Goal: Transaction & Acquisition: Complete application form

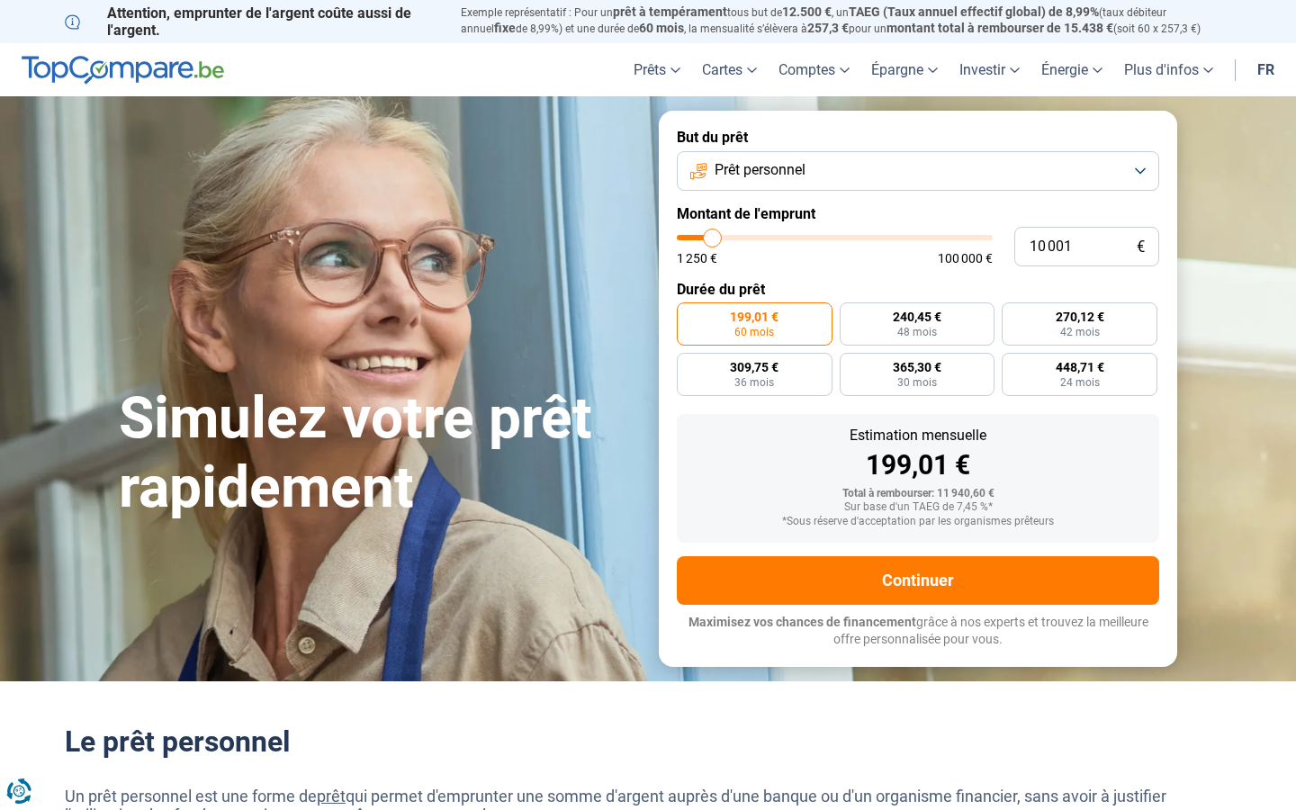
type input "10000"
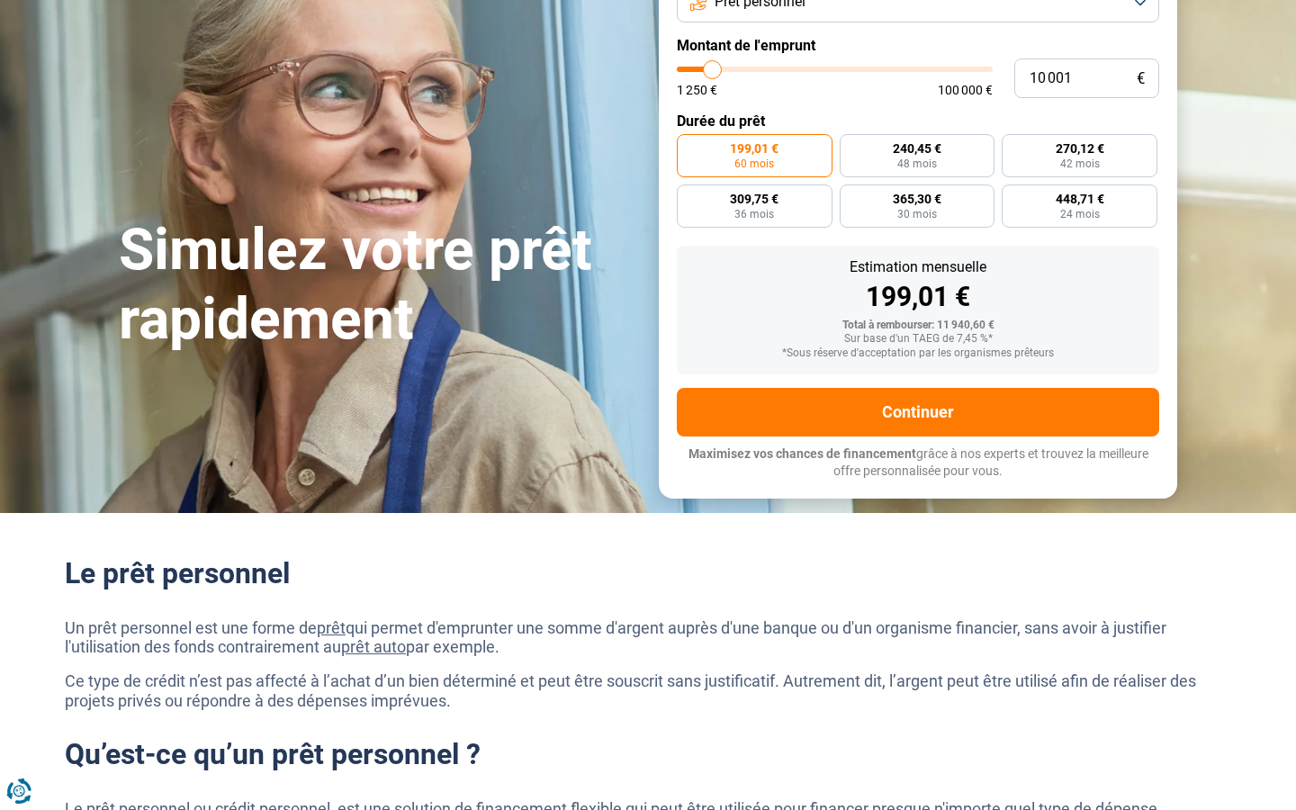
scroll to position [151, 0]
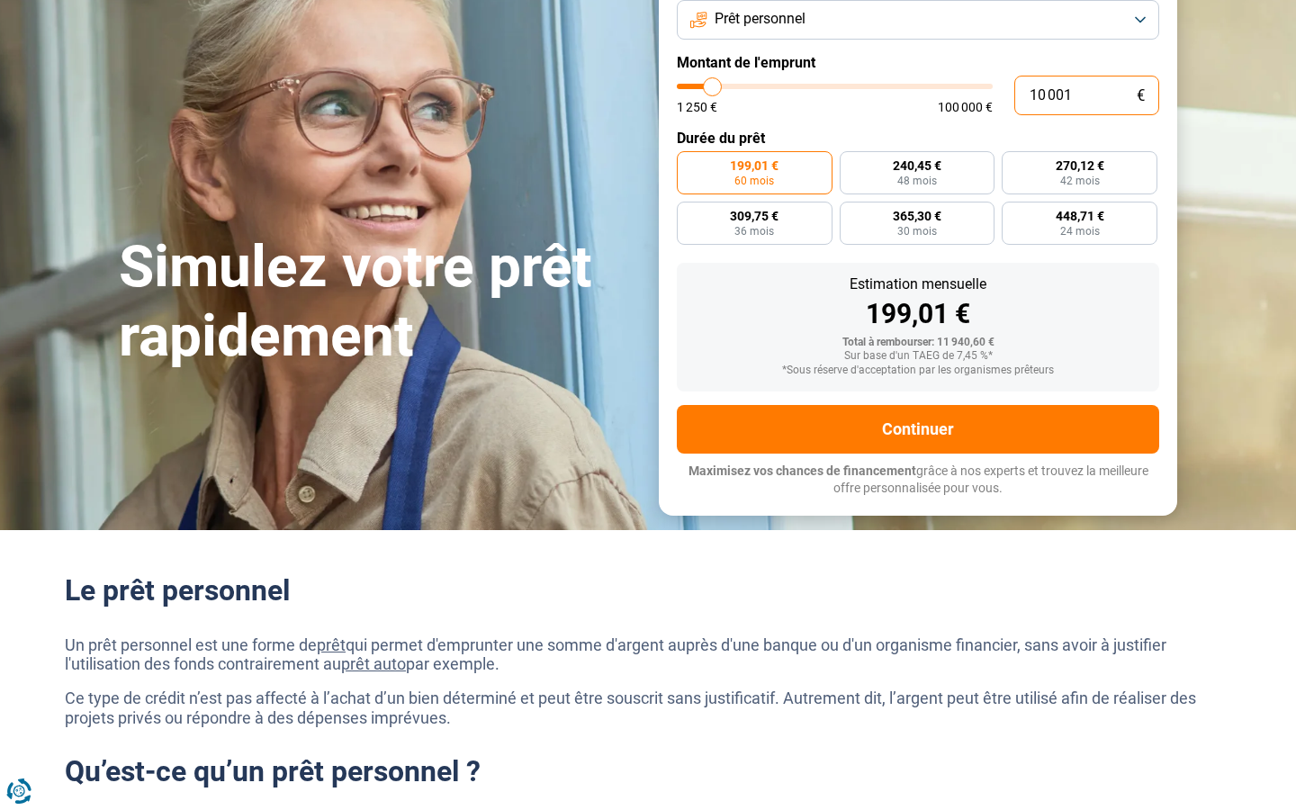
click at [1086, 95] on input "10 001" at bounding box center [1086, 96] width 145 height 40
type input "1 000"
type input "1250"
type input "10"
type input "1250"
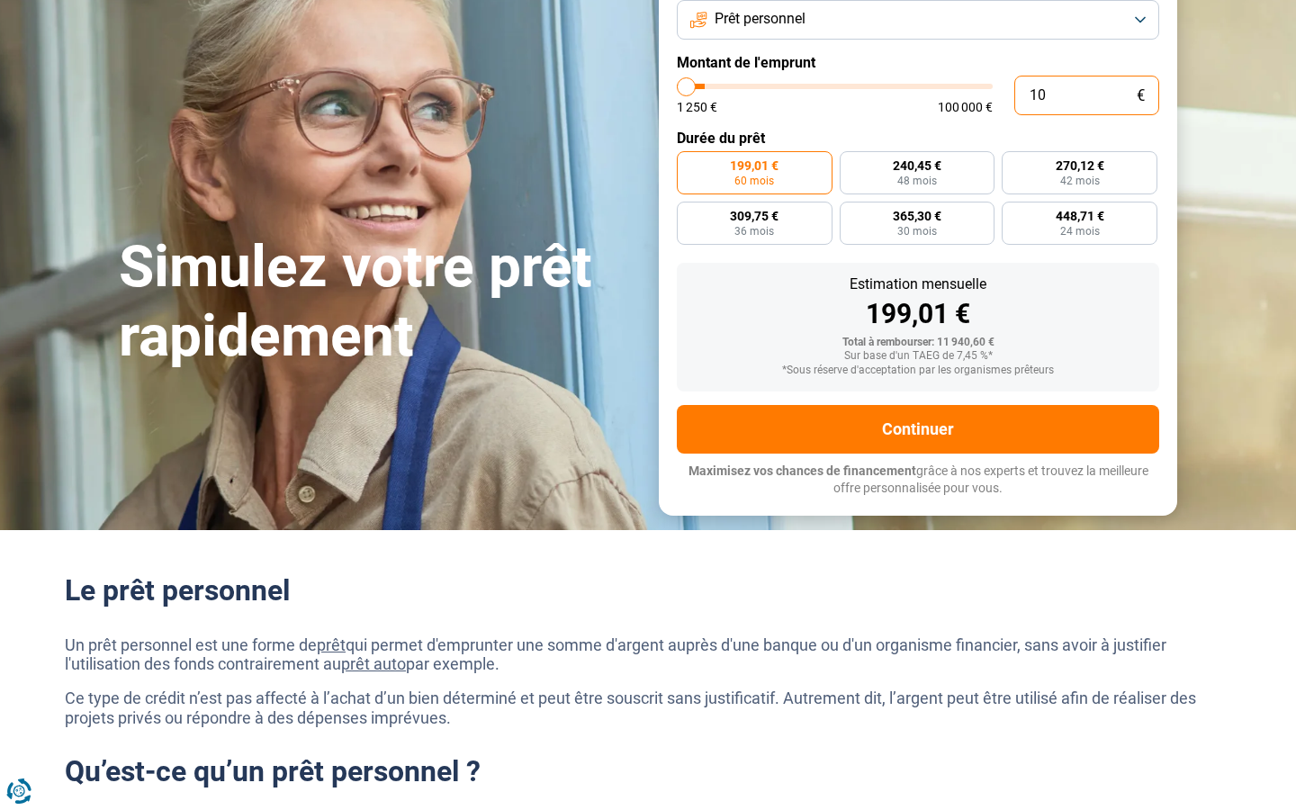
type input "1"
type input "1250"
type input "0"
type input "823 190"
type input "100000"
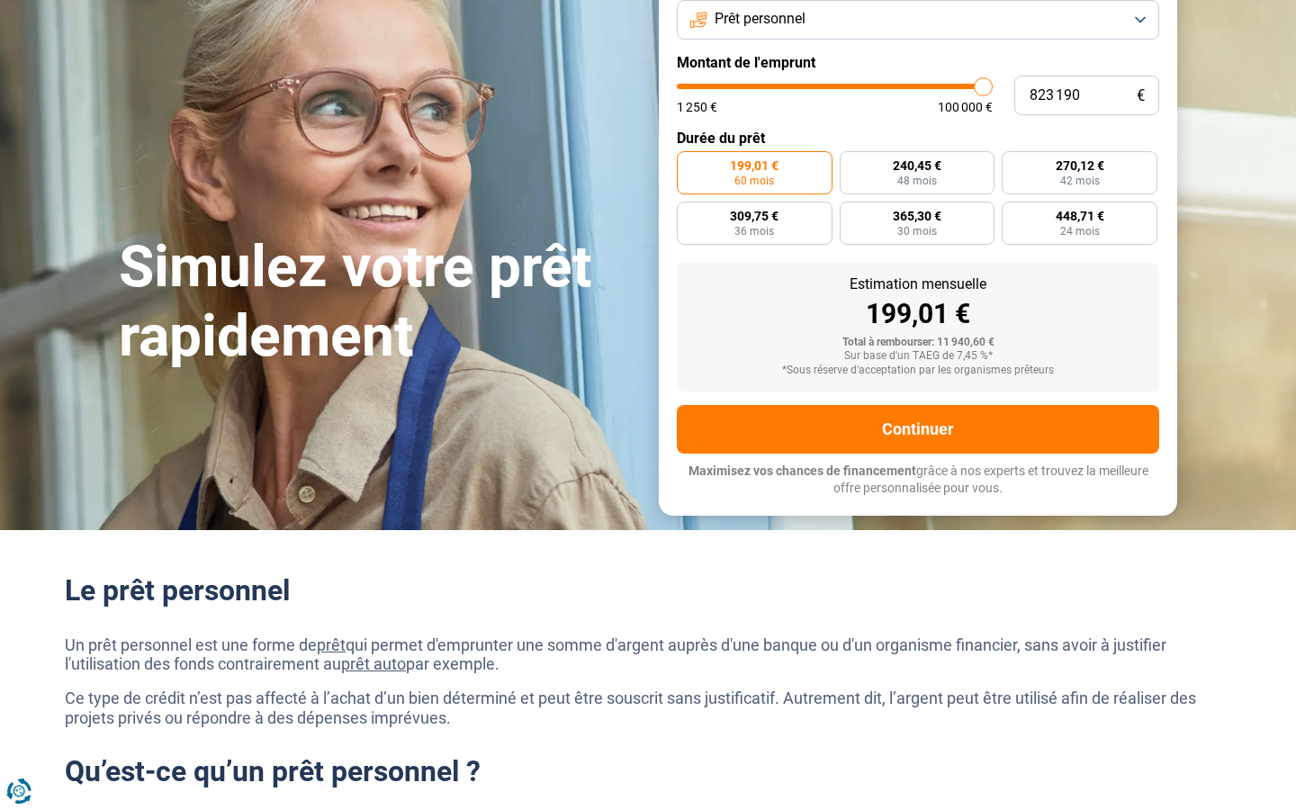
type input "100 000"
type input "100000"
radio input "false"
click at [1086, 95] on input "text" at bounding box center [1086, 96] width 145 height 40
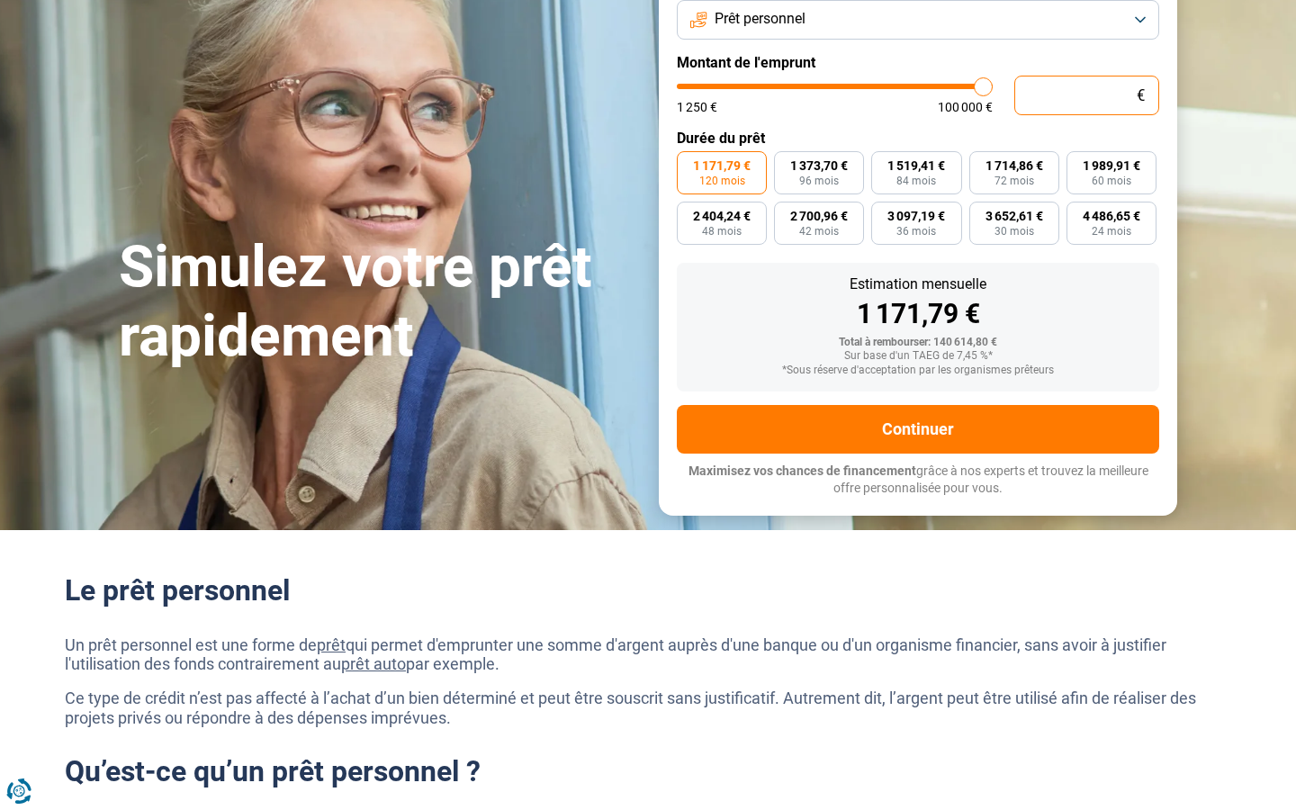
type input "1"
type input "1250"
type input "10"
type input "1250"
type input "10 001"
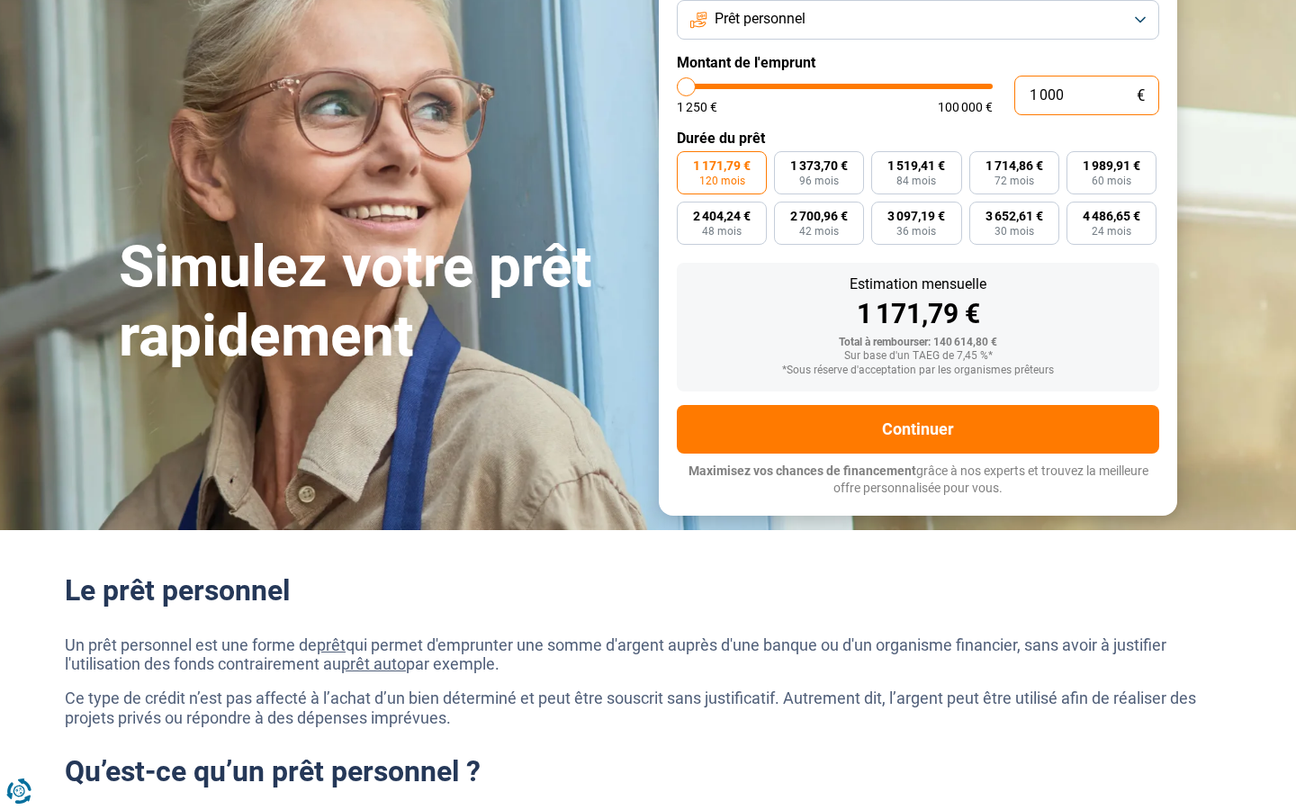
type input "10000"
click at [1086, 95] on input "10 001" at bounding box center [1086, 96] width 145 height 40
type input "10"
type input "1250"
type input "0"
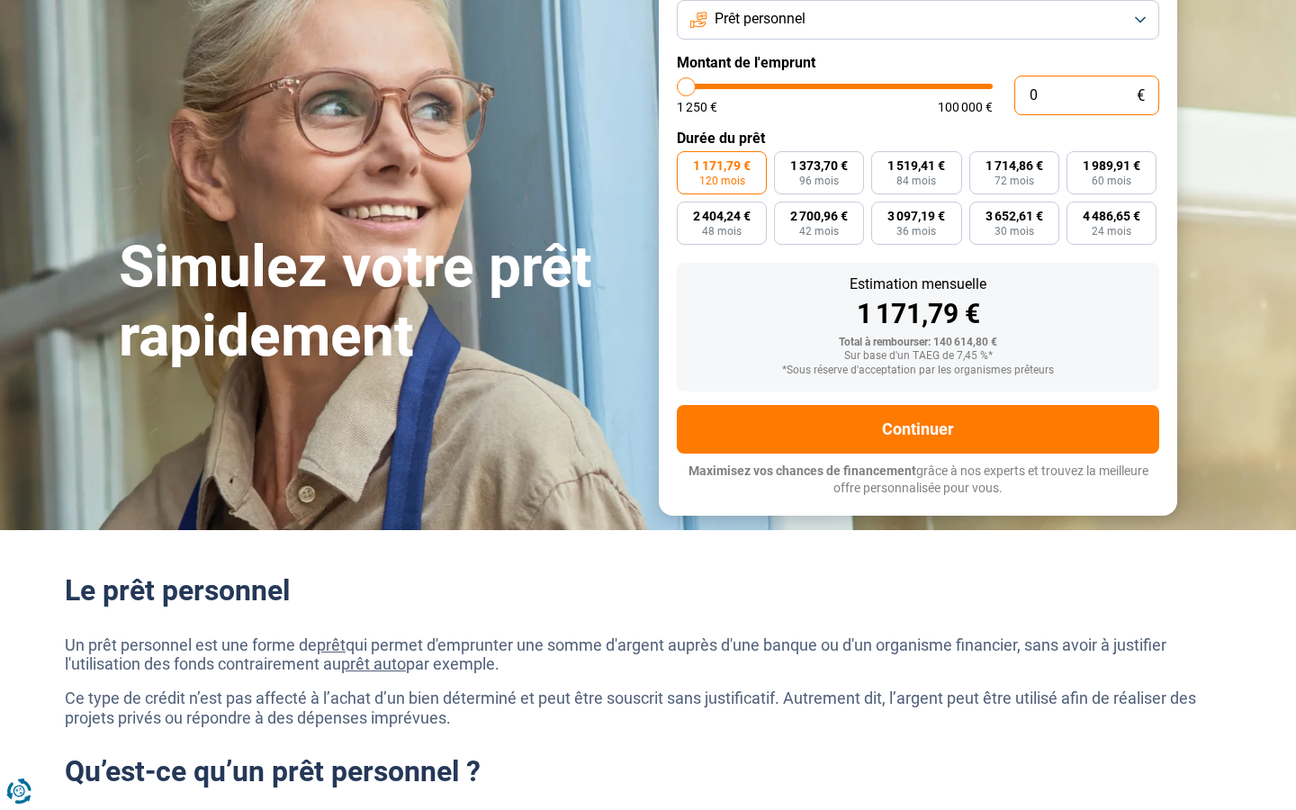
type input "1250"
type input "2"
type input "1250"
type input "21"
type input "1250"
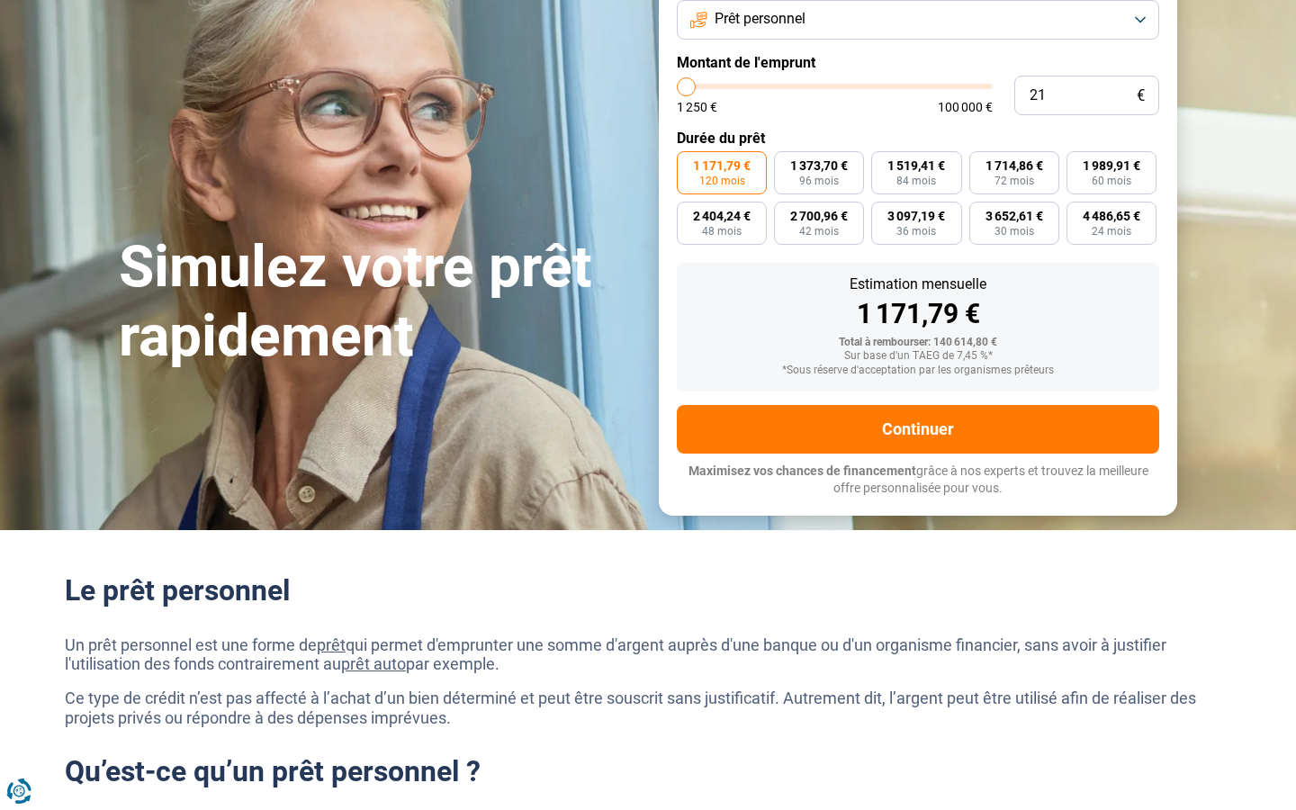
type input "1 250"
type input "1250"
radio input "true"
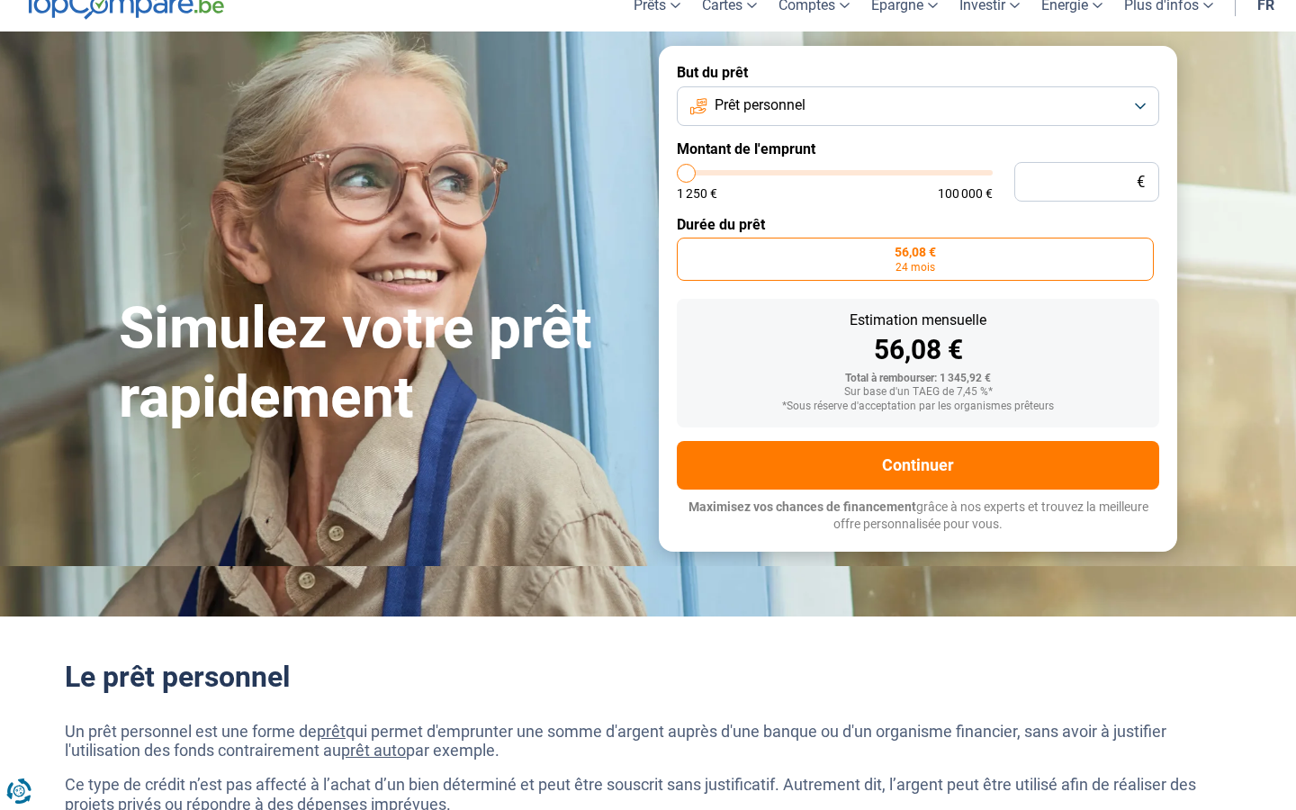
scroll to position [0, 0]
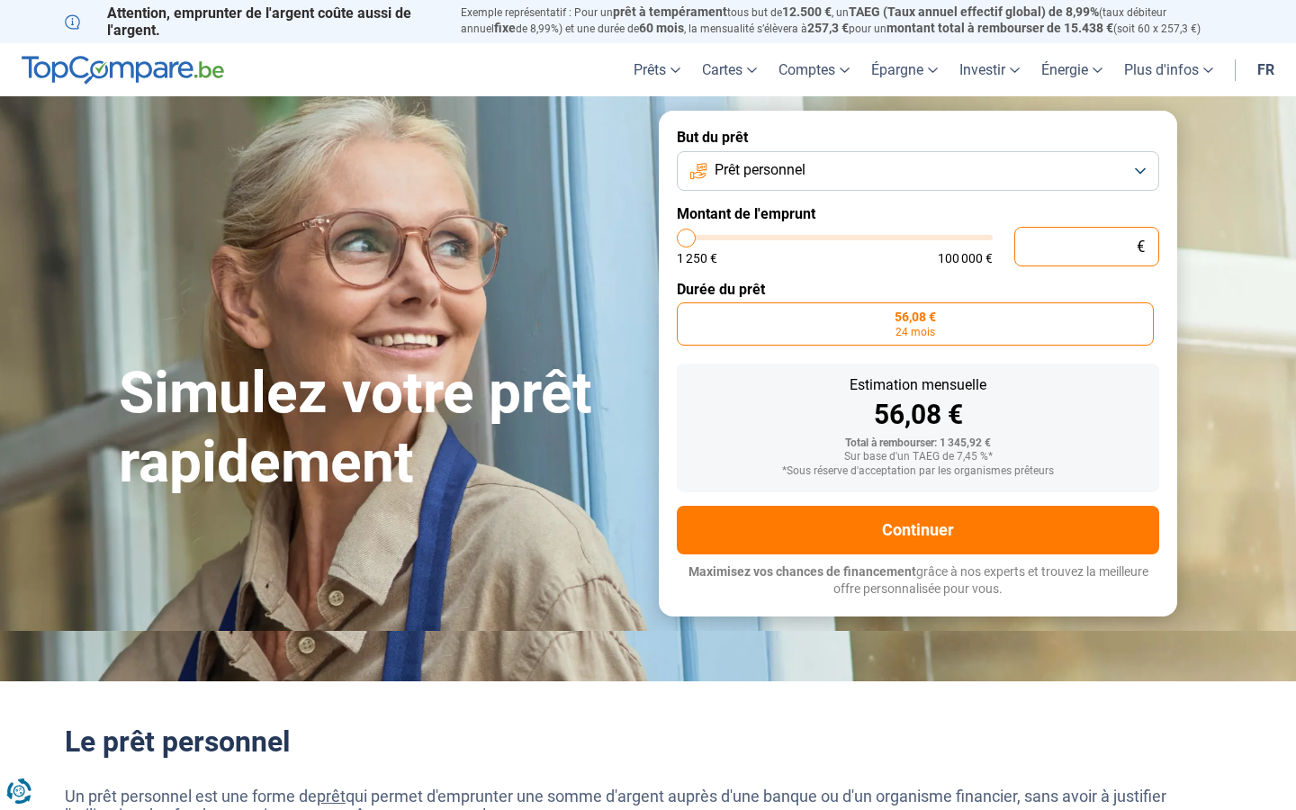
click at [1086, 246] on input "text" at bounding box center [1086, 247] width 145 height 40
type input "10"
type input "1250"
type input "10 001"
type input "10000"
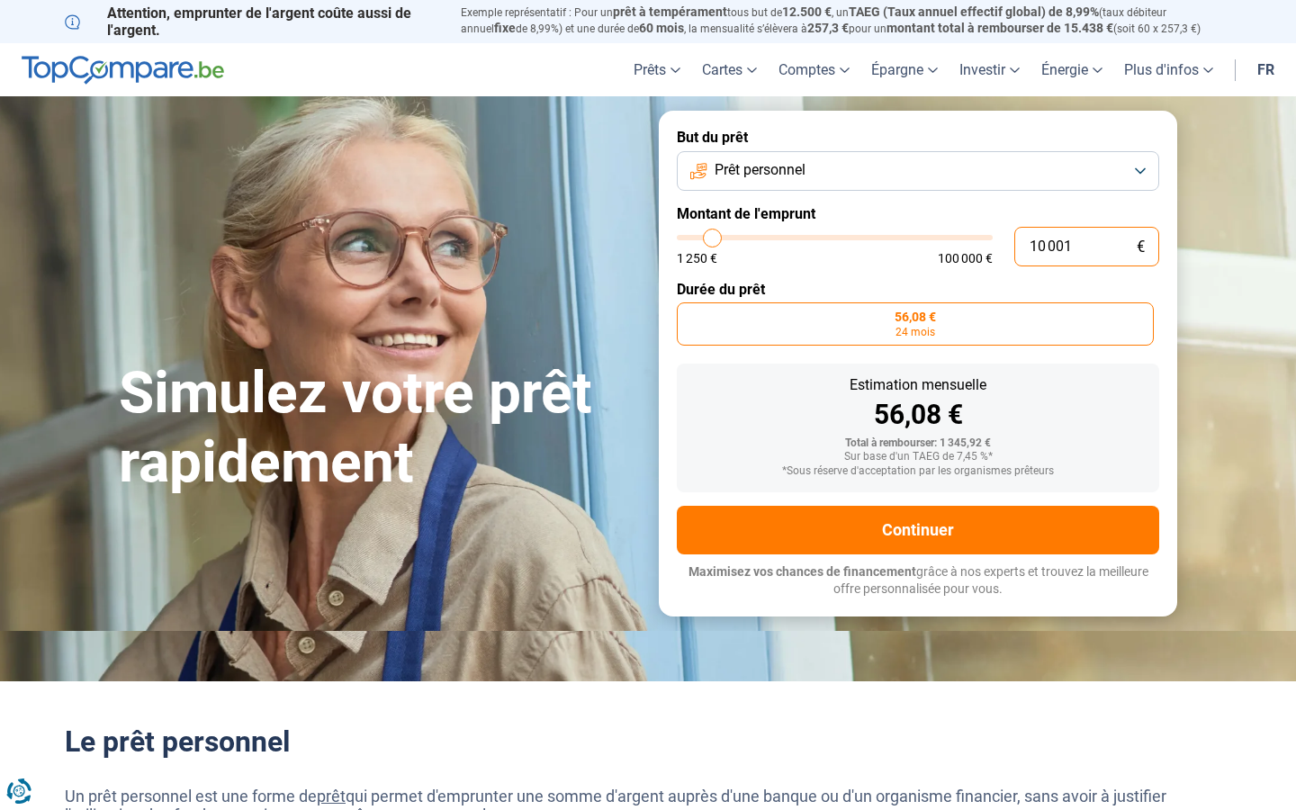
click at [1086, 246] on input "10 001" at bounding box center [1086, 247] width 145 height 40
type input "1"
type input "1250"
type input "0"
type input "46 872"
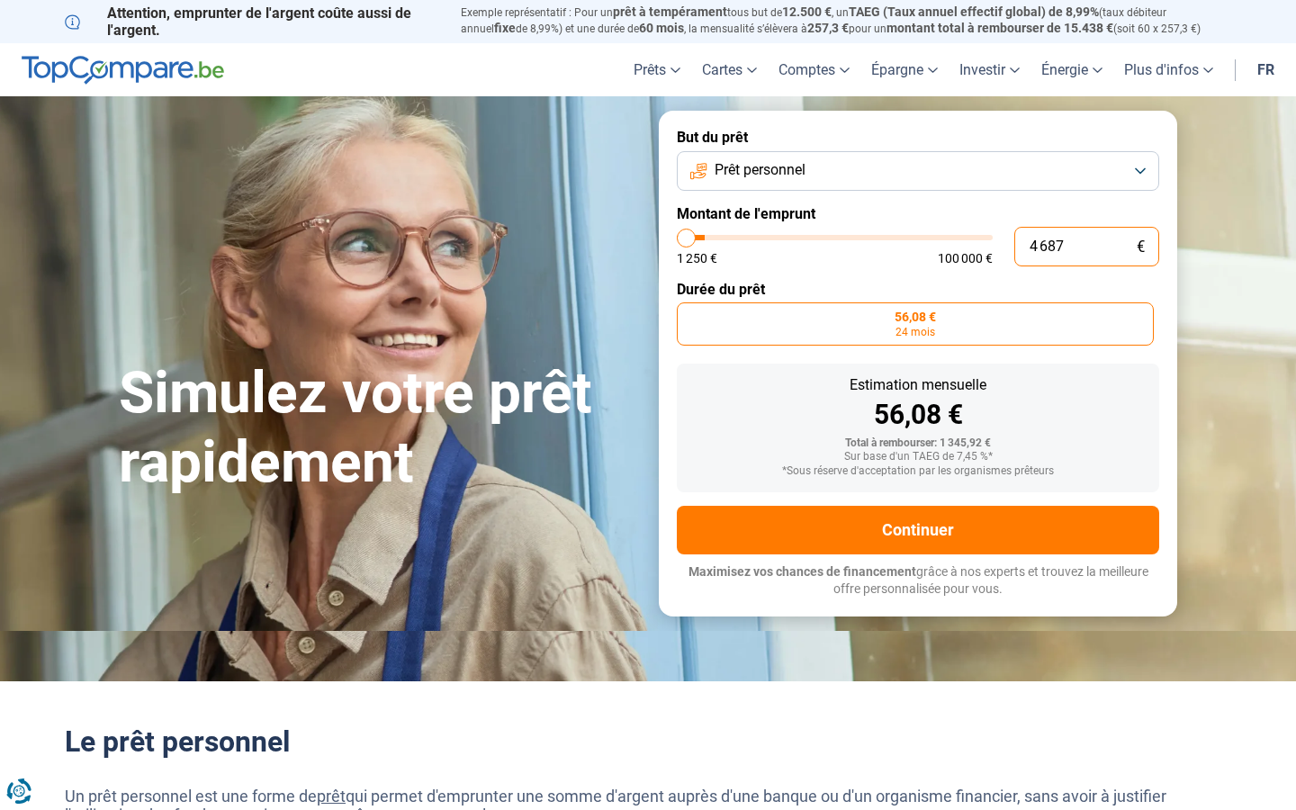
type input "46750"
type input "468 725"
type input "100000"
type input "100 000"
type input "100000"
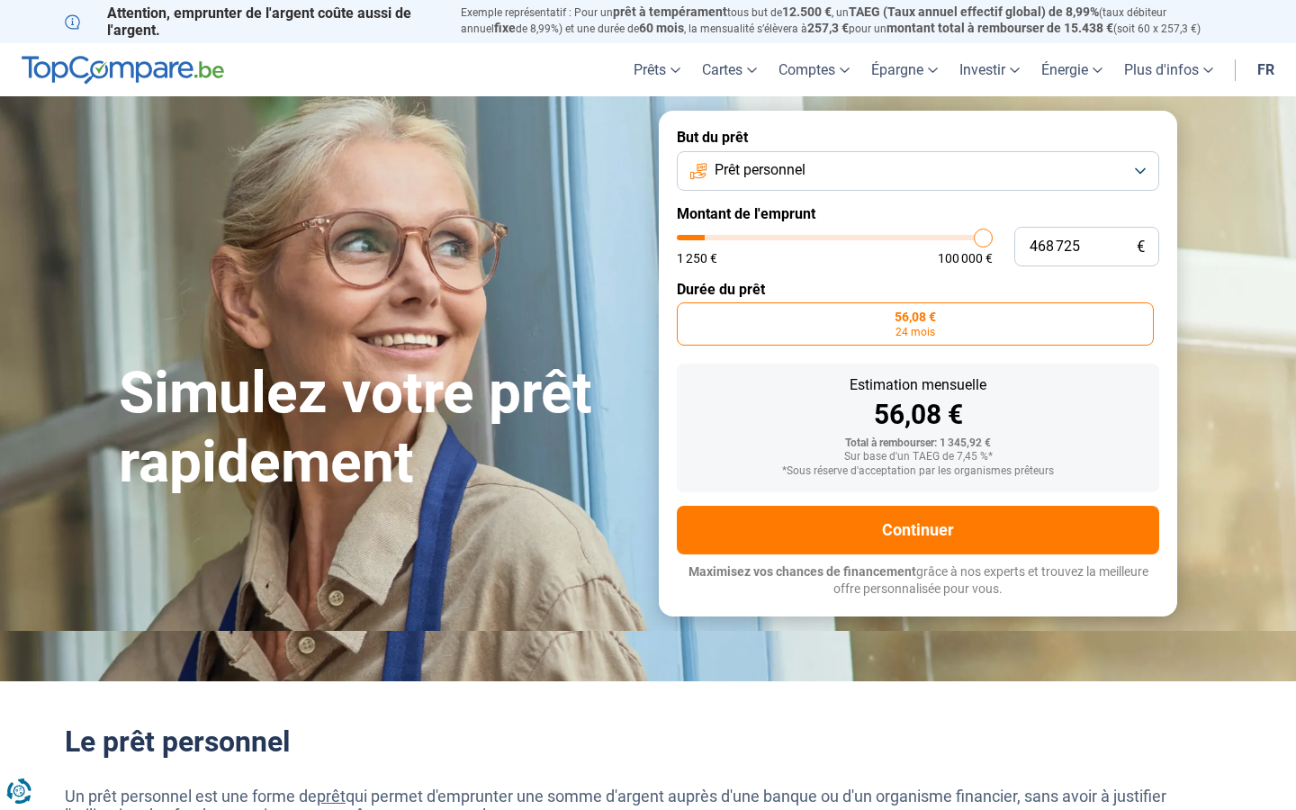
radio input "false"
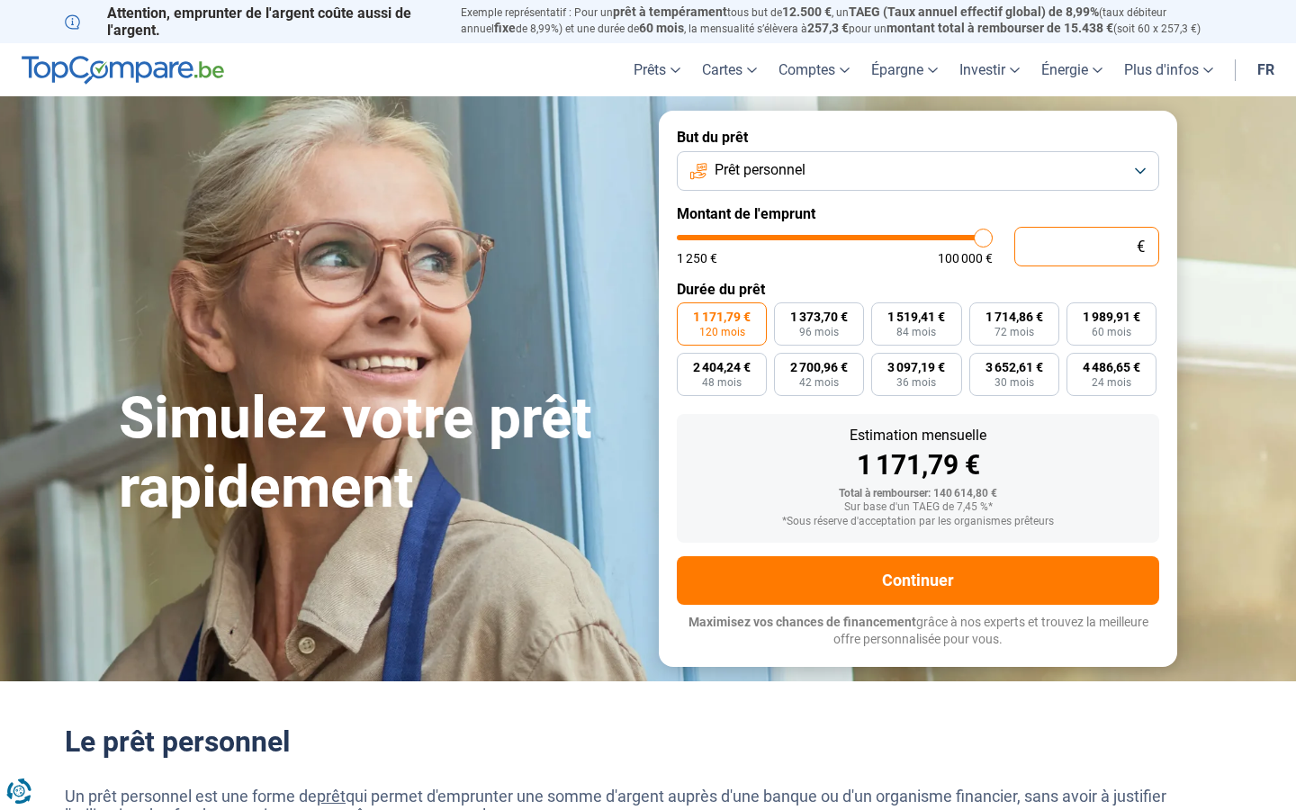
click at [1086, 246] on input "text" at bounding box center [1086, 247] width 145 height 40
type input "1"
type input "1250"
type input "10 001"
type input "10000"
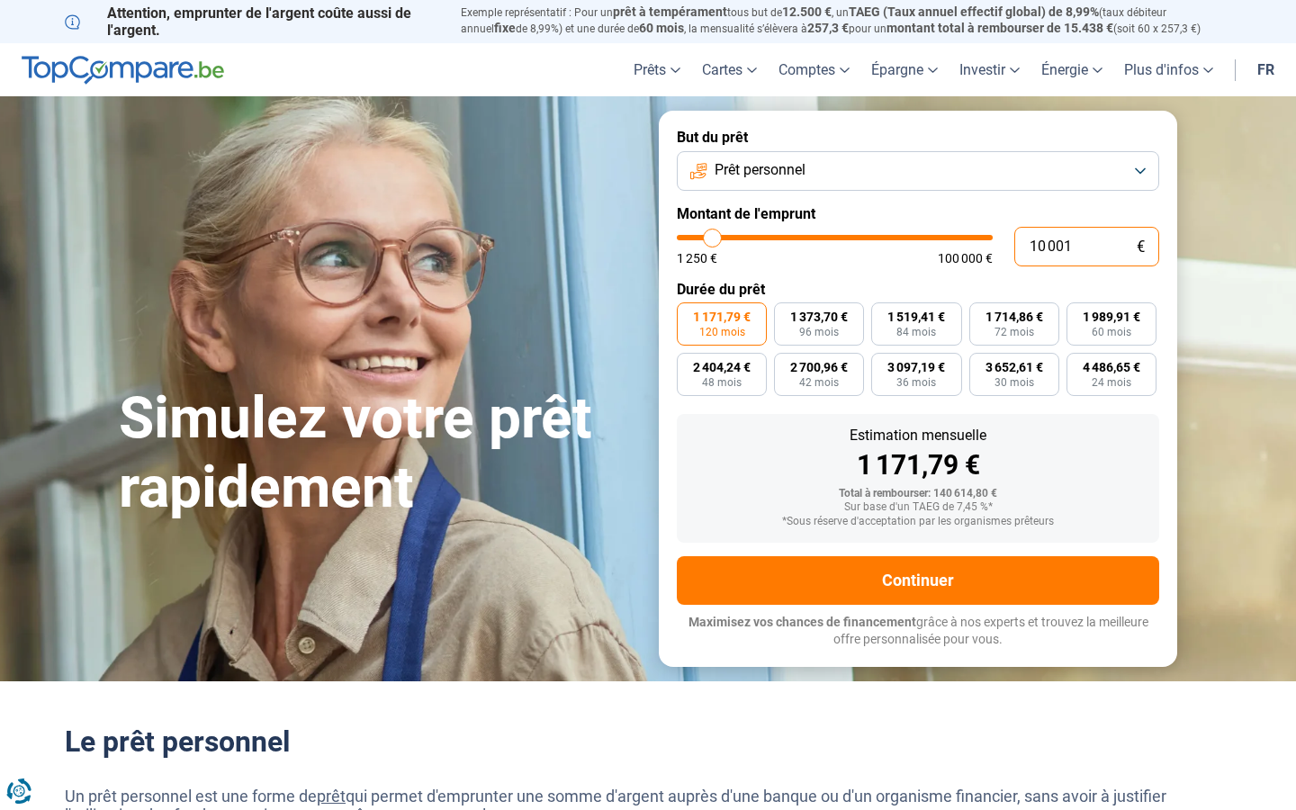
click at [1086, 246] on input "10 001" at bounding box center [1086, 247] width 145 height 40
type input "0"
type input "1250"
type input "336"
type input "1250"
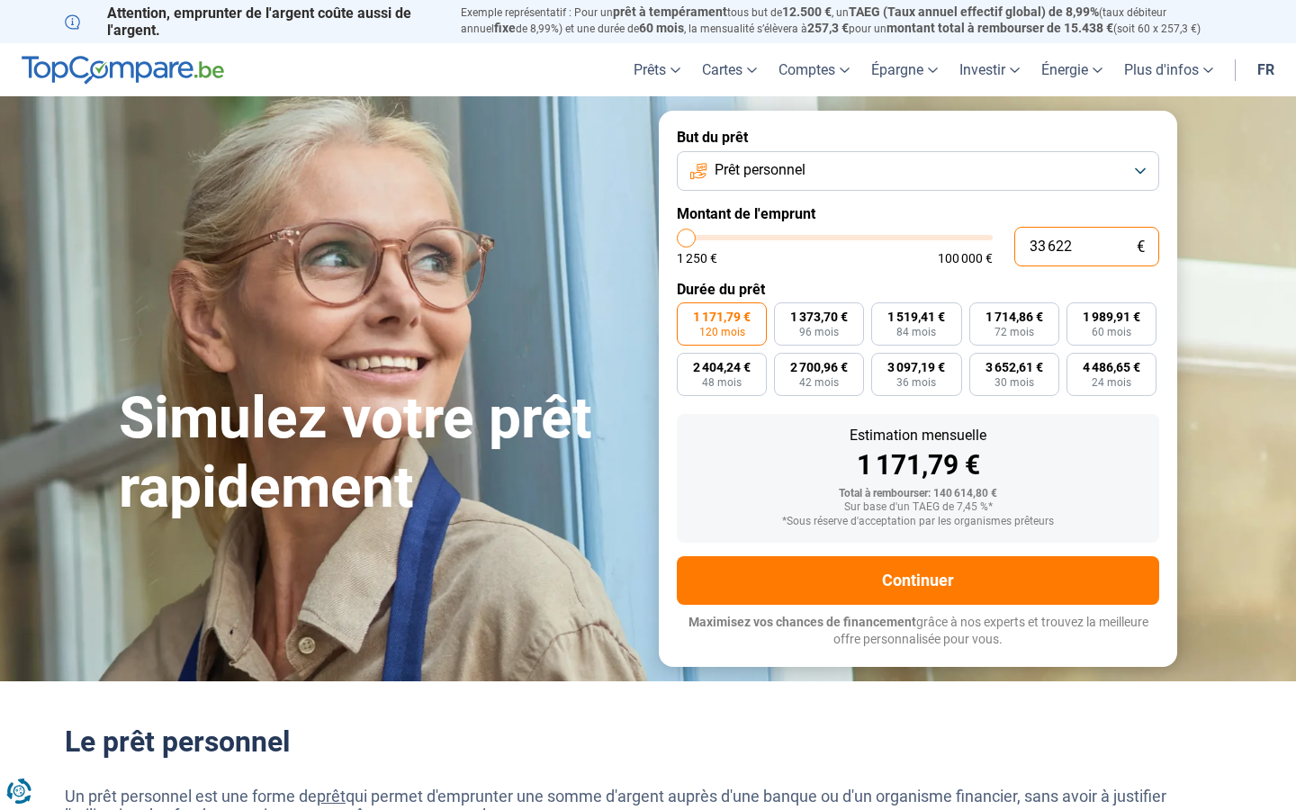
type input "336 221"
type input "100000"
type input "100 000"
type input "100000"
click at [1086, 246] on input "text" at bounding box center [1086, 247] width 145 height 40
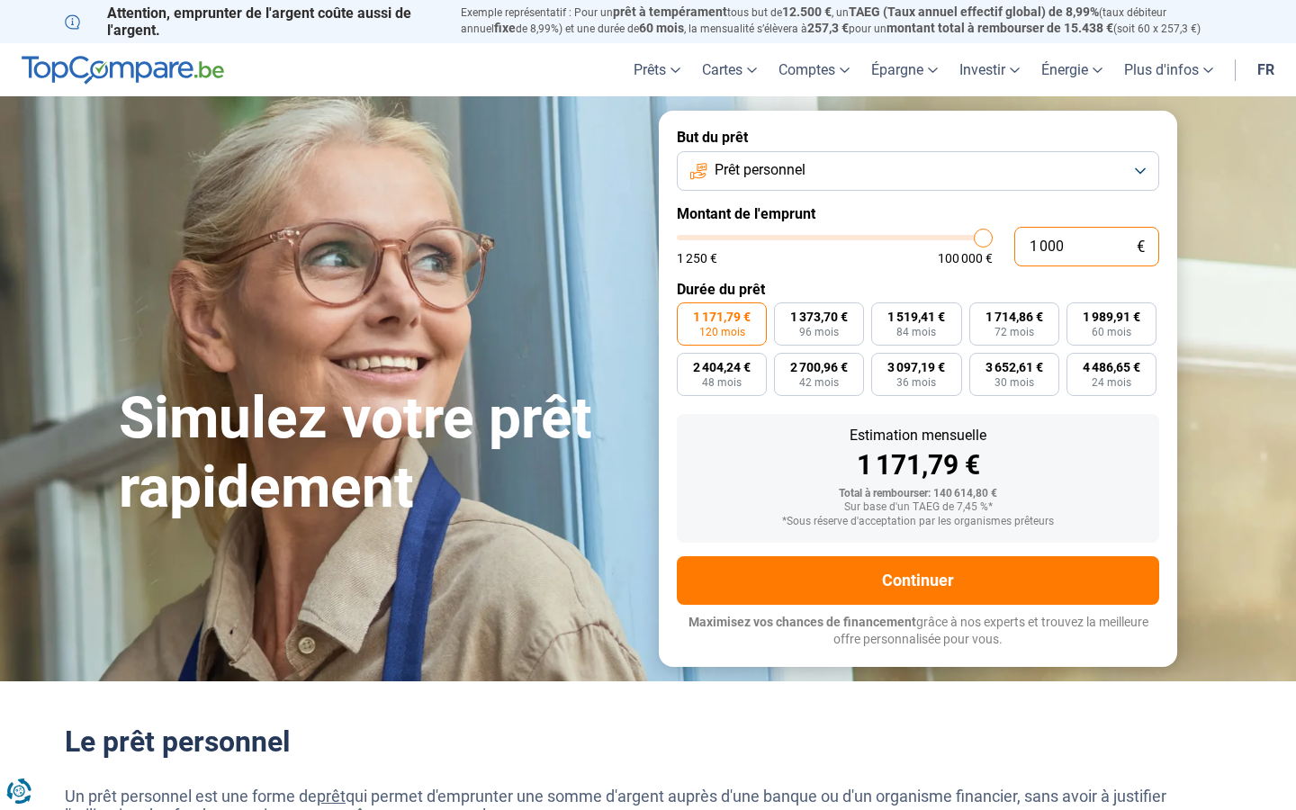
type input "10 001"
type input "10000"
click at [1086, 246] on input "10 001" at bounding box center [1086, 247] width 145 height 40
type input "10"
type input "1250"
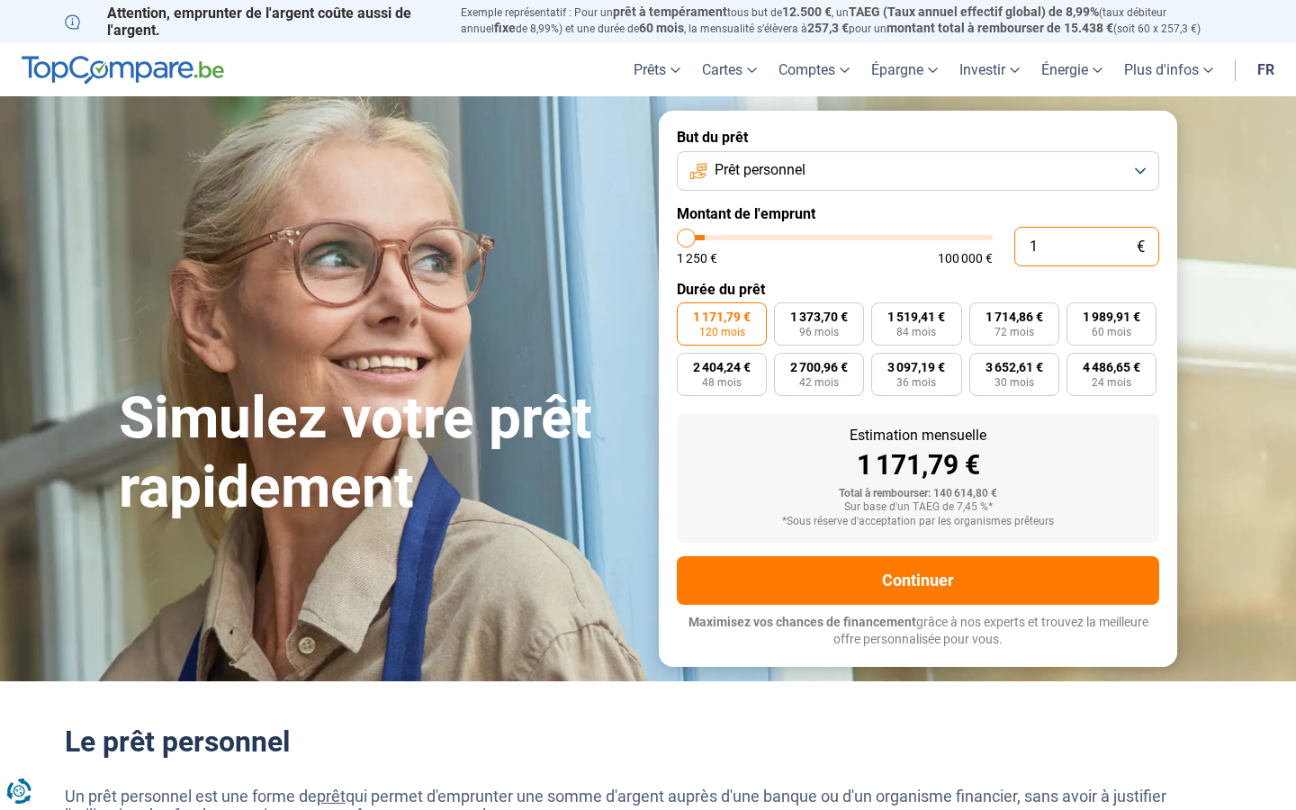
type input "0"
type input "1250"
type input "33"
type input "1250"
type input "33 622"
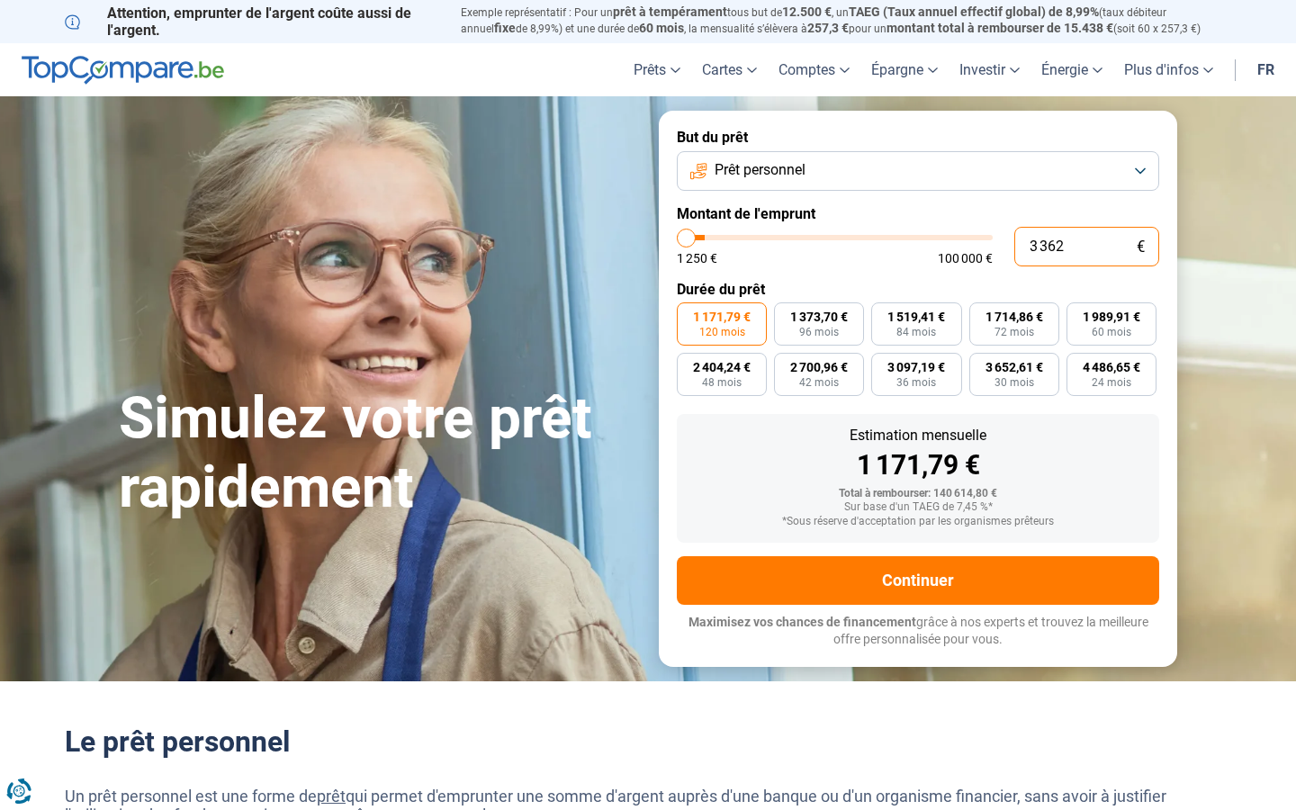
type input "33500"
type input "100 000"
type input "100000"
click at [1086, 246] on input "text" at bounding box center [1086, 247] width 145 height 40
type input "10"
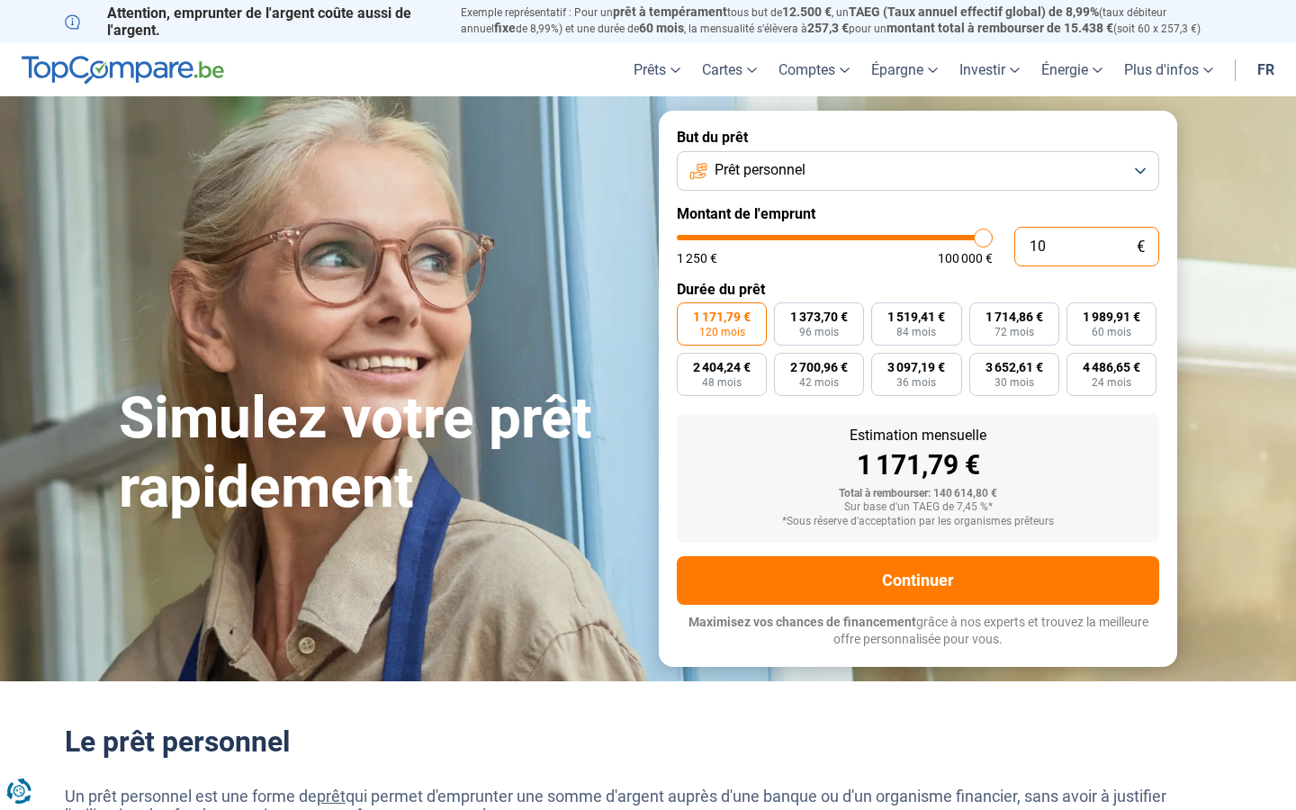
type input "1250"
type input "10 001"
type input "10000"
click at [1086, 246] on input "10 001" at bounding box center [1086, 247] width 145 height 40
type input "0"
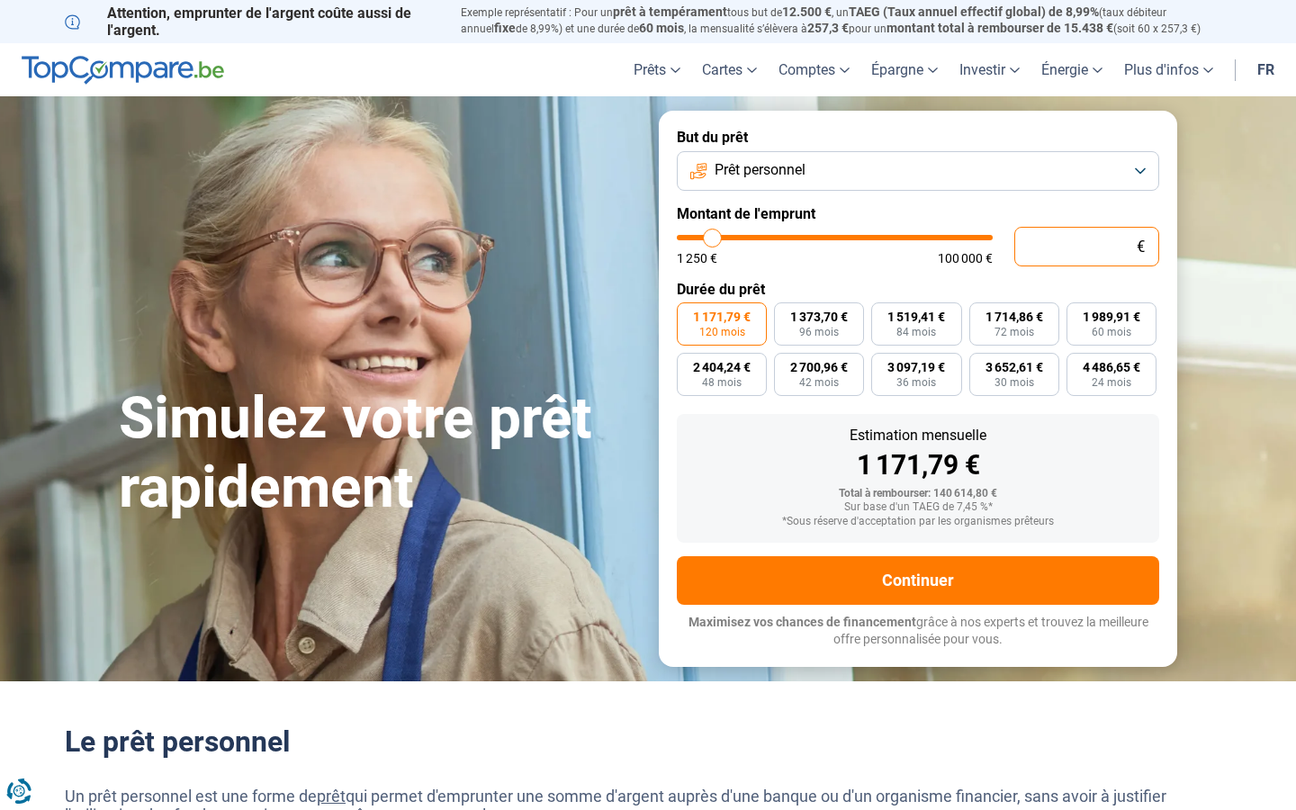
type input "1250"
type input "33 622"
type input "33500"
type input "336 221"
type input "100000"
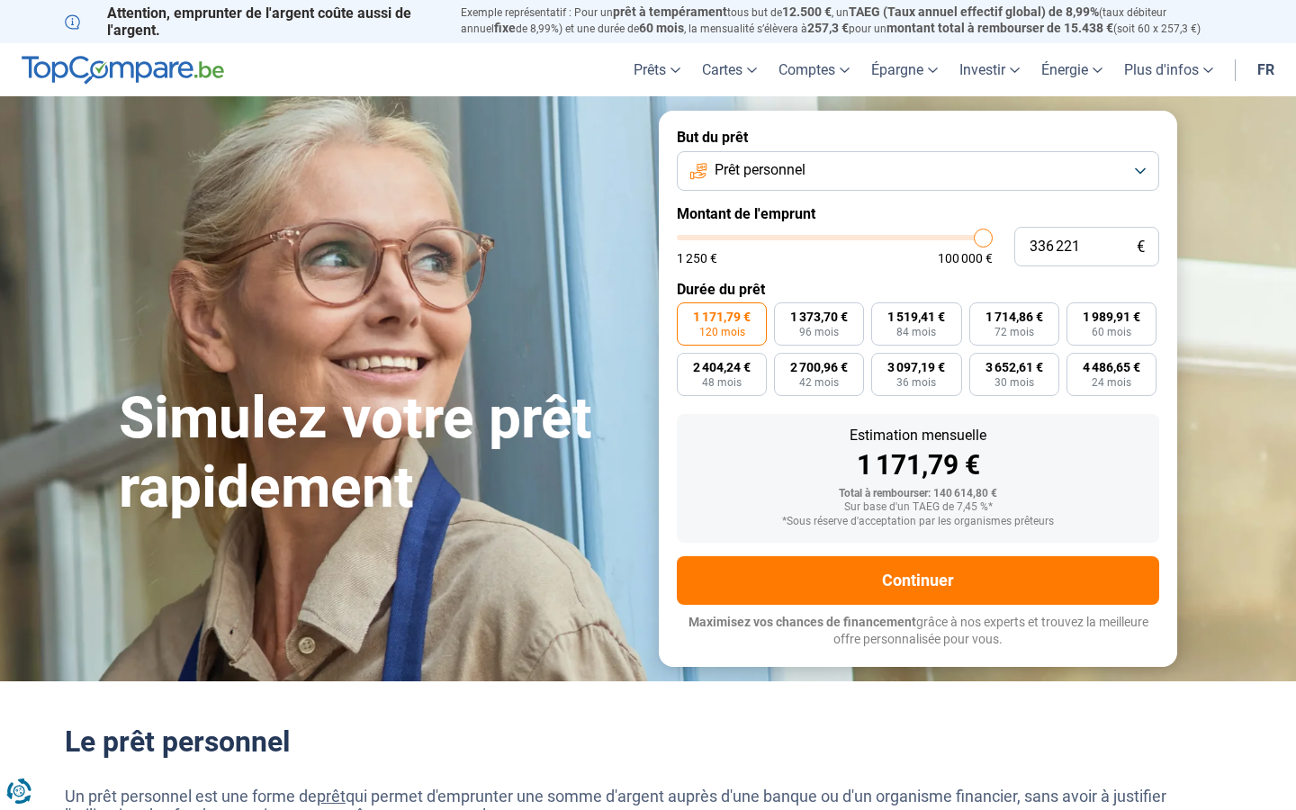
type input "100 000"
type input "100000"
click at [1086, 246] on input "text" at bounding box center [1086, 247] width 145 height 40
type input "10 001"
type input "10000"
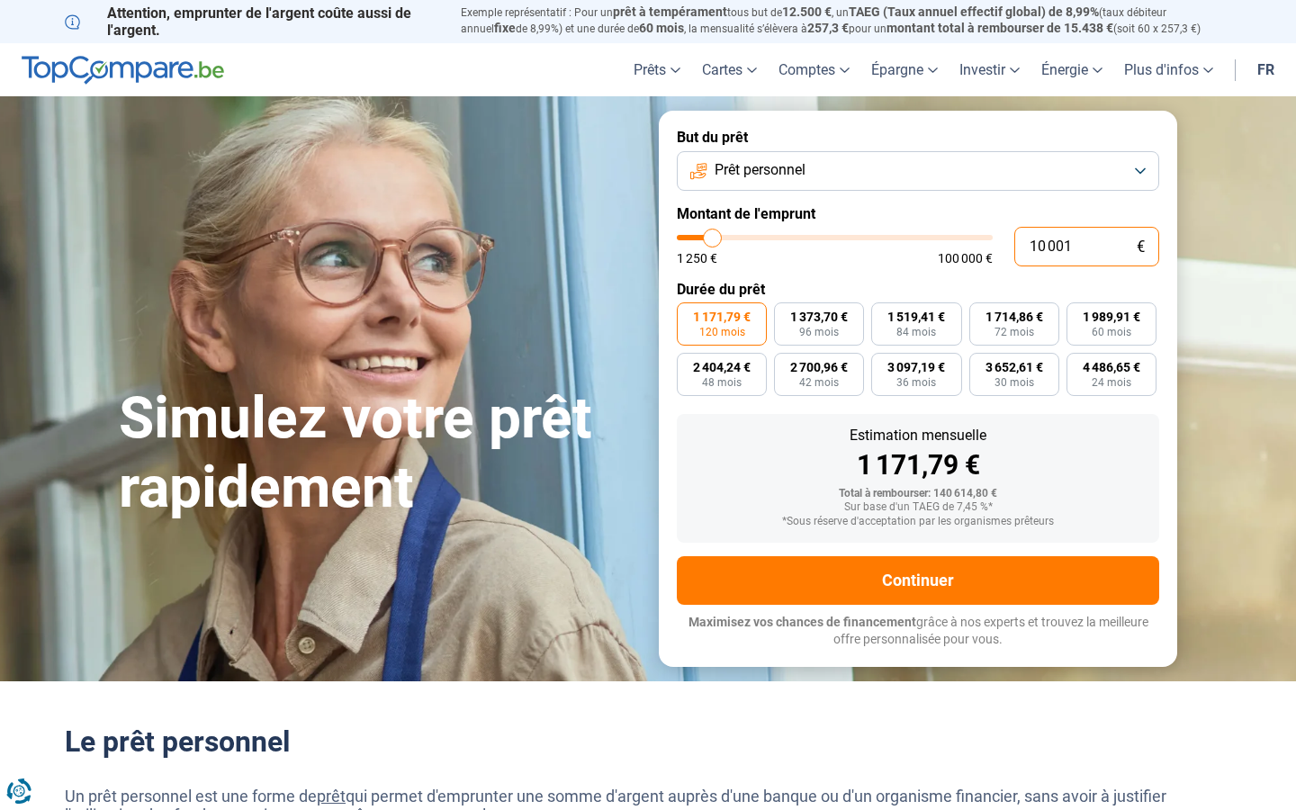
click at [1086, 246] on input "10 001" at bounding box center [1086, 247] width 145 height 40
type input "1"
type input "1250"
type input "0"
type input "33"
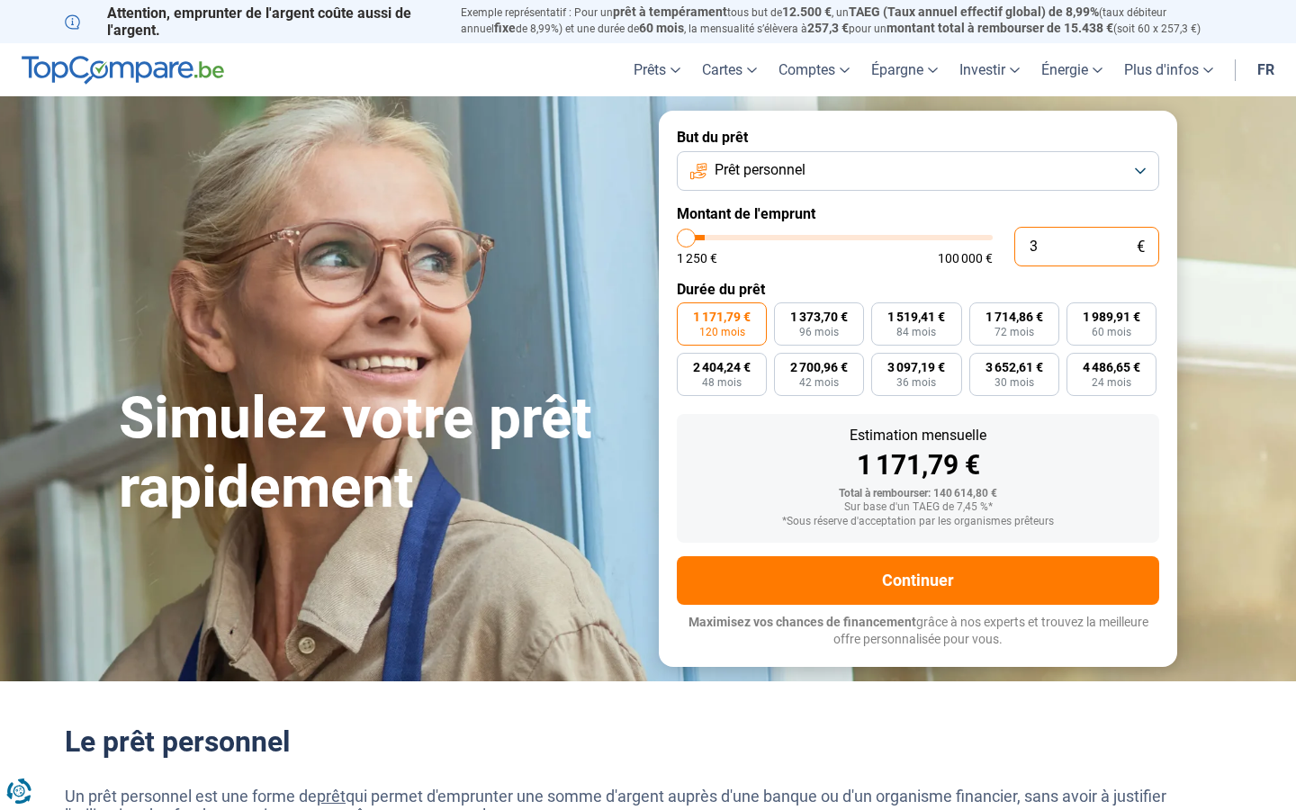
type input "1250"
type input "336"
type input "1250"
type input "33 622"
type input "33500"
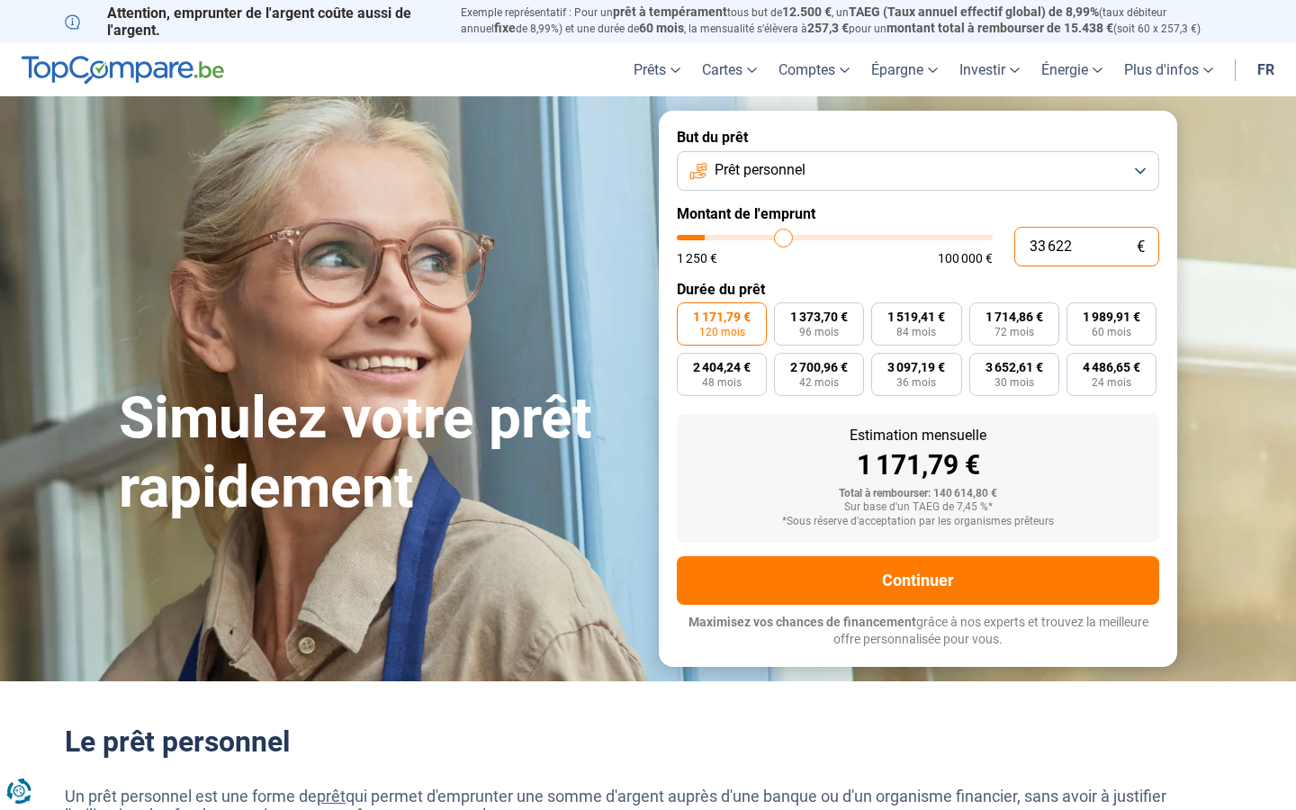
type input "336 221"
type input "100000"
type input "100 000"
type input "100000"
click at [1086, 246] on input "text" at bounding box center [1086, 247] width 145 height 40
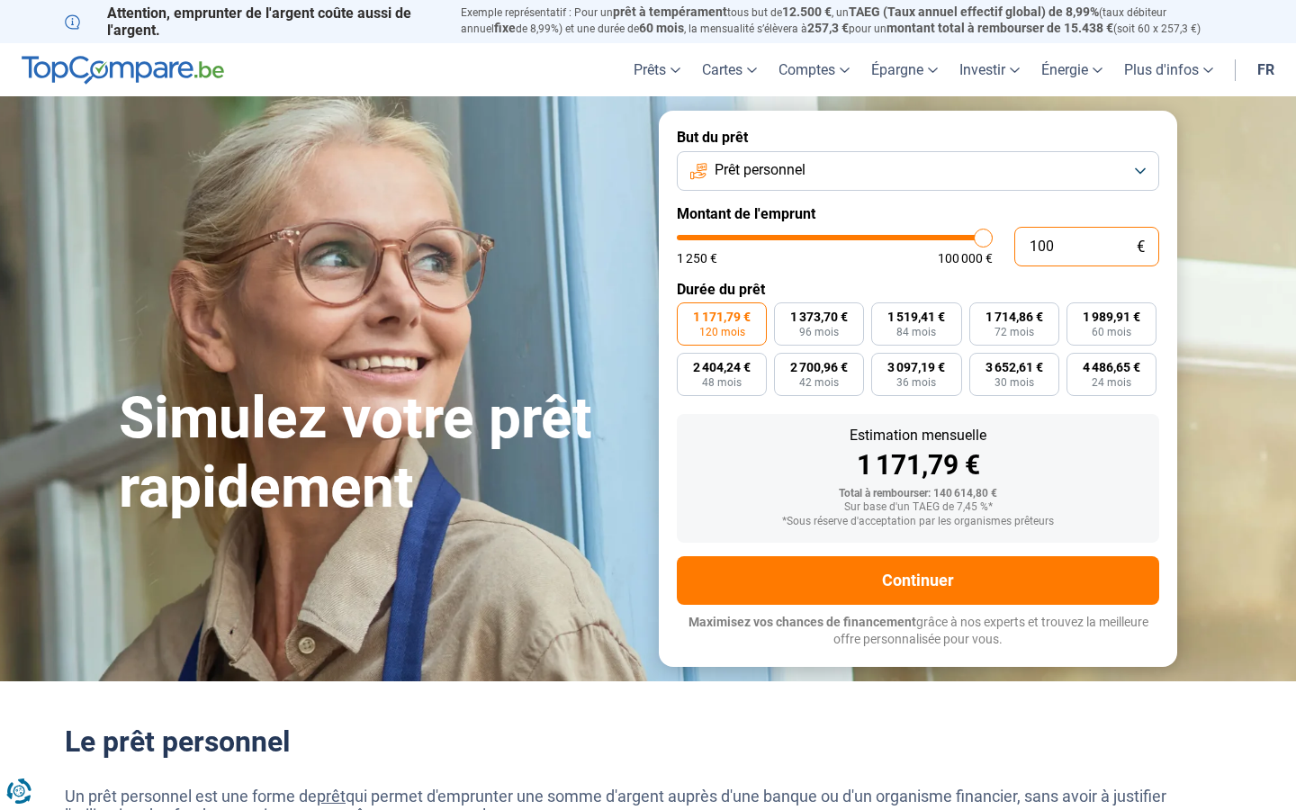
type input "1 000"
type input "1250"
type input "10 001"
type input "10000"
click at [1086, 246] on input "10 001" at bounding box center [1086, 247] width 145 height 40
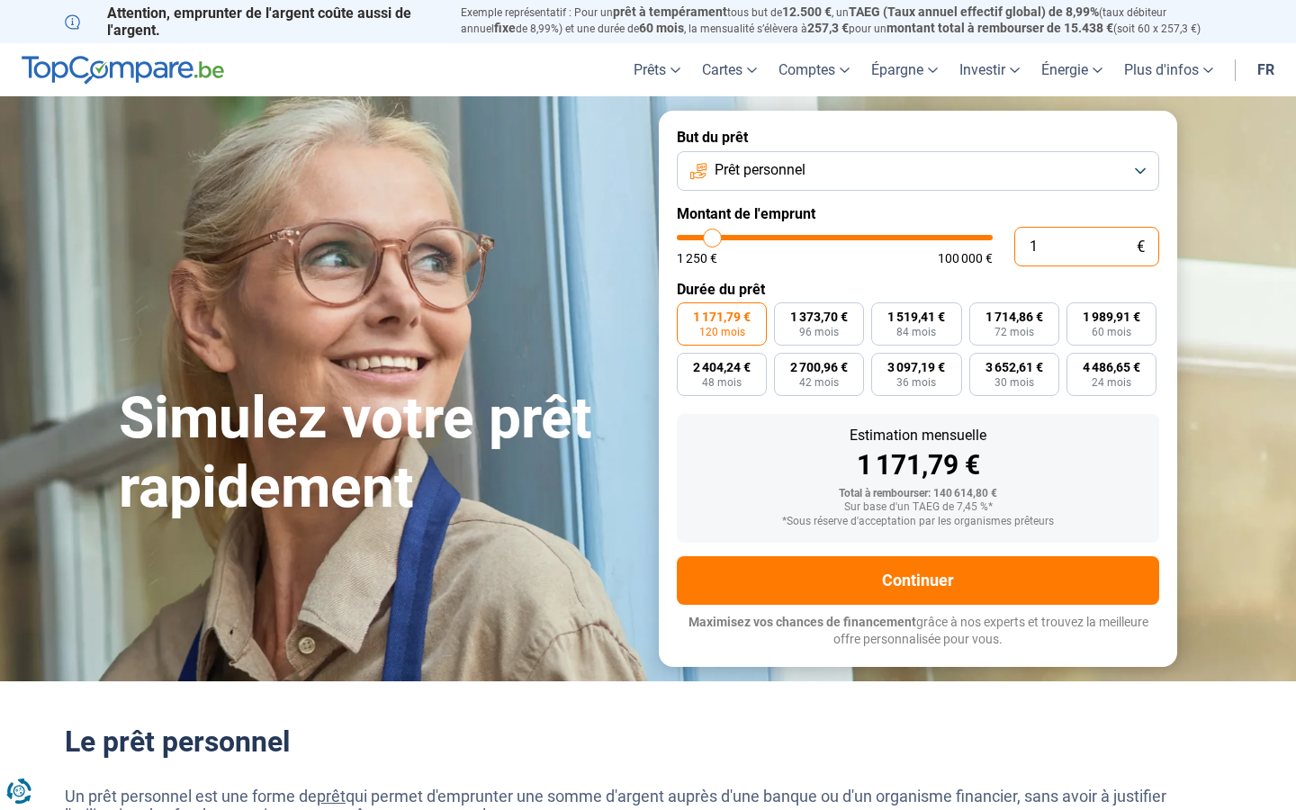
type input "0"
type input "1250"
type input "53 900"
type input "54000"
type input "100 000"
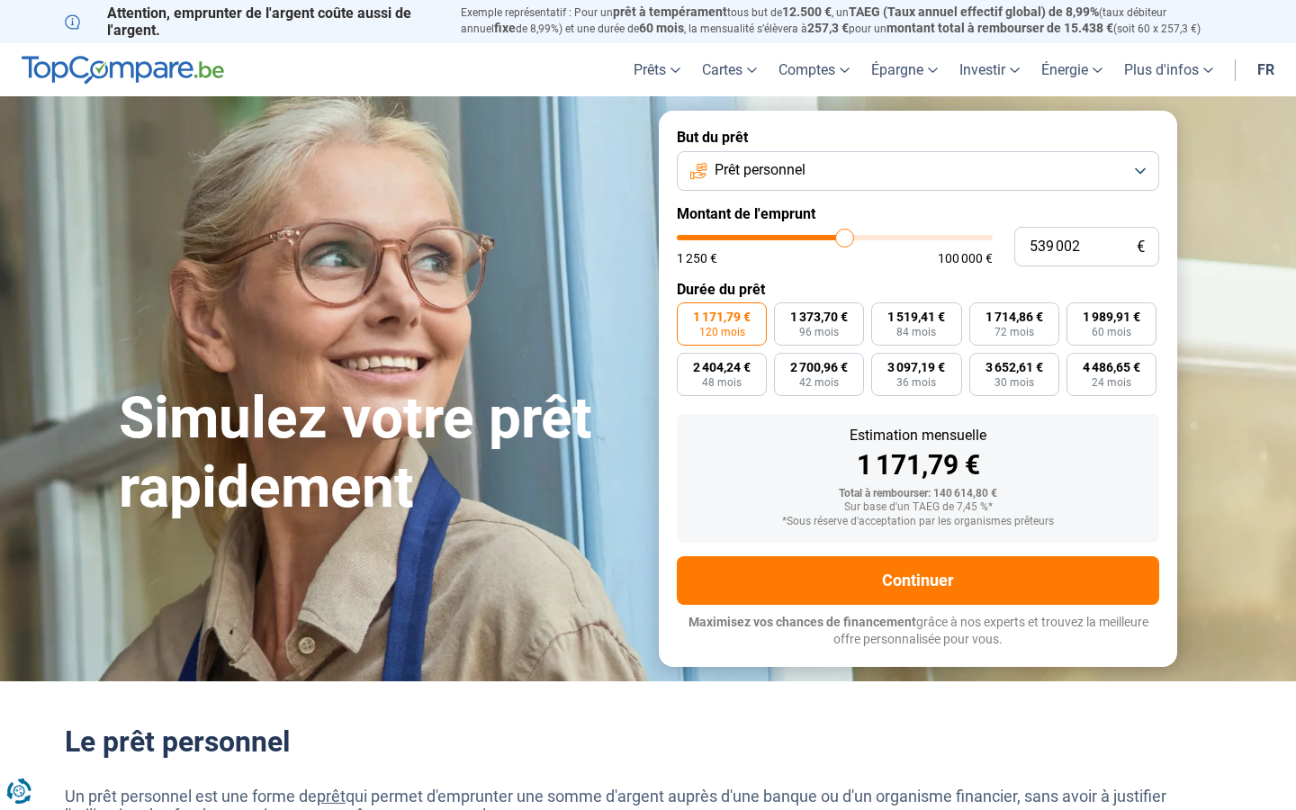
type input "100000"
click at [1086, 246] on input "text" at bounding box center [1086, 247] width 145 height 40
type input "10 001"
type input "10000"
click at [1086, 246] on input "10 001" at bounding box center [1086, 247] width 145 height 40
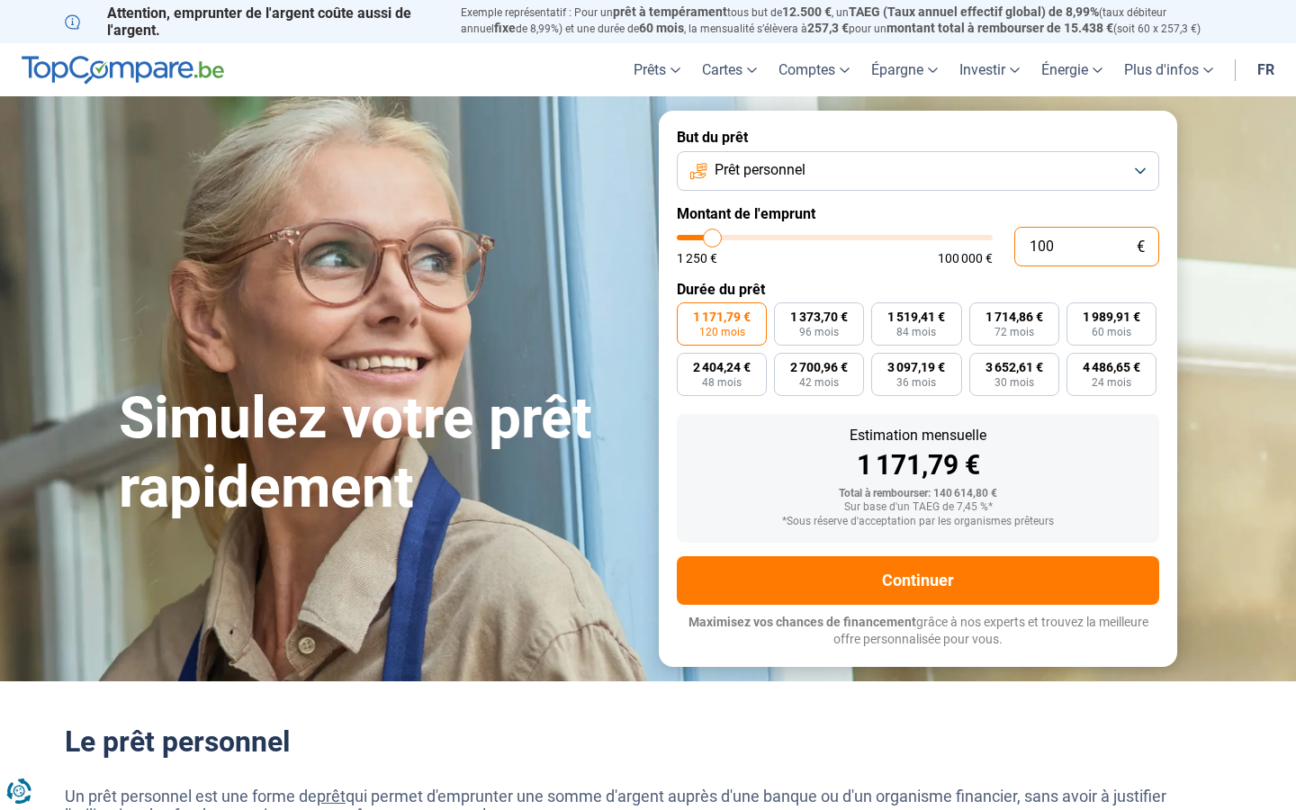
type input "10"
type input "1250"
type input "1"
type input "1250"
type input "0"
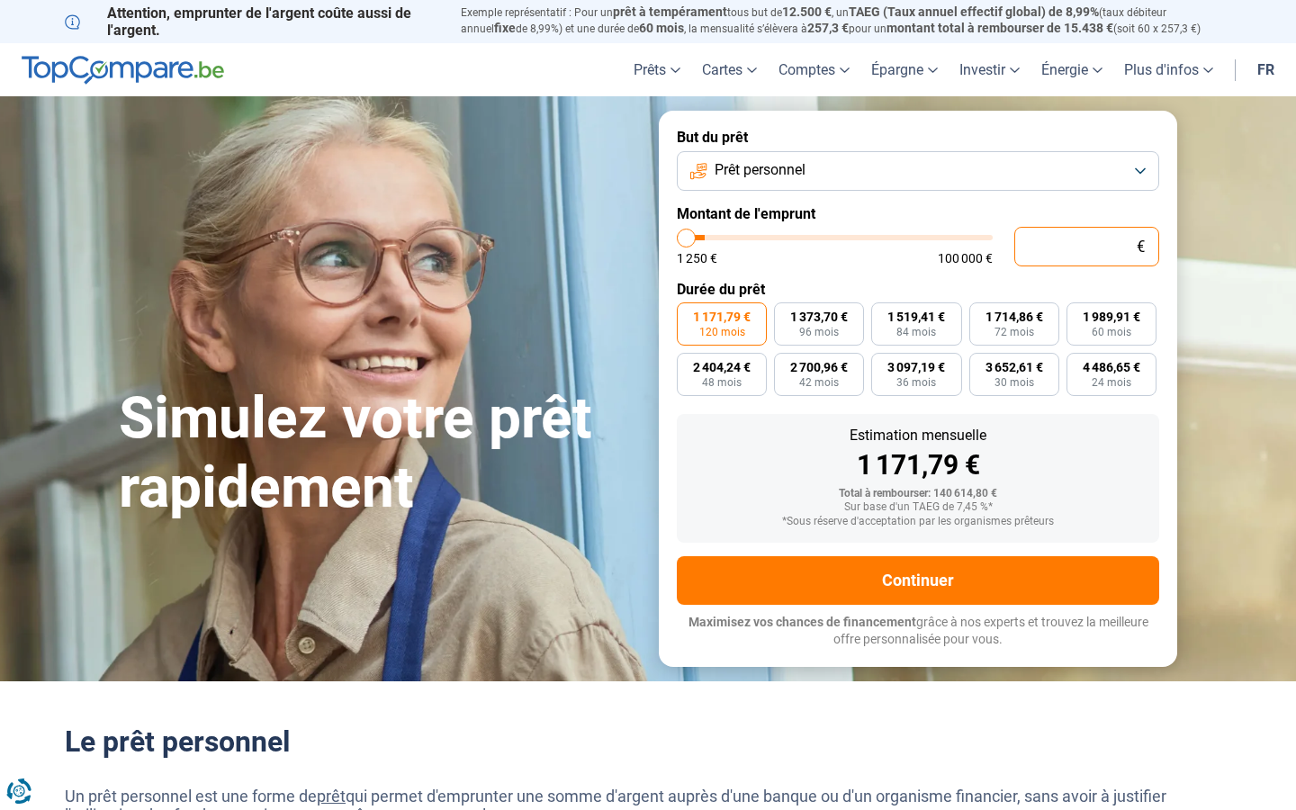
type input "1250"
type input "189"
type input "1250"
type input "1 250"
type input "1250"
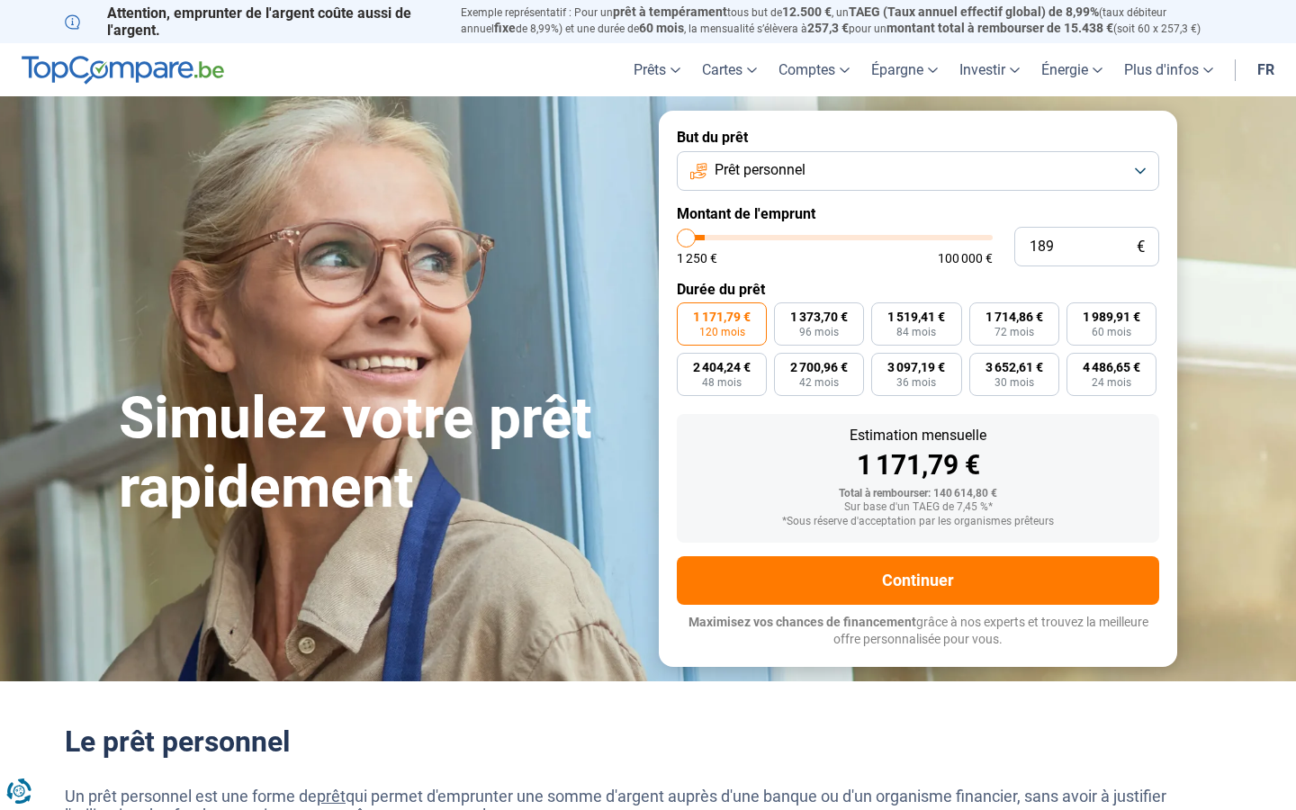
radio input "true"
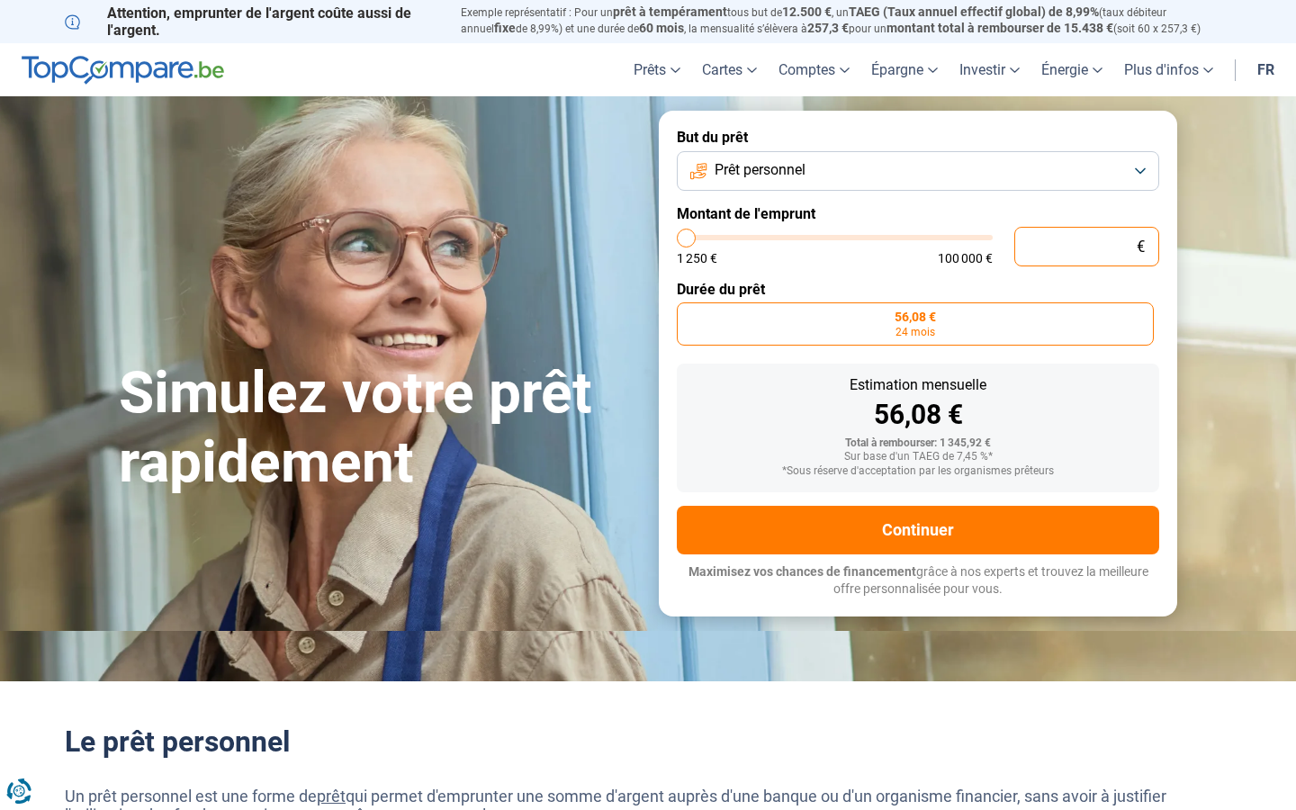
click at [1086, 246] on input "text" at bounding box center [1086, 247] width 145 height 40
type input "10 001"
type input "10000"
click at [1086, 246] on input "10 001" at bounding box center [1086, 247] width 145 height 40
type input "0"
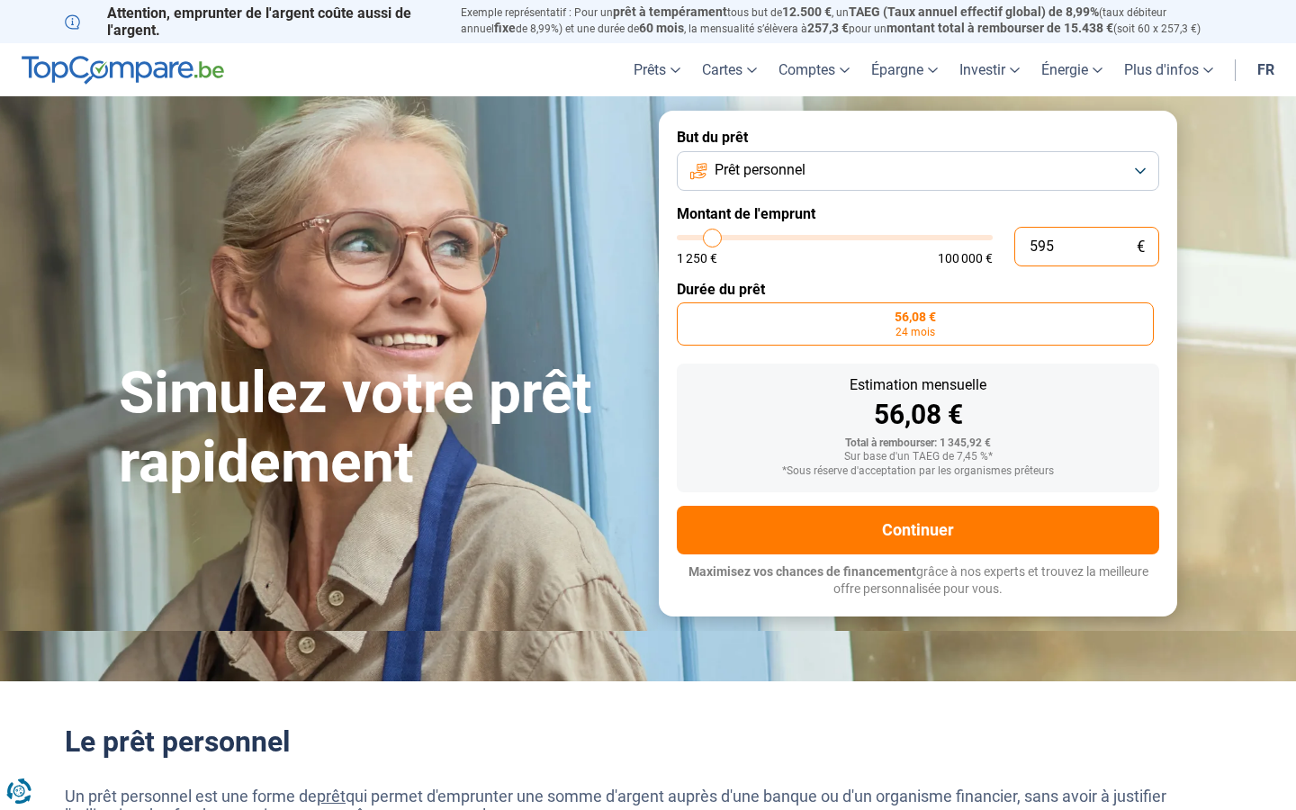
type input "5 959"
type input "6000"
type input "595 904"
type input "100000"
type input "100 000"
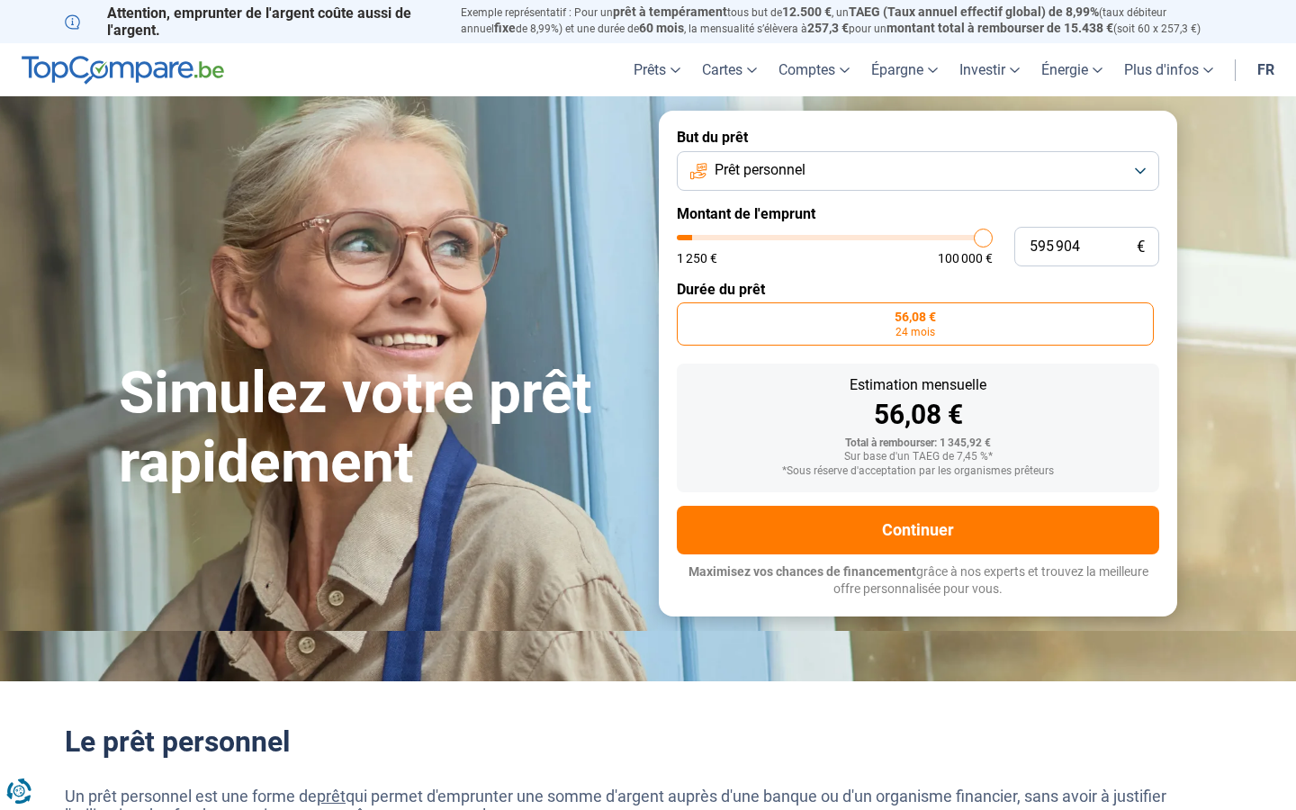
type input "100000"
radio input "false"
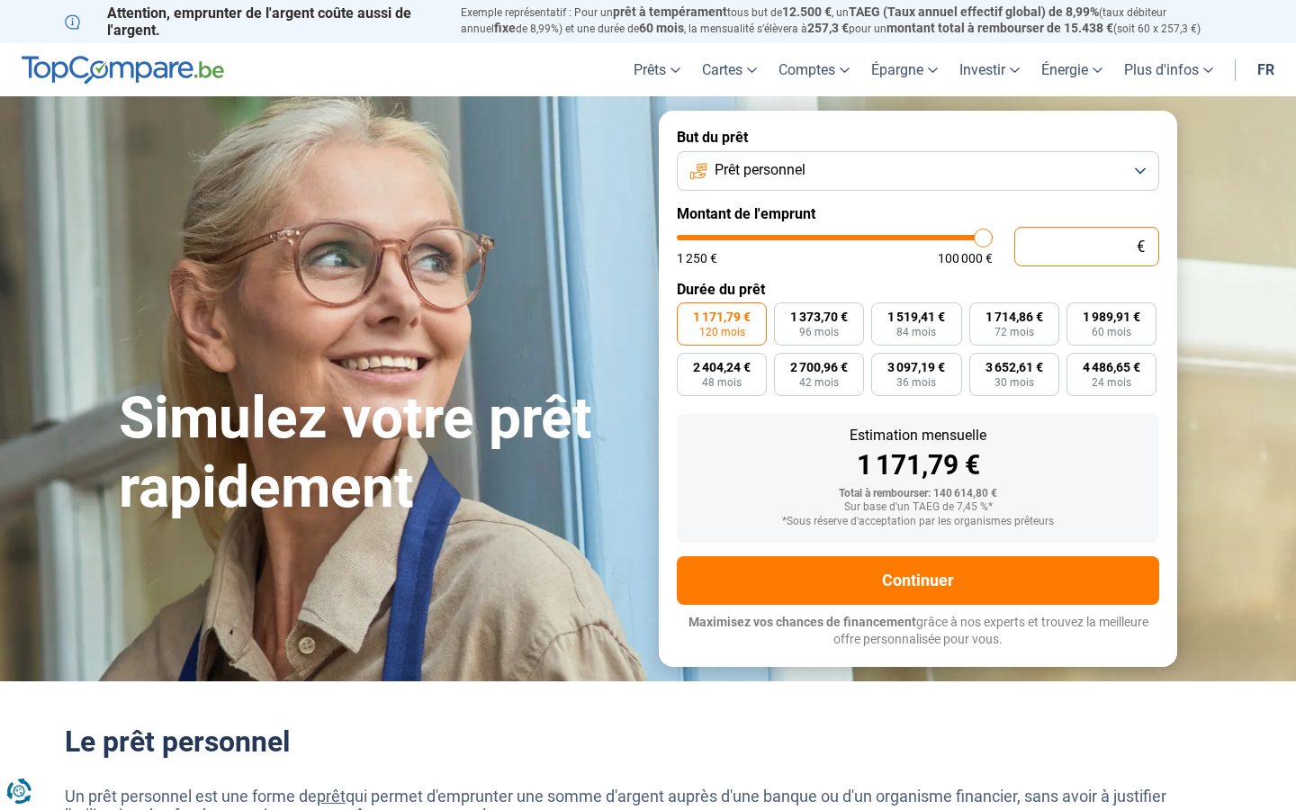
click at [1086, 246] on input "text" at bounding box center [1086, 247] width 145 height 40
type input "10 001"
type input "10000"
click at [1086, 246] on input "10 001" at bounding box center [1086, 247] width 145 height 40
type input "0"
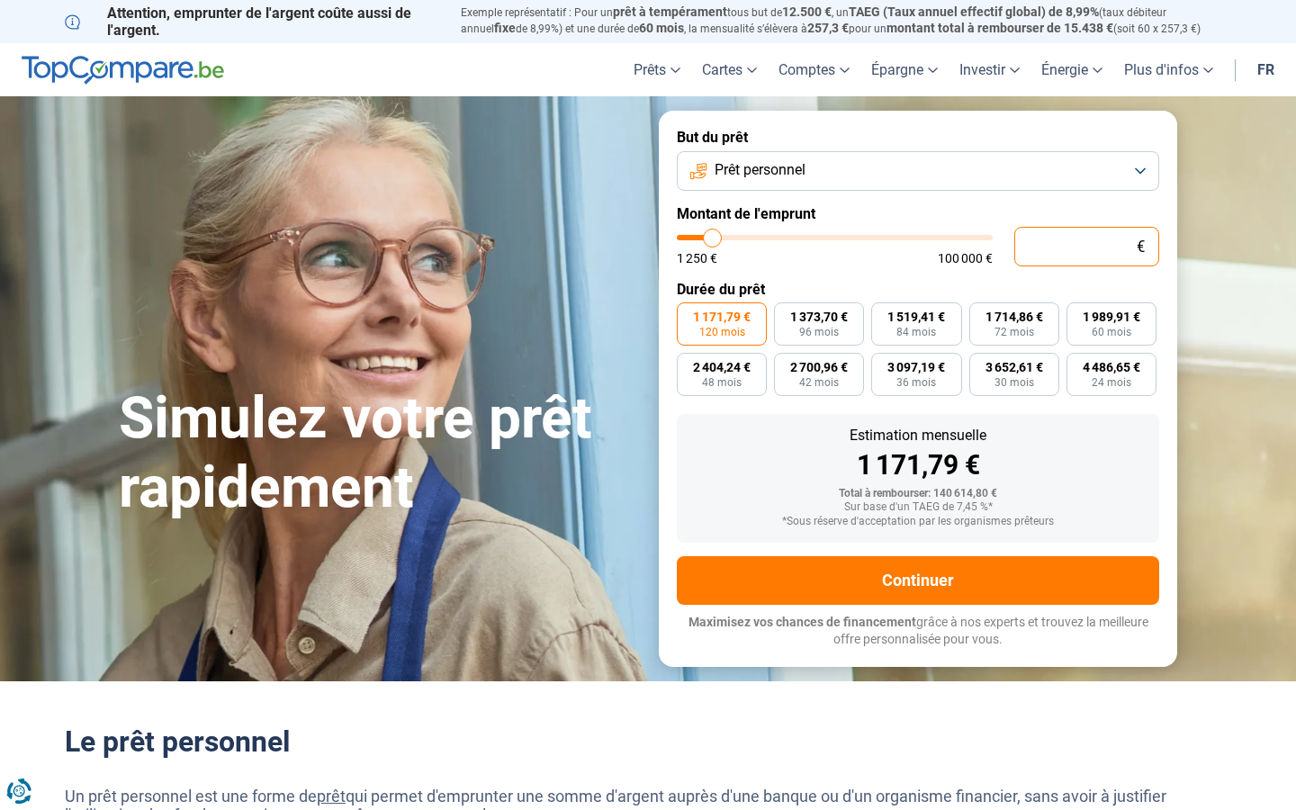
type input "1250"
type input "100 000"
type input "100000"
click at [1086, 246] on input "text" at bounding box center [1086, 247] width 145 height 40
type input "100"
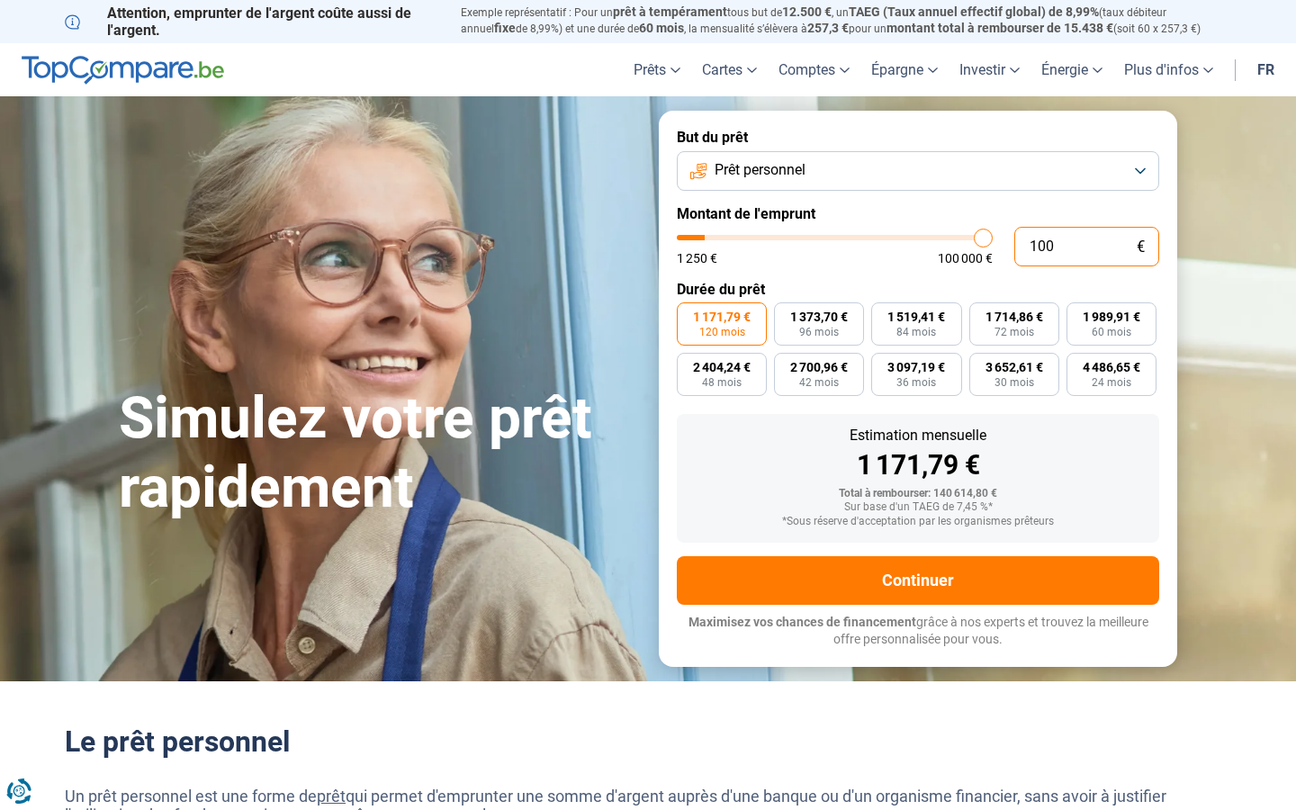
type input "1250"
type input "10 001"
type input "10000"
click at [1086, 246] on input "10 001" at bounding box center [1086, 247] width 145 height 40
type input "10"
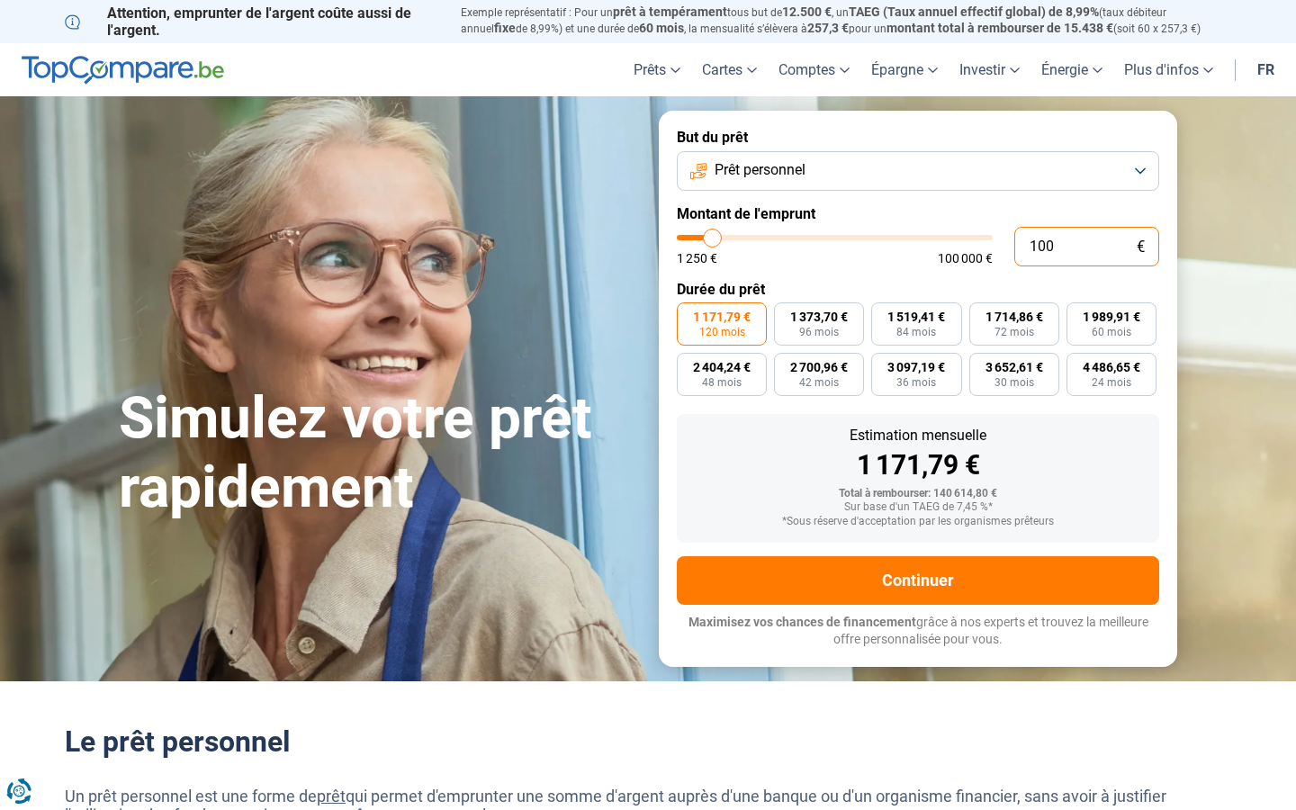
type input "1250"
type input "0"
type input "1250"
type input "5"
type input "1250"
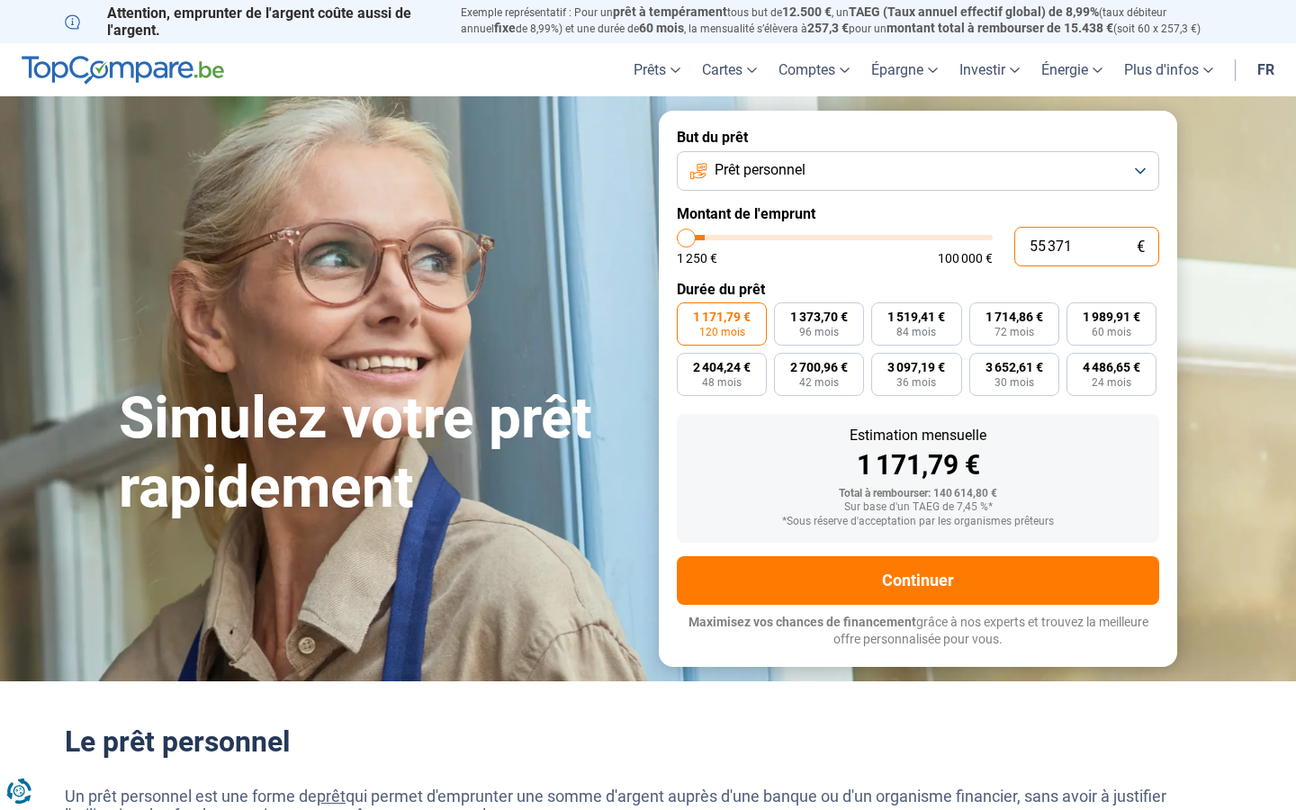
type input "553 714"
type input "100000"
type input "100 000"
type input "100000"
click at [1086, 246] on input "text" at bounding box center [1086, 247] width 145 height 40
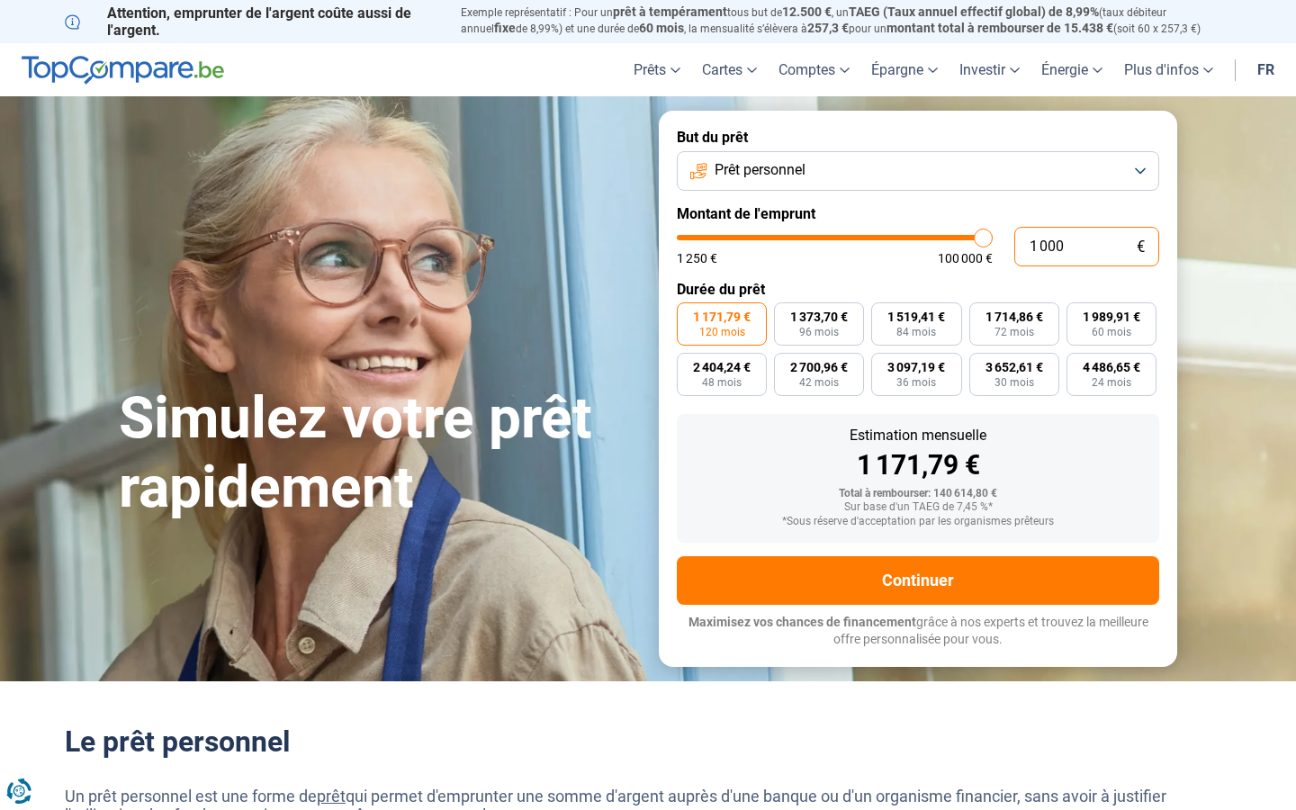
type input "10 001"
type input "10000"
click at [1086, 246] on input "10 001" at bounding box center [1086, 247] width 145 height 40
type input "10"
type input "1250"
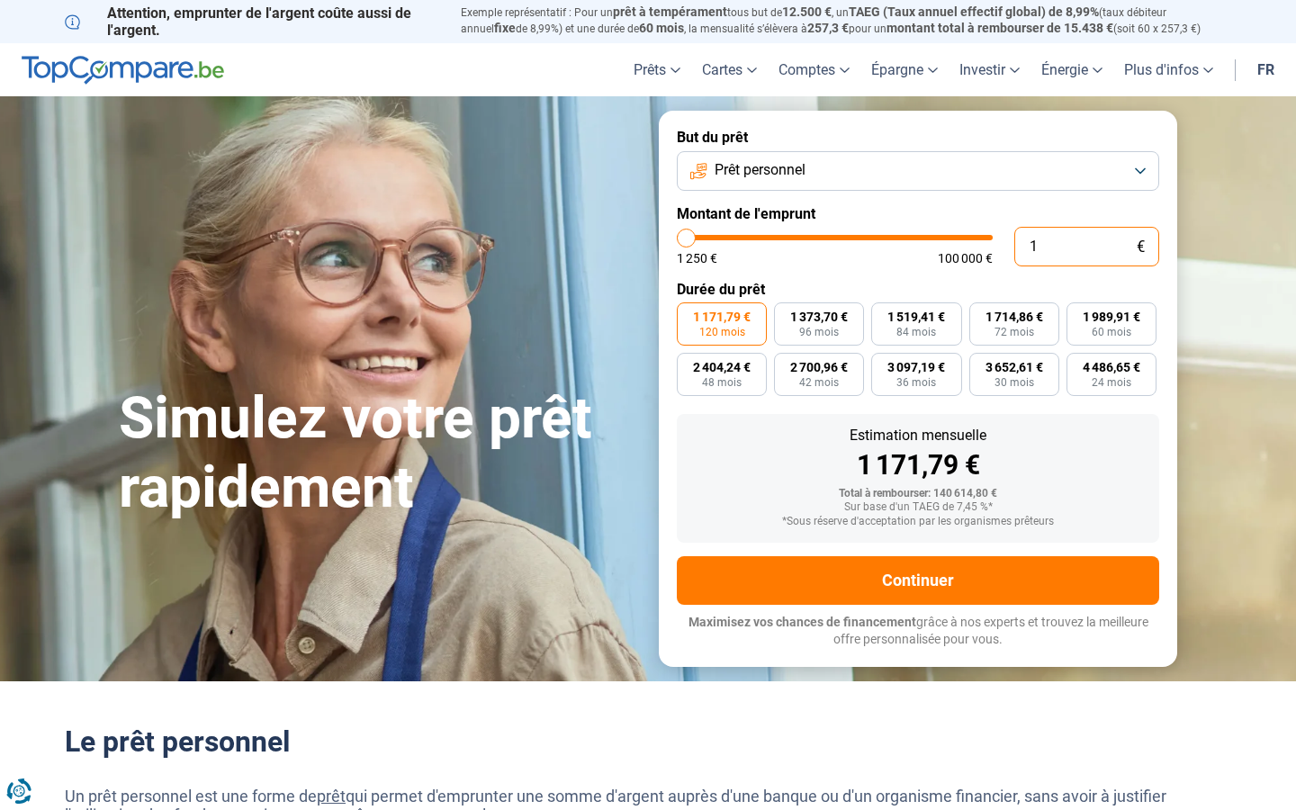
type input "0"
type input "1250"
type input "7"
type input "1250"
type input "724"
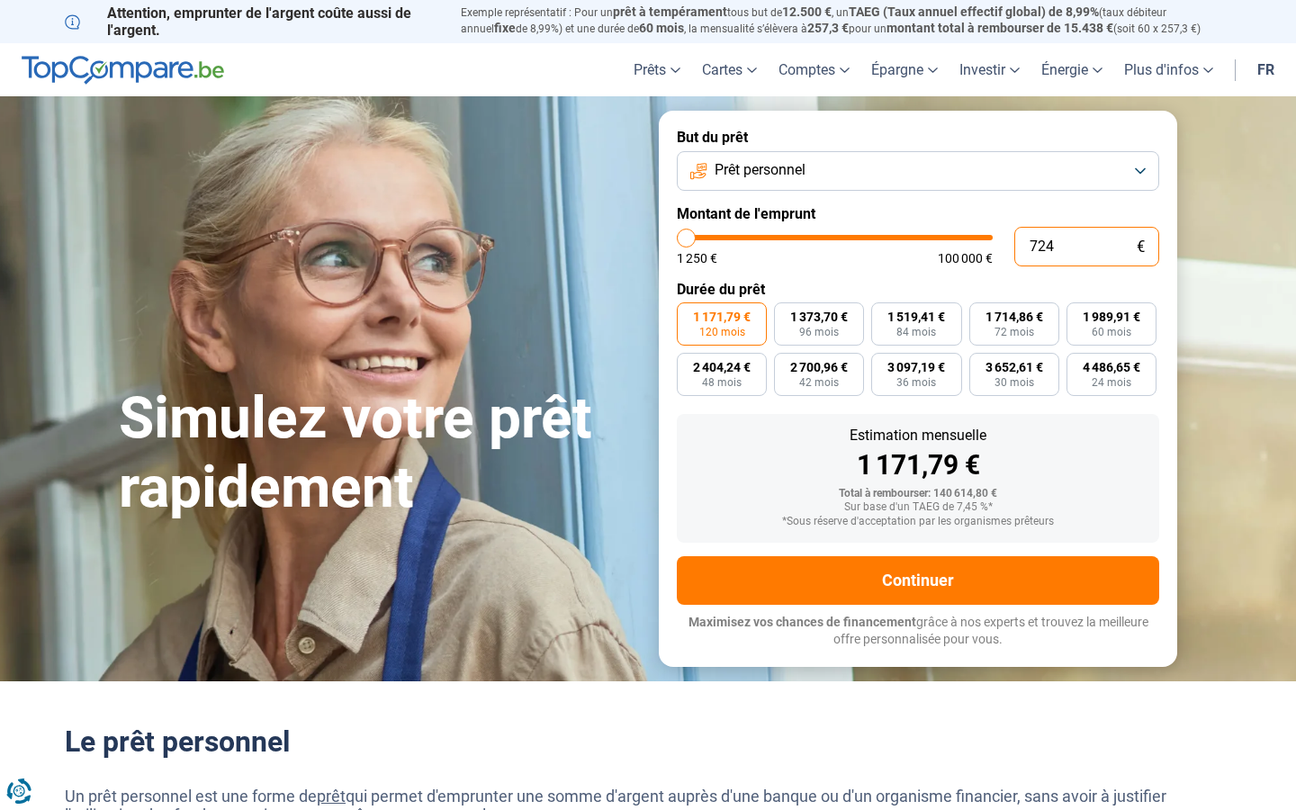
type input "1250"
type input "100 000"
type input "100000"
click at [1086, 246] on input "text" at bounding box center [1086, 247] width 145 height 40
type input "10 001"
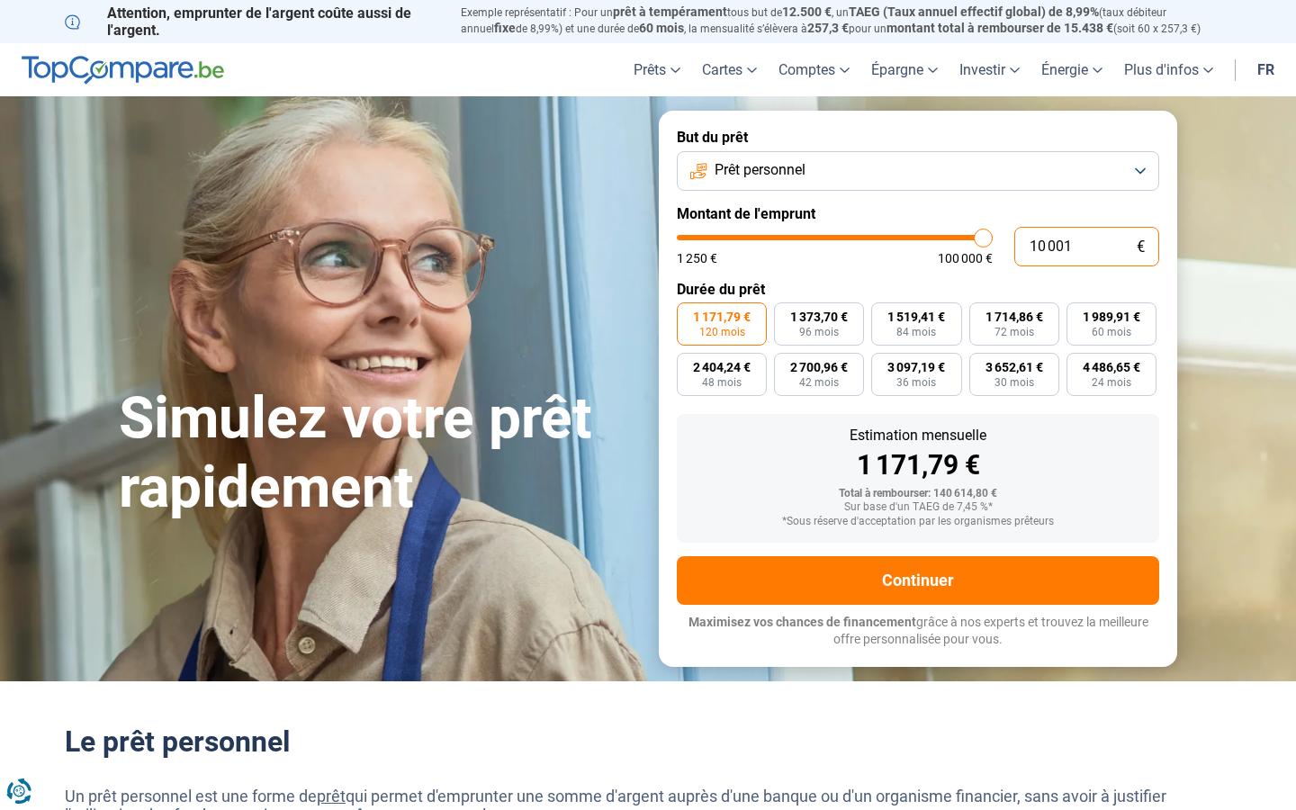
type input "10000"
click at [1086, 246] on input "10 001" at bounding box center [1086, 247] width 145 height 40
type input "1"
type input "1250"
type input "0"
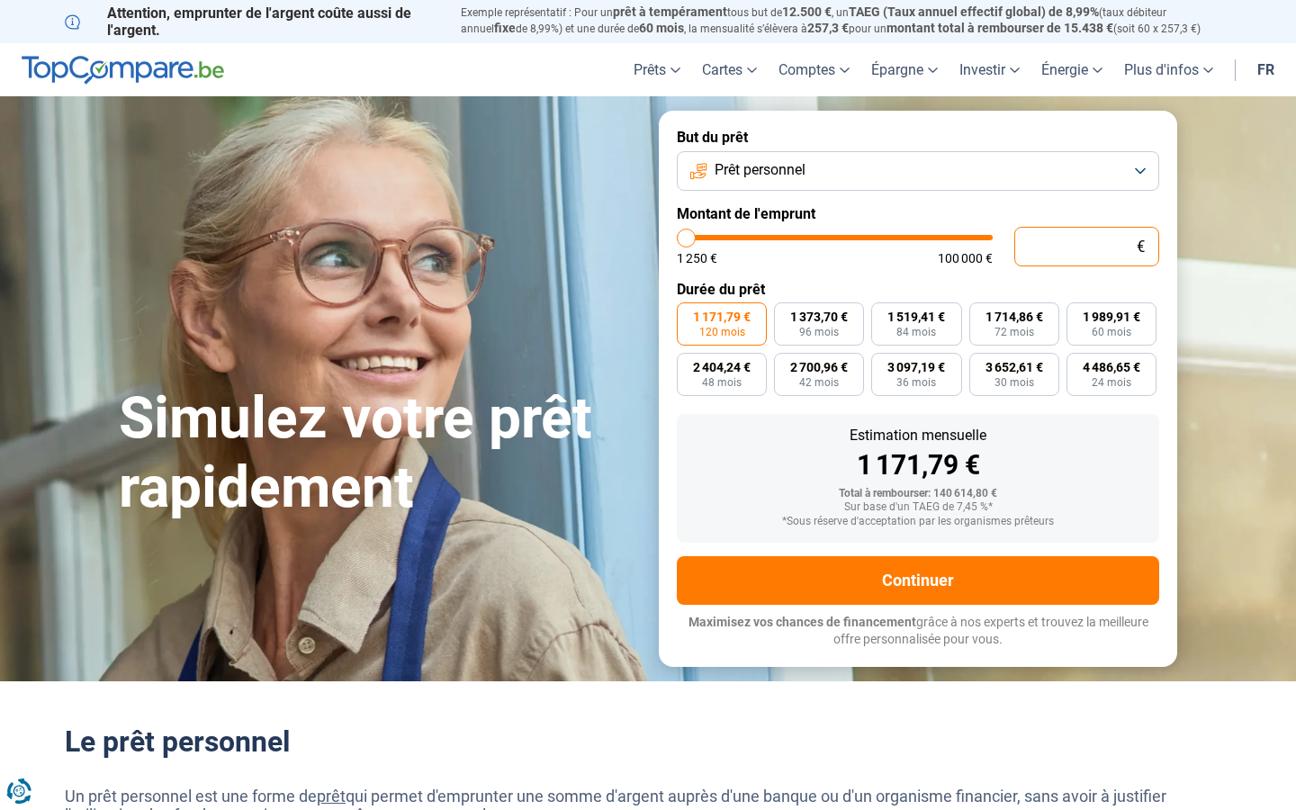
type input "1250"
type input "8 213"
type input "8250"
type input "82 133"
type input "82250"
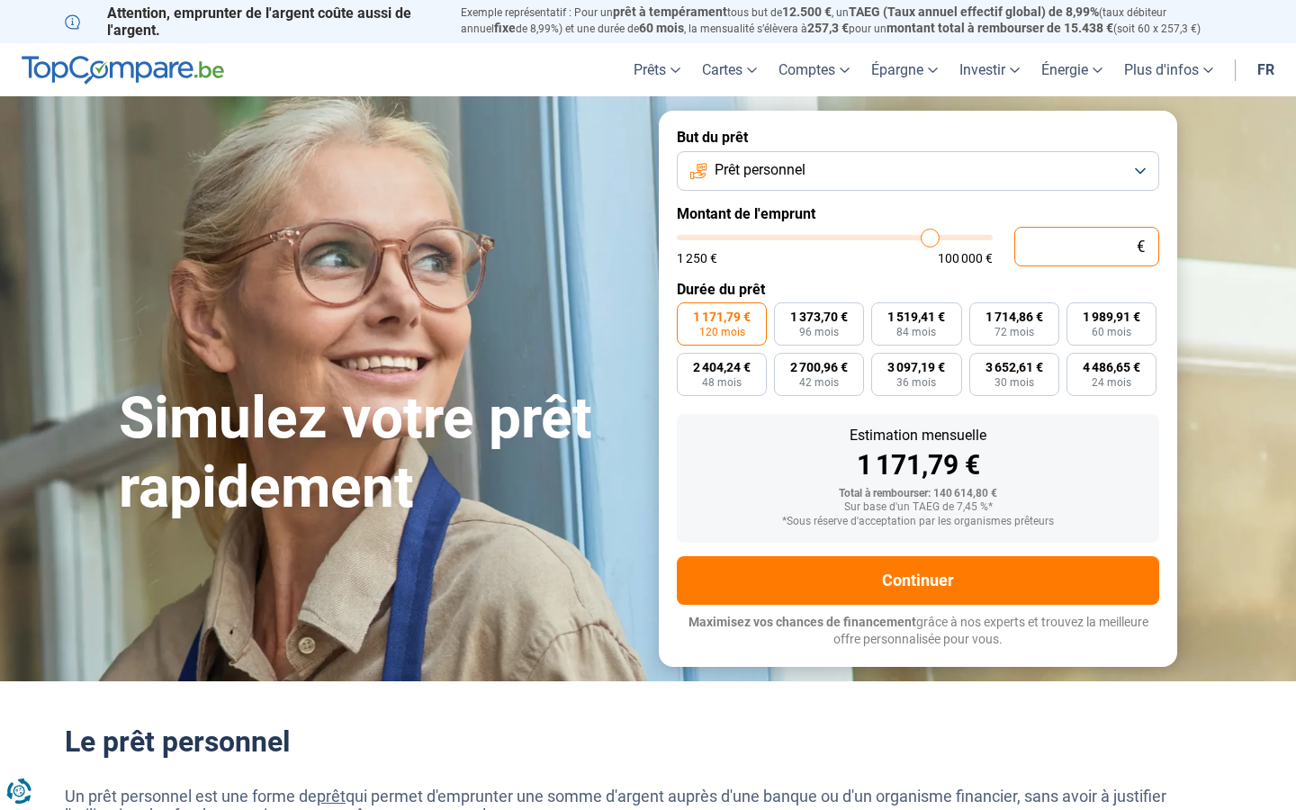
click at [1086, 246] on input "text" at bounding box center [1086, 247] width 145 height 40
type input "10 001"
type input "10000"
click at [1086, 246] on input "10 001" at bounding box center [1086, 247] width 145 height 40
type input "10"
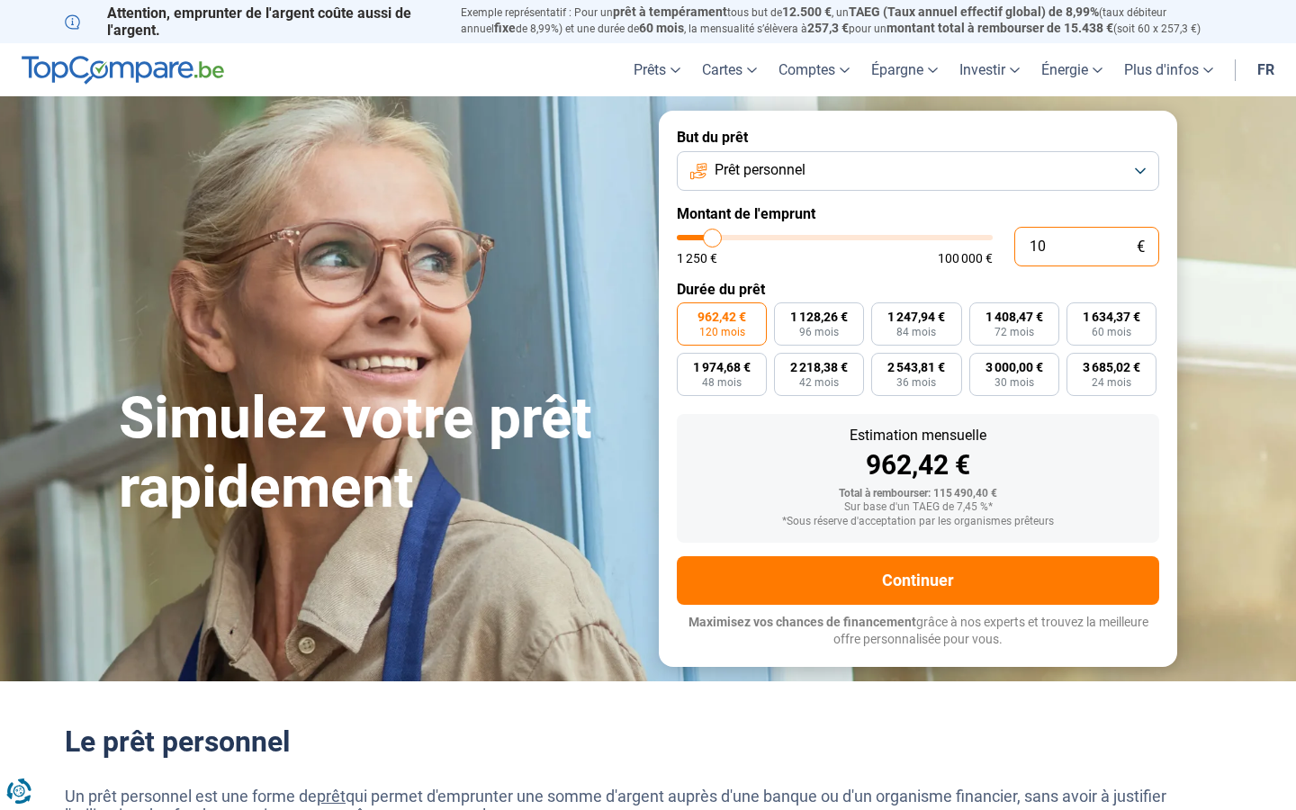
type input "1250"
type input "0"
type input "1250"
type input "27"
type input "1250"
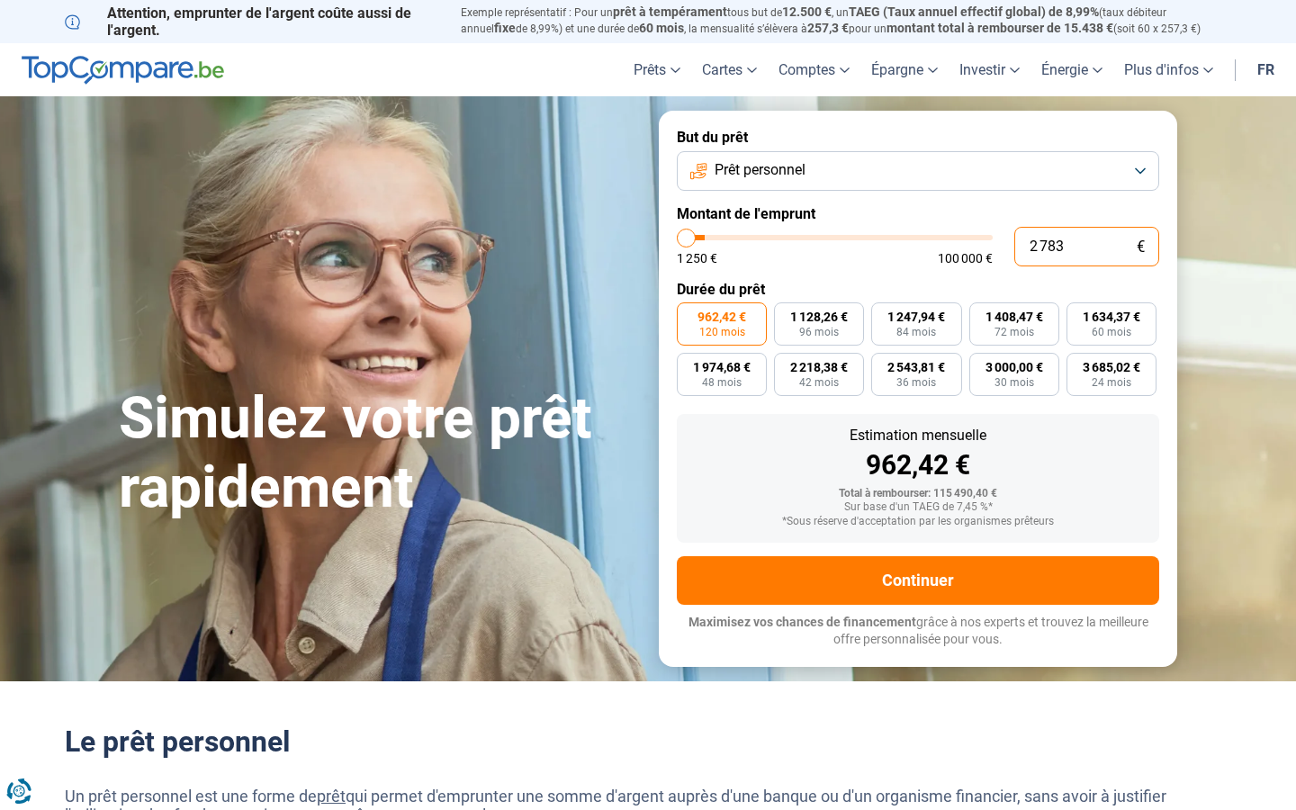
type input "27 837"
type input "27750"
type input "100 000"
type input "100000"
click at [1086, 246] on input "text" at bounding box center [1086, 247] width 145 height 40
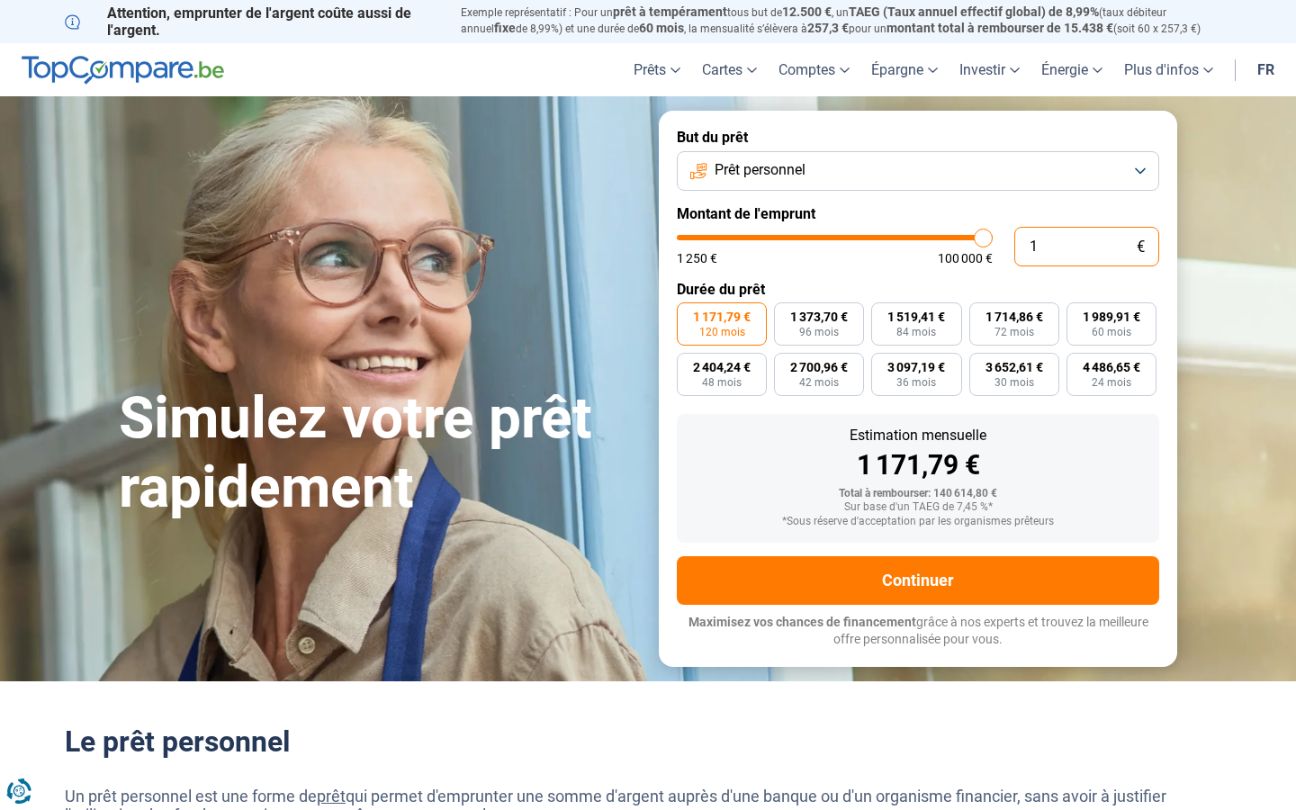
type input "10"
type input "1250"
type input "10 001"
type input "10000"
click at [1086, 246] on input "10 001" at bounding box center [1086, 247] width 145 height 40
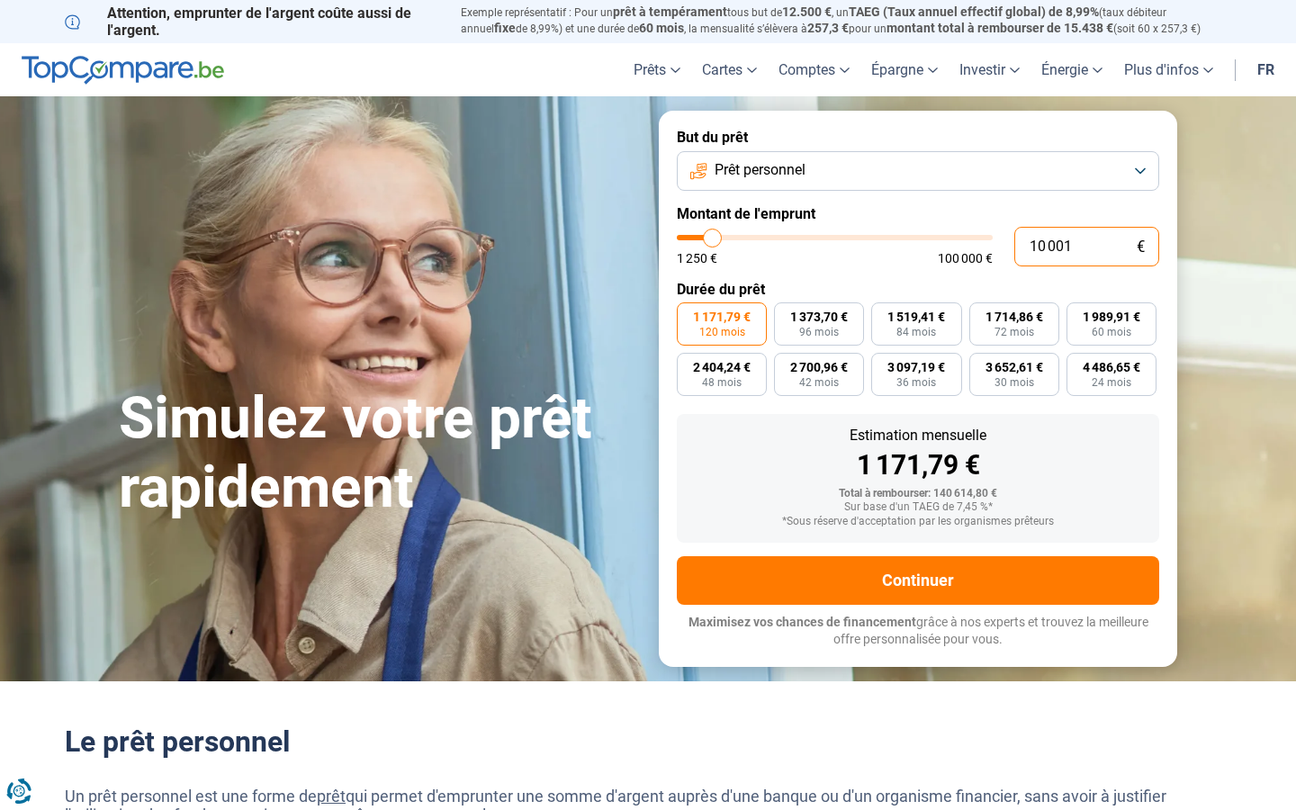
type input "1 000"
type input "1250"
type input "10"
type input "1250"
type input "0"
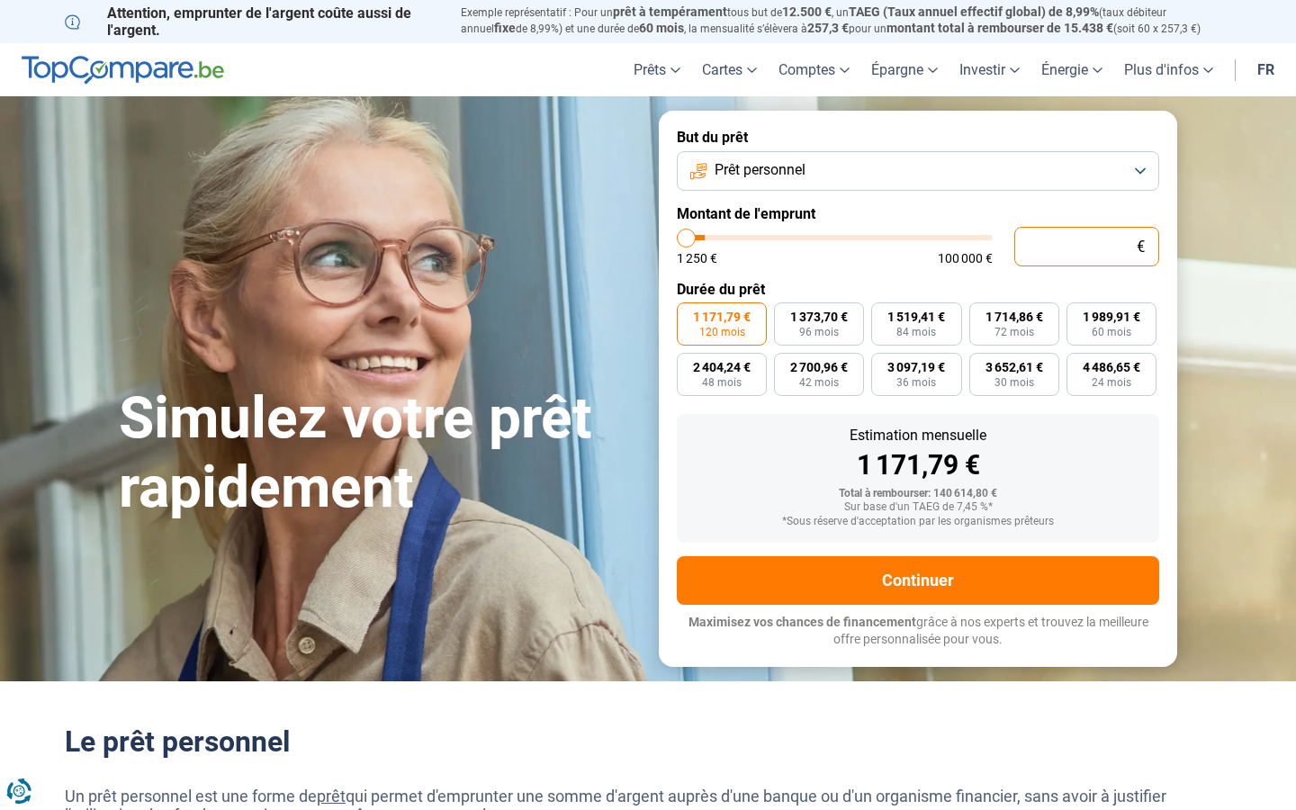
type input "5"
type input "1250"
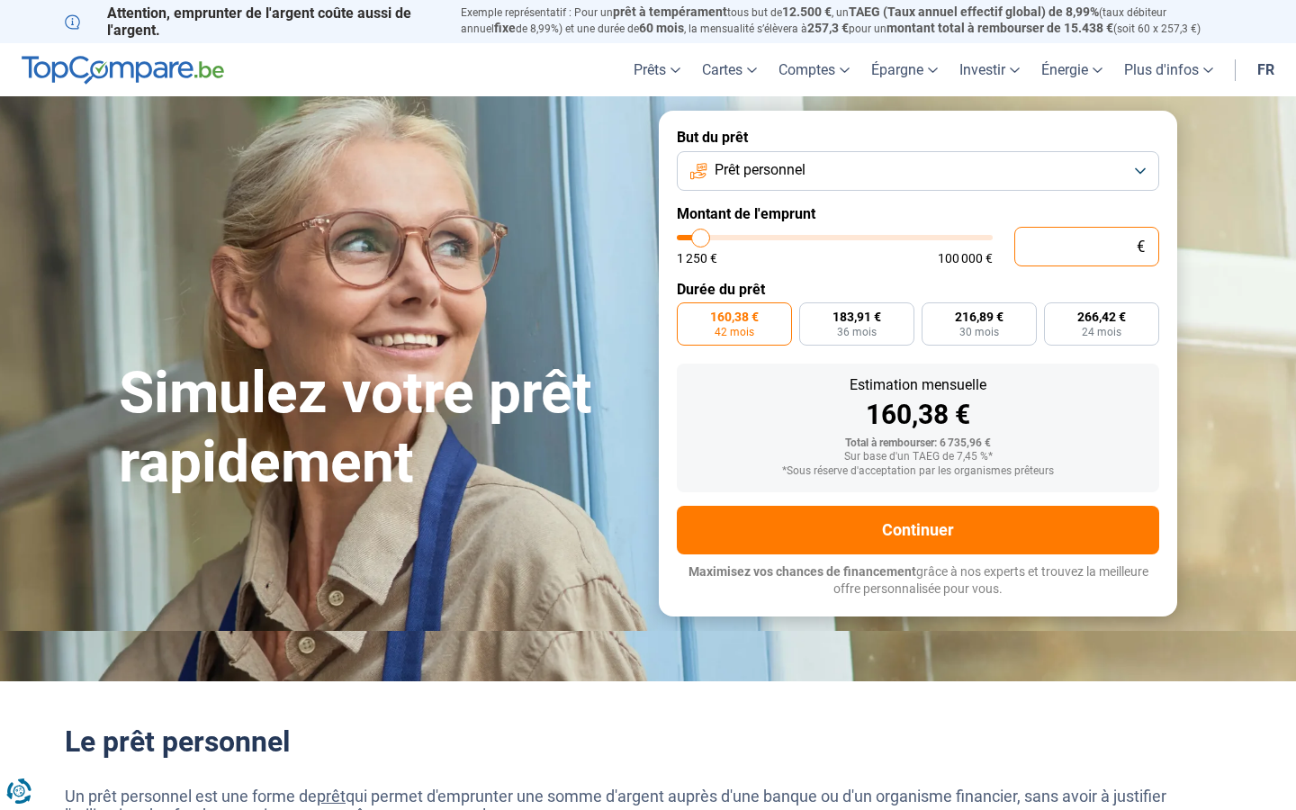
click at [1086, 246] on input "text" at bounding box center [1086, 247] width 145 height 40
click at [1086, 246] on input "10 001" at bounding box center [1086, 247] width 145 height 40
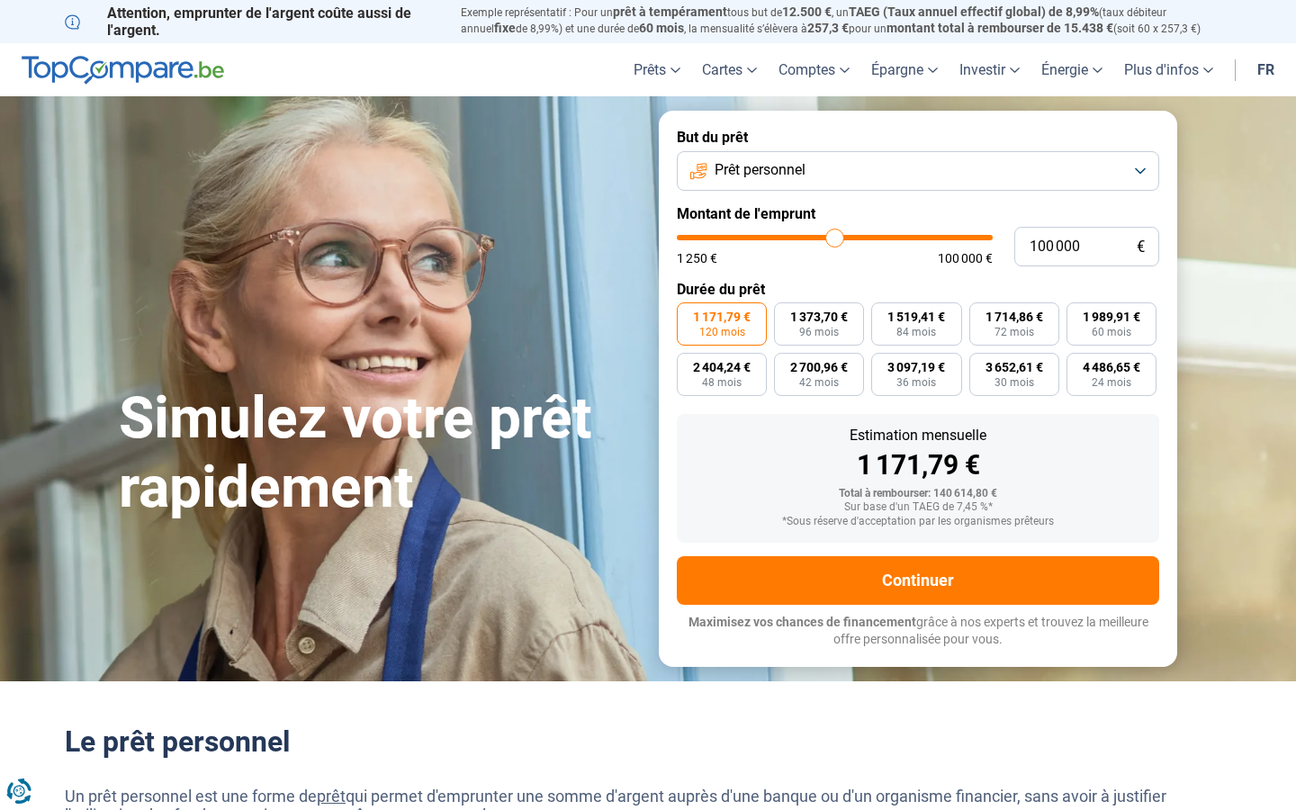
click at [834, 238] on input "range" at bounding box center [835, 237] width 316 height 5
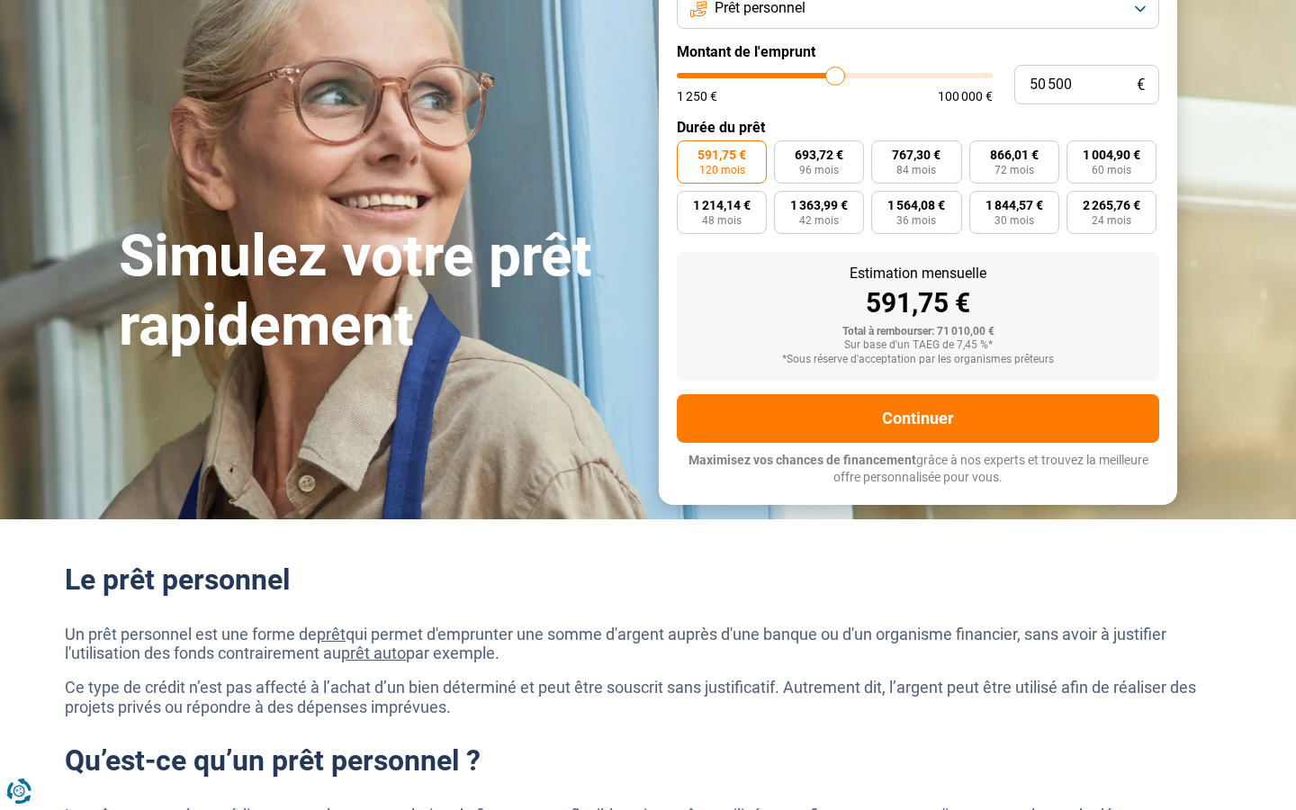
scroll to position [176, 0]
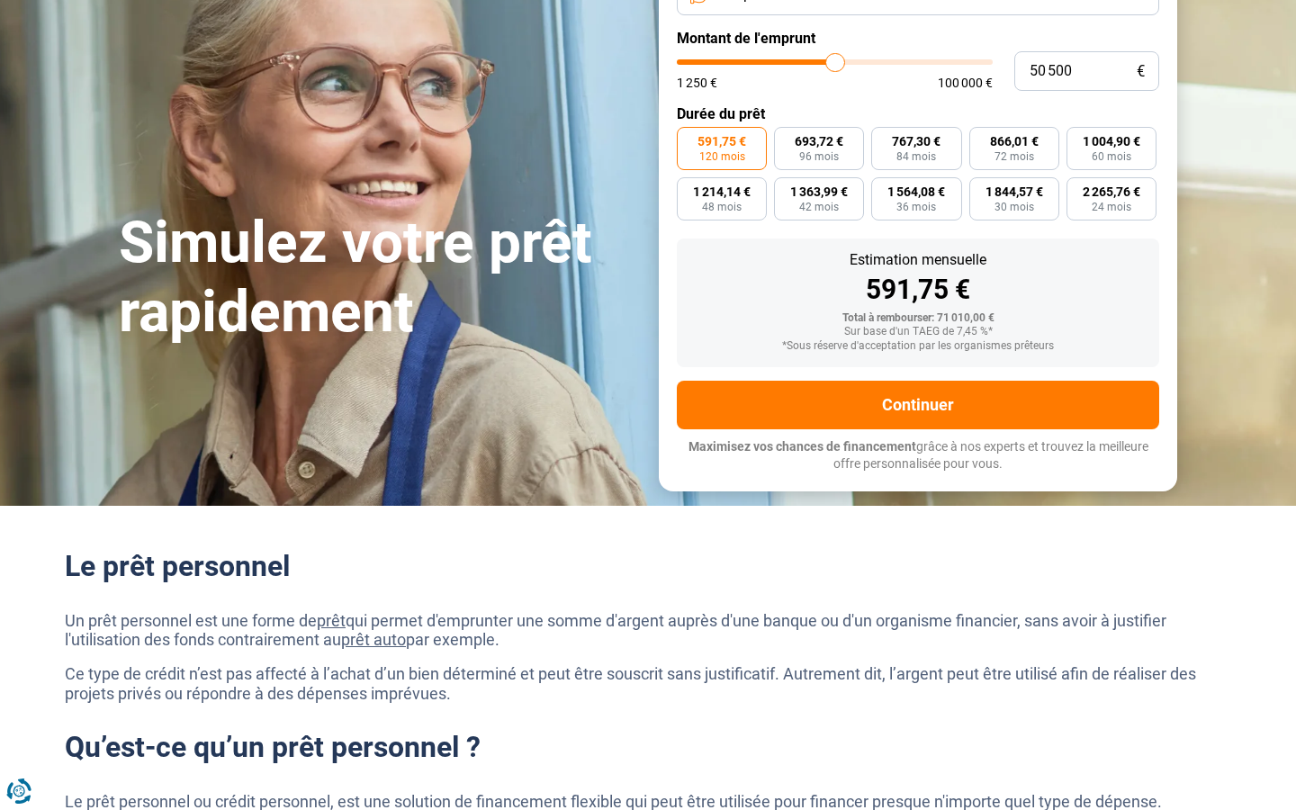
click at [918, 404] on button "Continuer" at bounding box center [918, 405] width 482 height 49
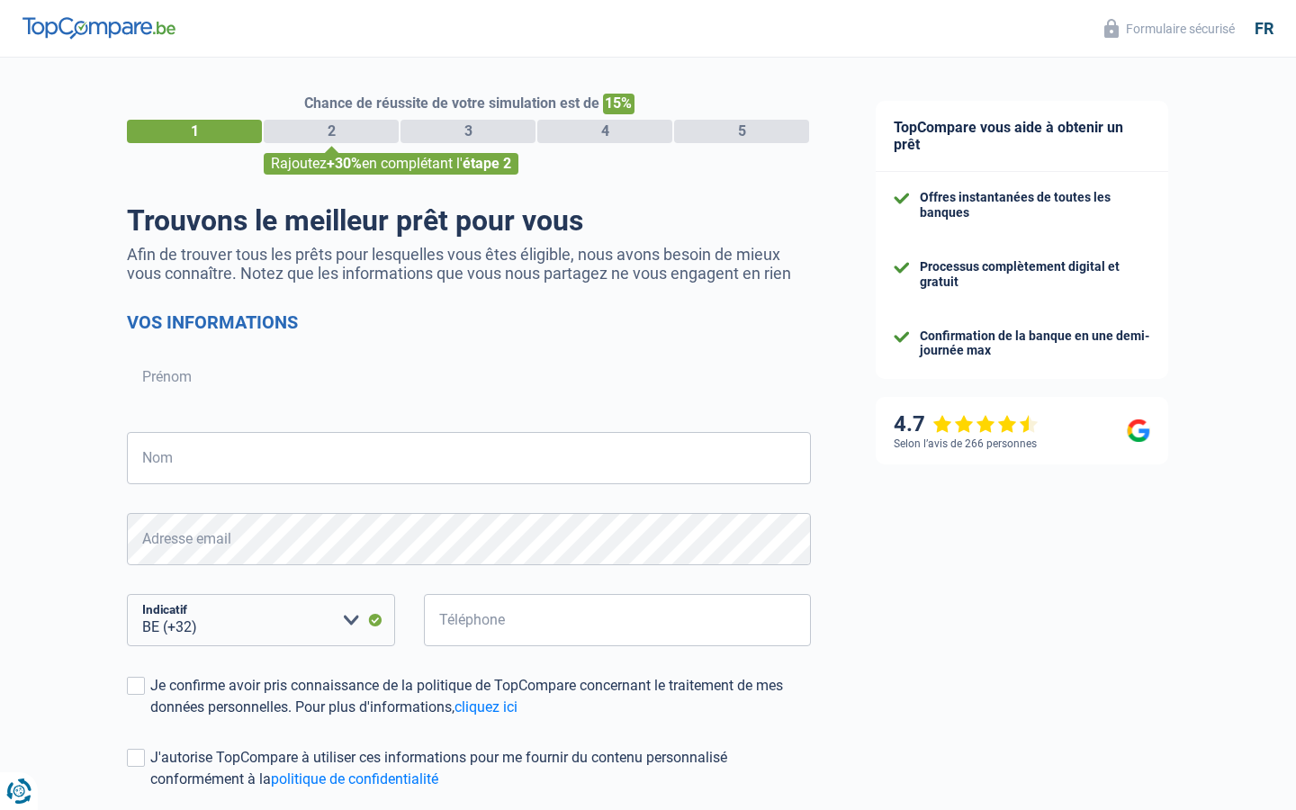
scroll to position [160, 0]
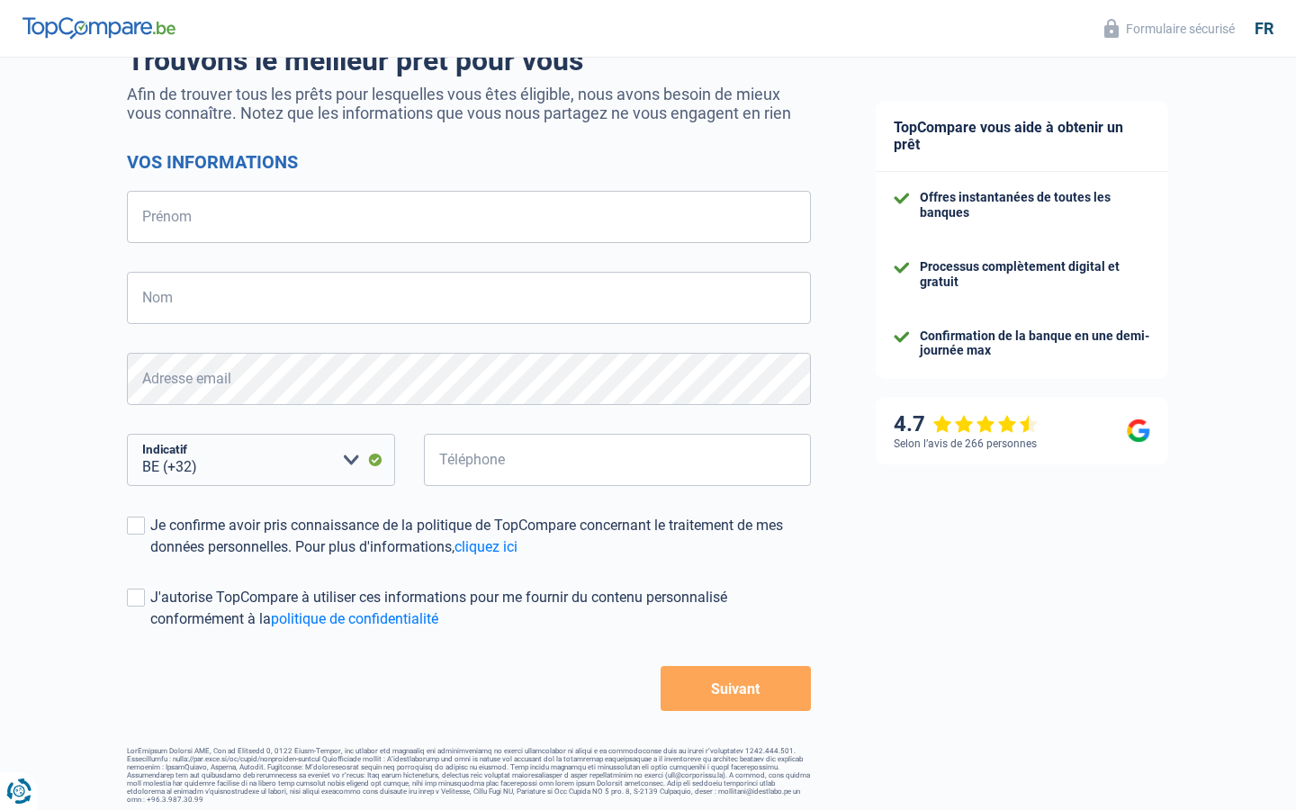
select select "352"
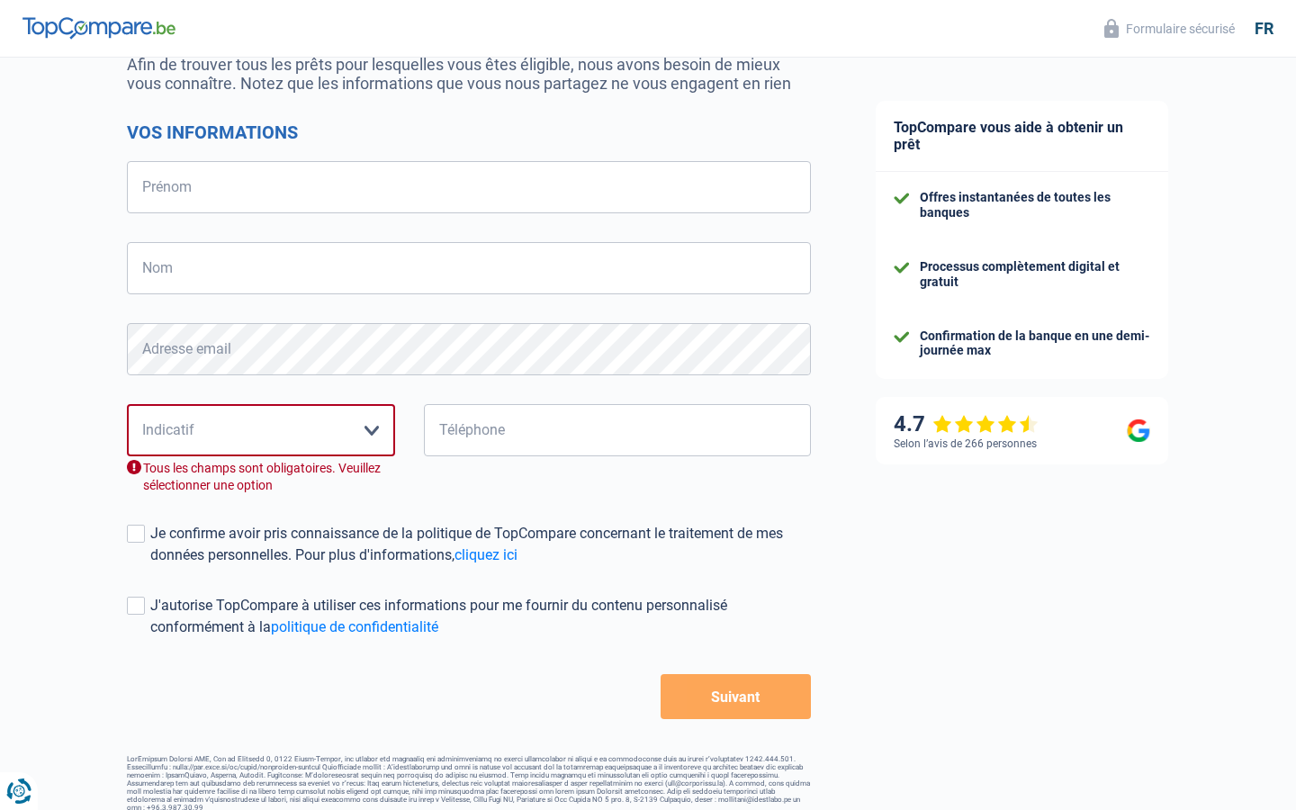
select select "32"
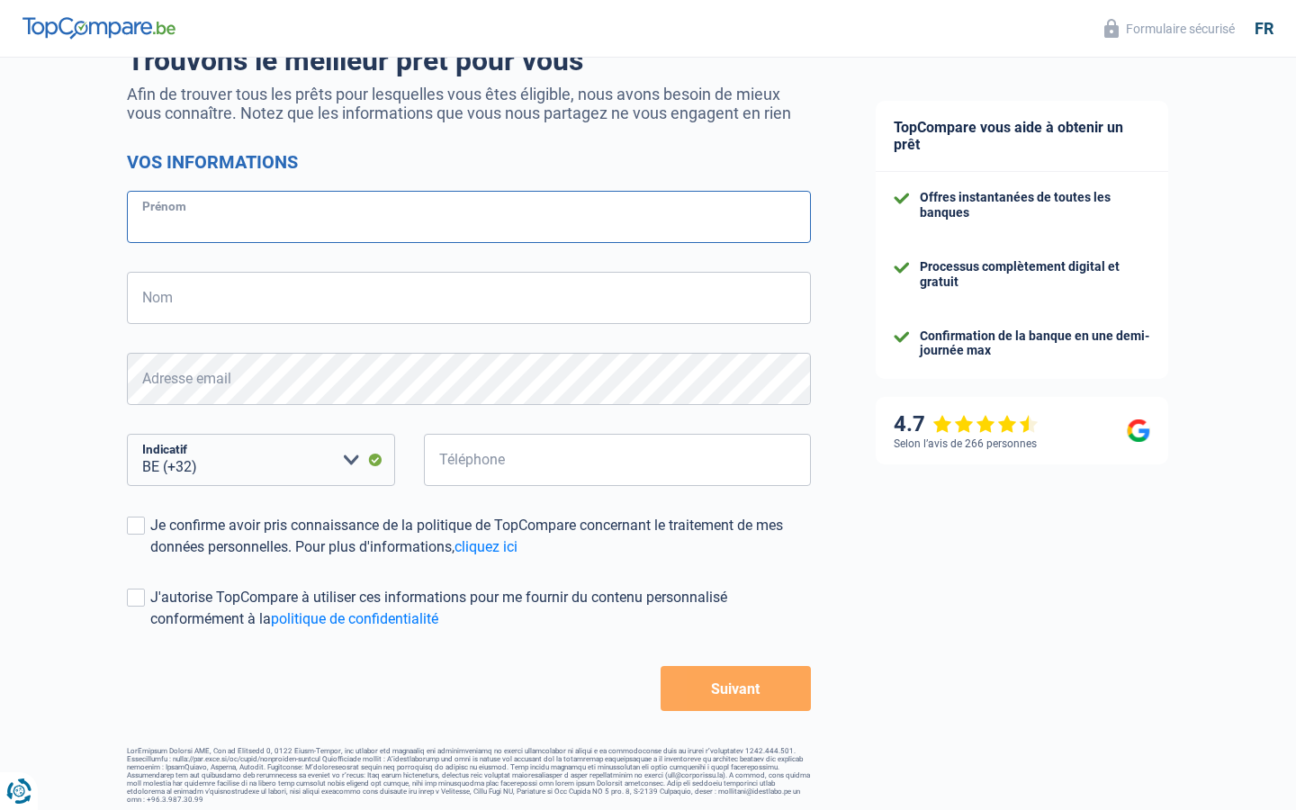
click at [469, 217] on input "Prénom" at bounding box center [469, 217] width 684 height 52
type input "[PERSON_NAME]"
click at [469, 217] on input "Prénom" at bounding box center [469, 217] width 684 height 52
type input "[PERSON_NAME]"
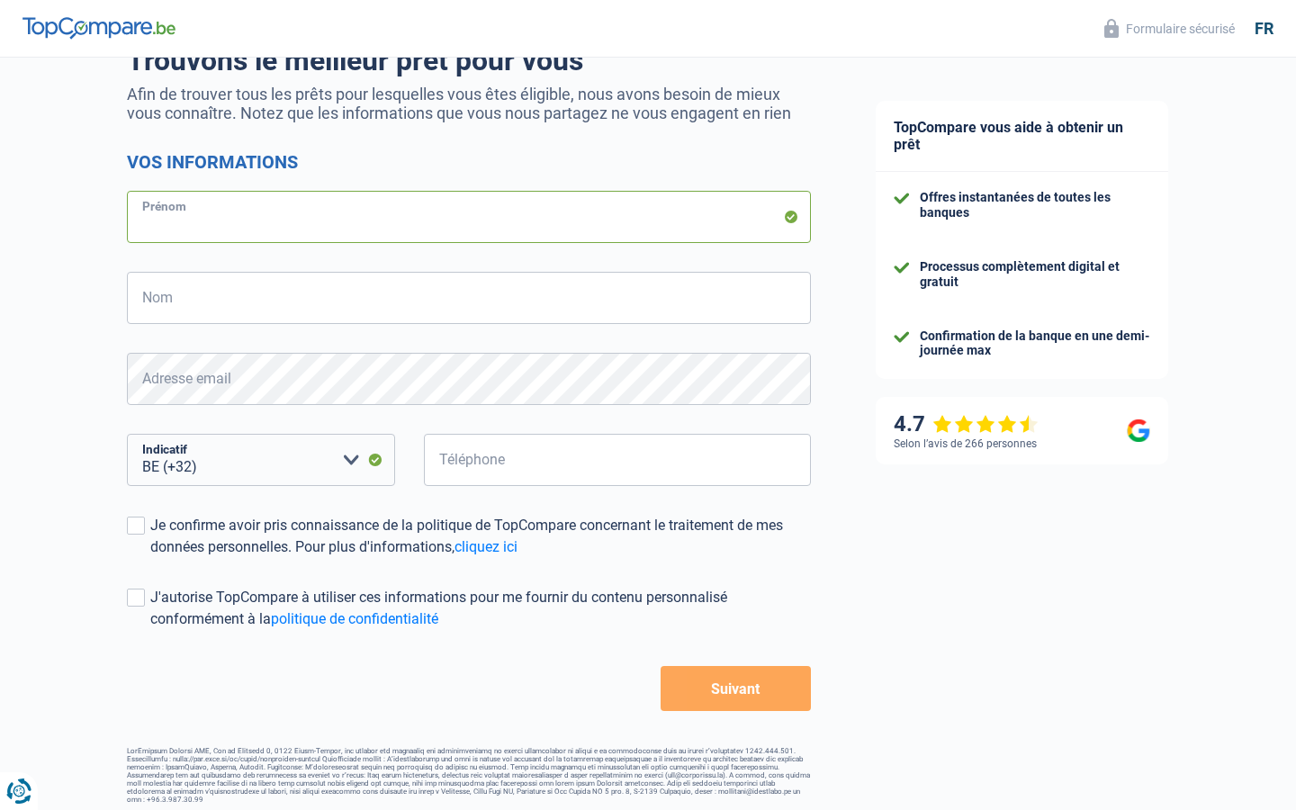
click at [469, 217] on input "Prénom" at bounding box center [469, 217] width 684 height 52
type input "Granite"
click at [469, 217] on input "Prénom" at bounding box center [469, 217] width 684 height 52
click at [469, 298] on input "Nom" at bounding box center [469, 298] width 684 height 52
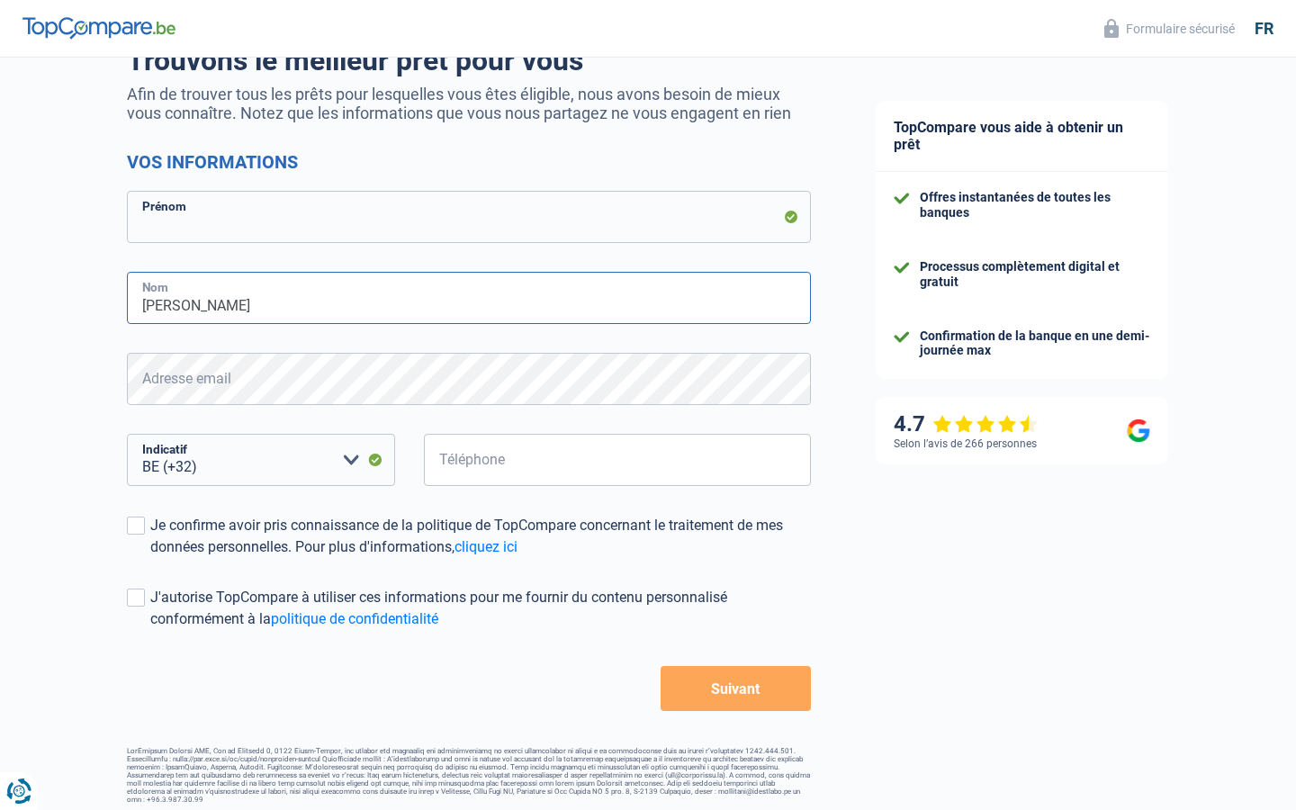
type input "[PERSON_NAME]"
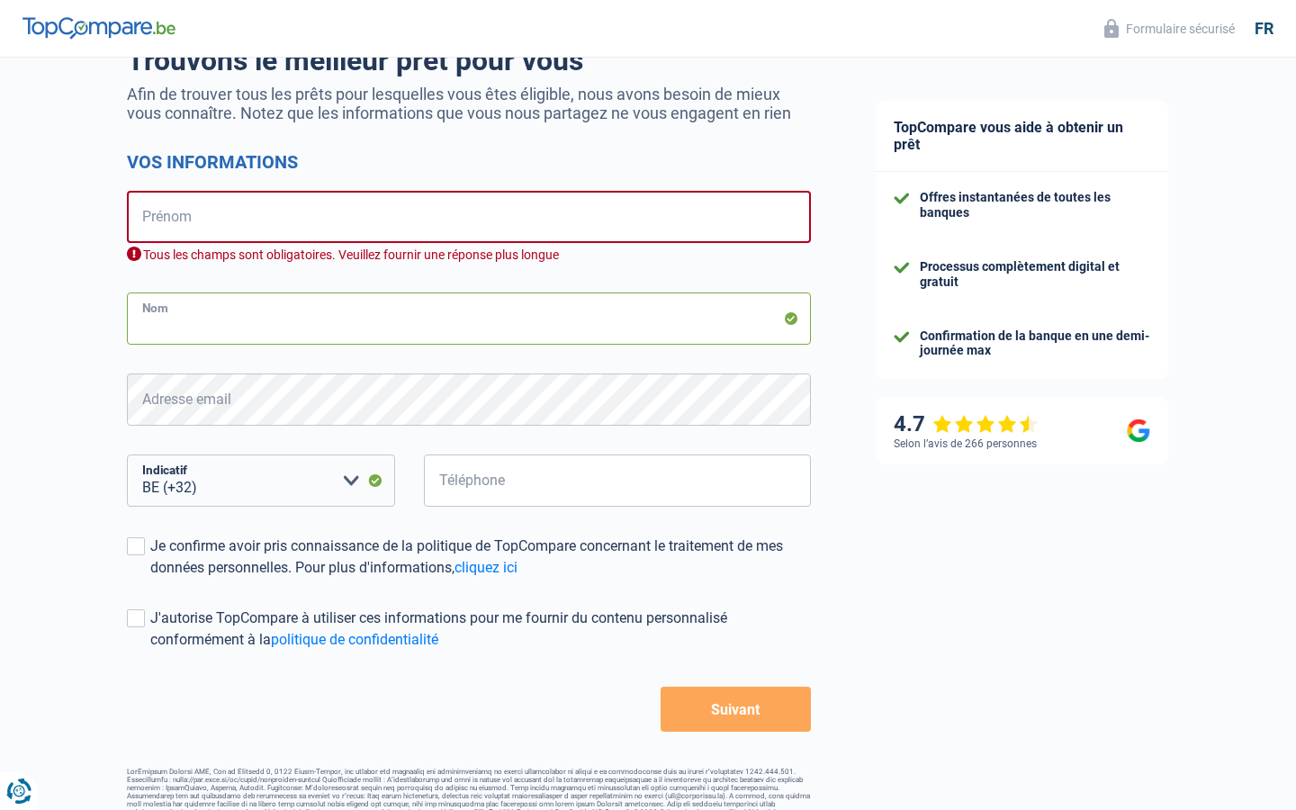
click at [469, 319] on input "Nom" at bounding box center [469, 319] width 684 height 52
type input "Bakker"
click at [469, 319] on input "Nom" at bounding box center [469, 319] width 684 height 52
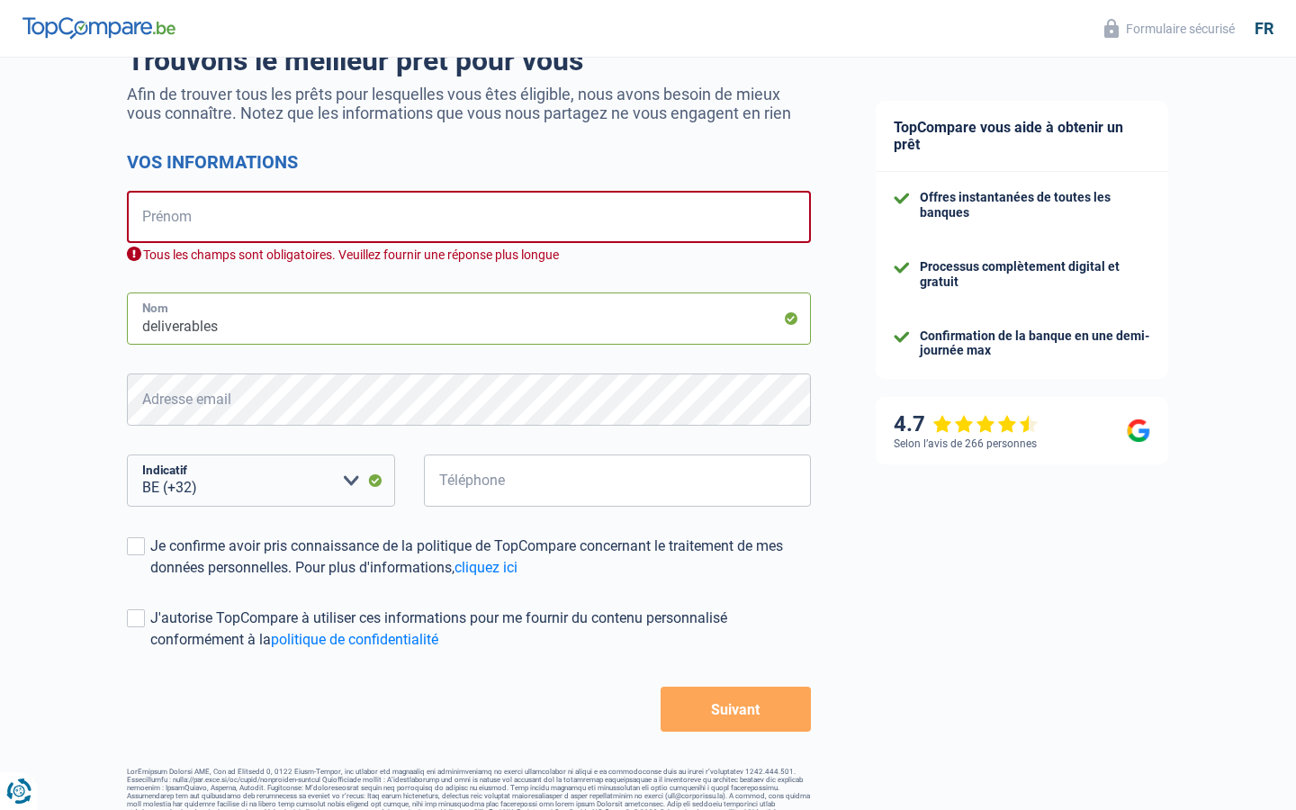
type input "deliverables"
click at [469, 319] on input "Nom" at bounding box center [469, 319] width 684 height 52
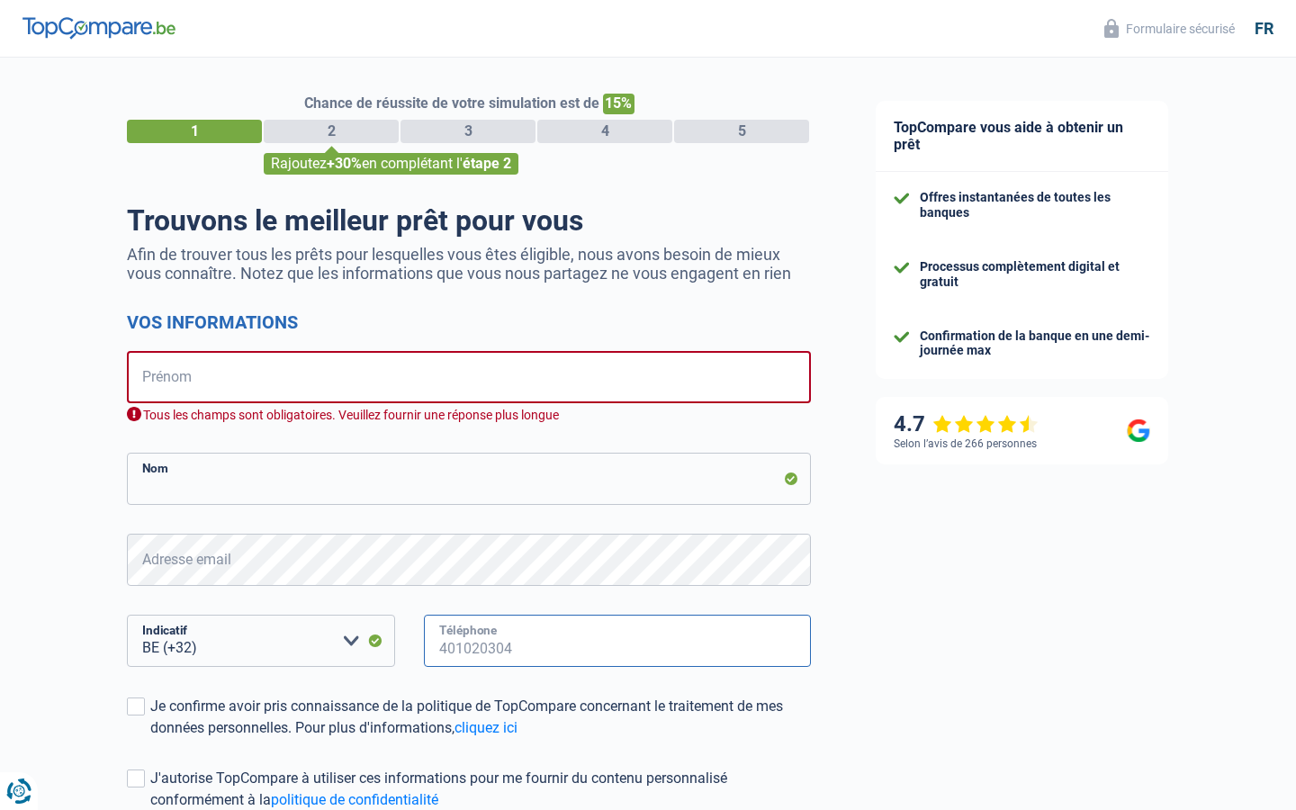
click at [617, 641] on input "Téléphone" at bounding box center [617, 641] width 387 height 52
type input "135527"
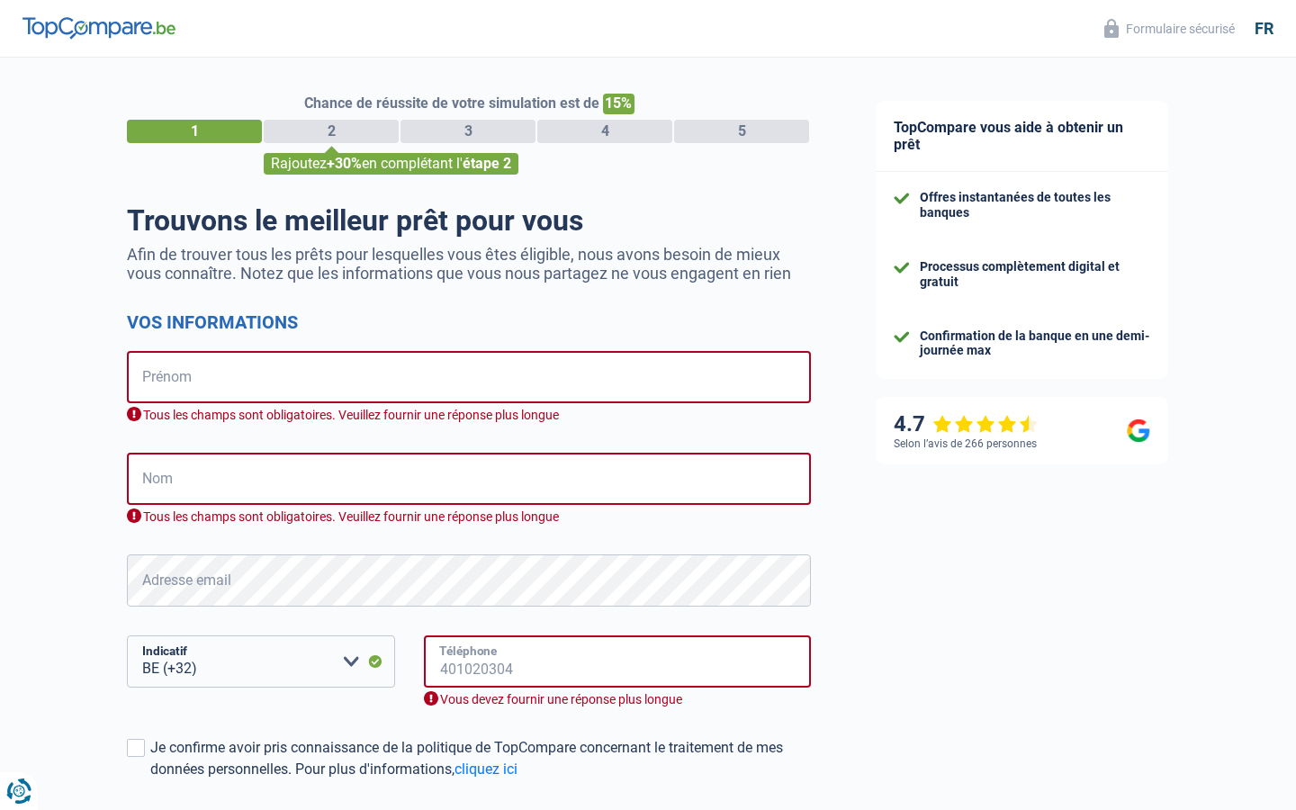
click at [617, 662] on input "Téléphone" at bounding box center [617, 661] width 387 height 52
type input "0314"
click at [617, 662] on input "Téléphone" at bounding box center [617, 661] width 387 height 52
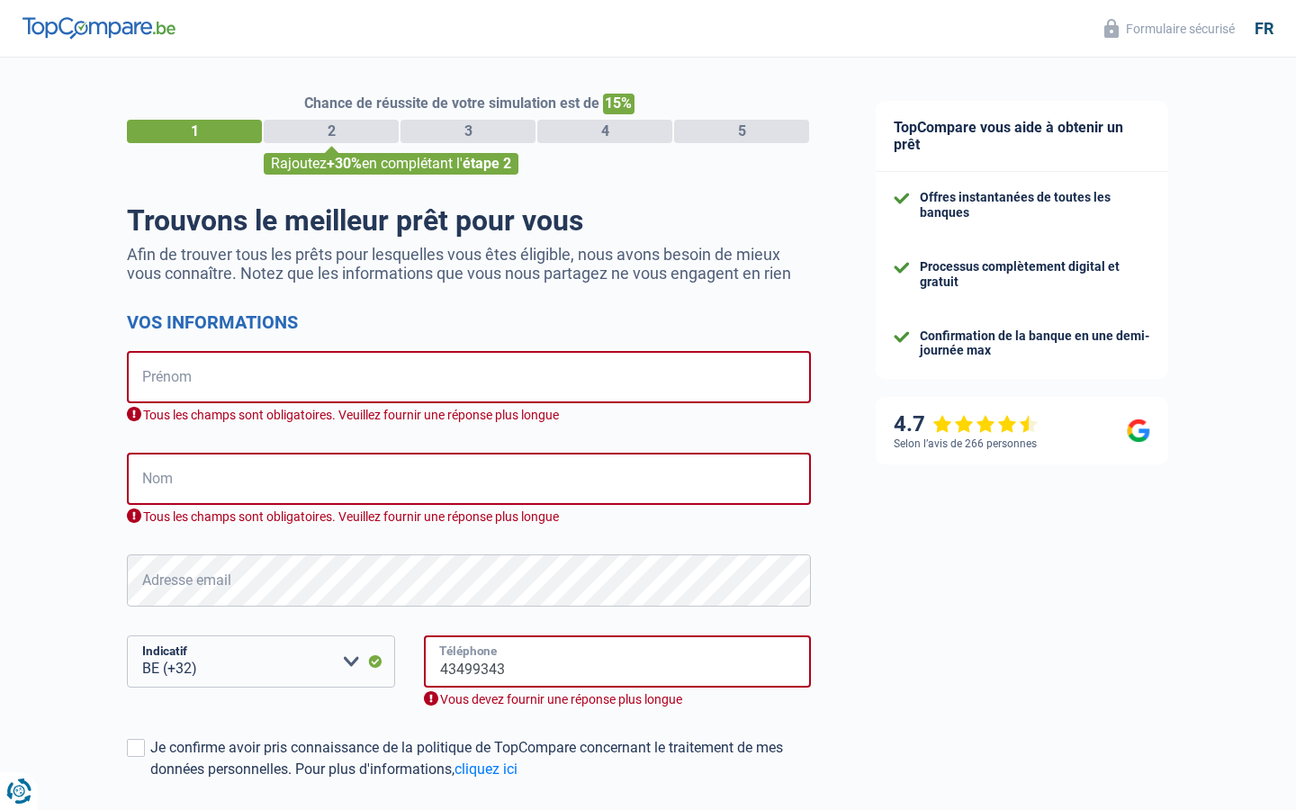
type input "43499343"
click at [617, 662] on input "Téléphone" at bounding box center [617, 661] width 387 height 52
type input "336221397"
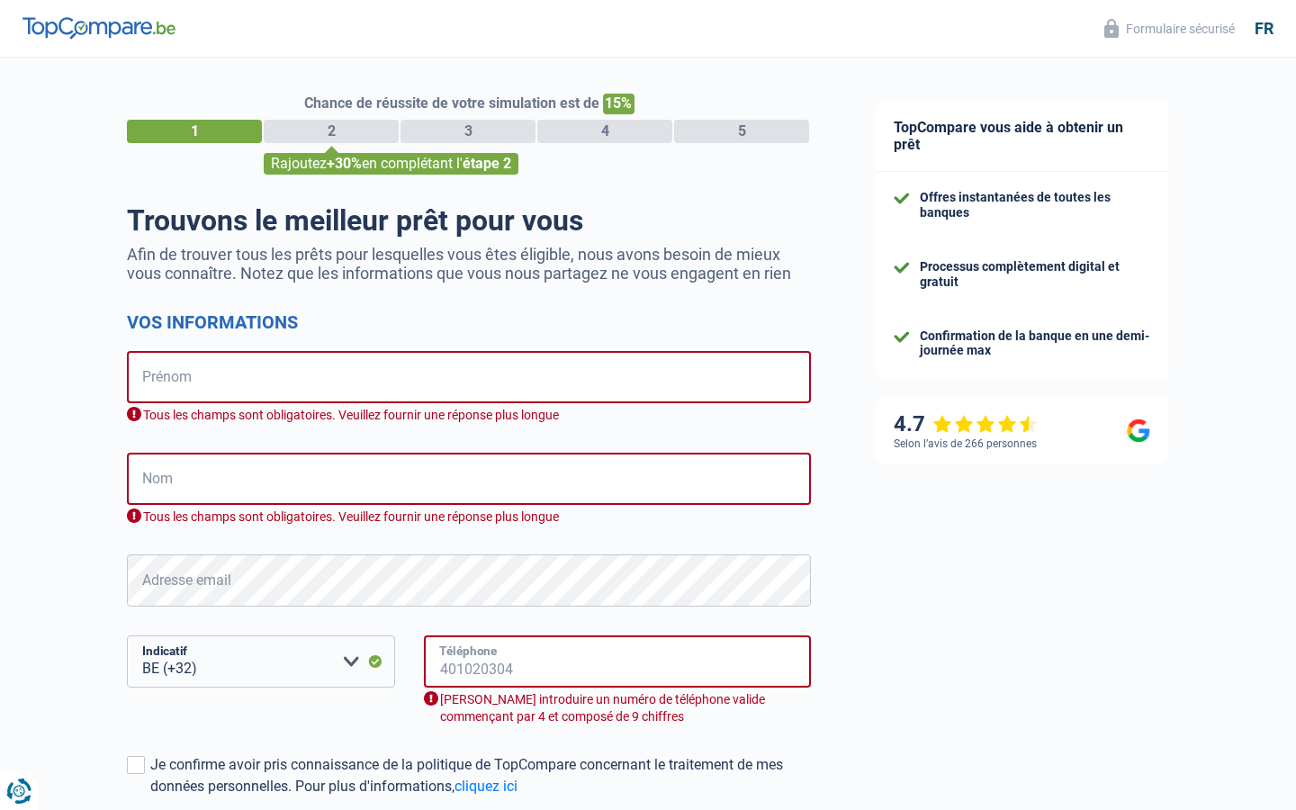
click at [617, 662] on input "Téléphone" at bounding box center [617, 661] width 387 height 52
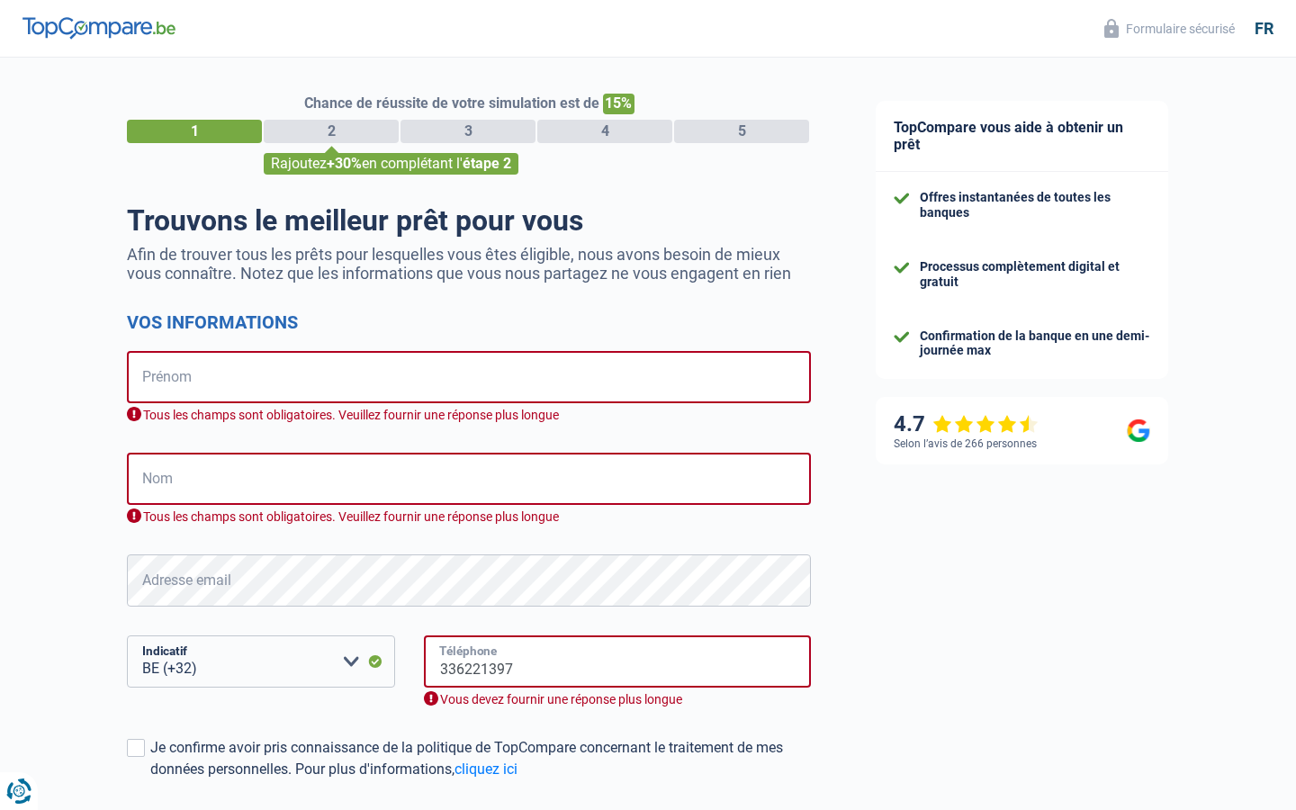
type input "336221397"
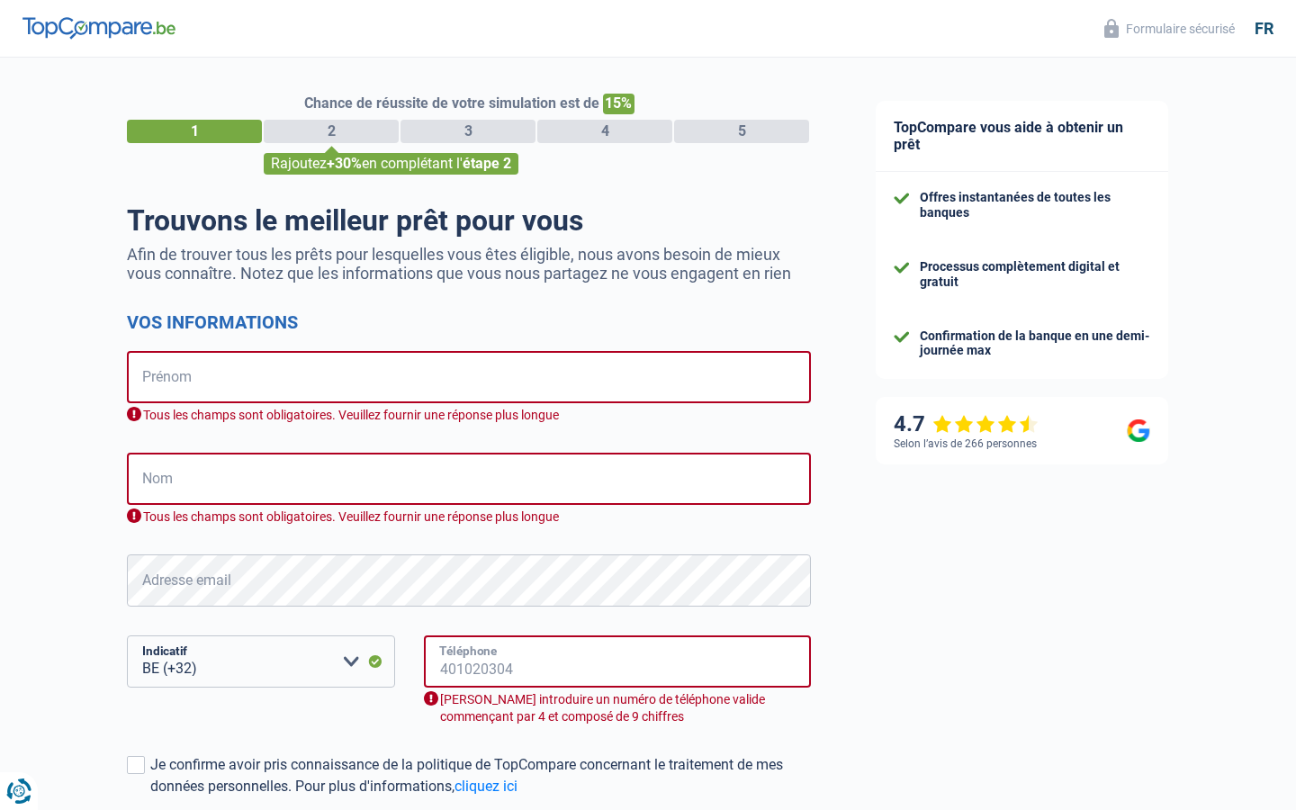
click at [617, 662] on input "Téléphone" at bounding box center [617, 661] width 387 height 52
type input "336221397"
click at [617, 662] on input "Téléphone" at bounding box center [617, 661] width 387 height 52
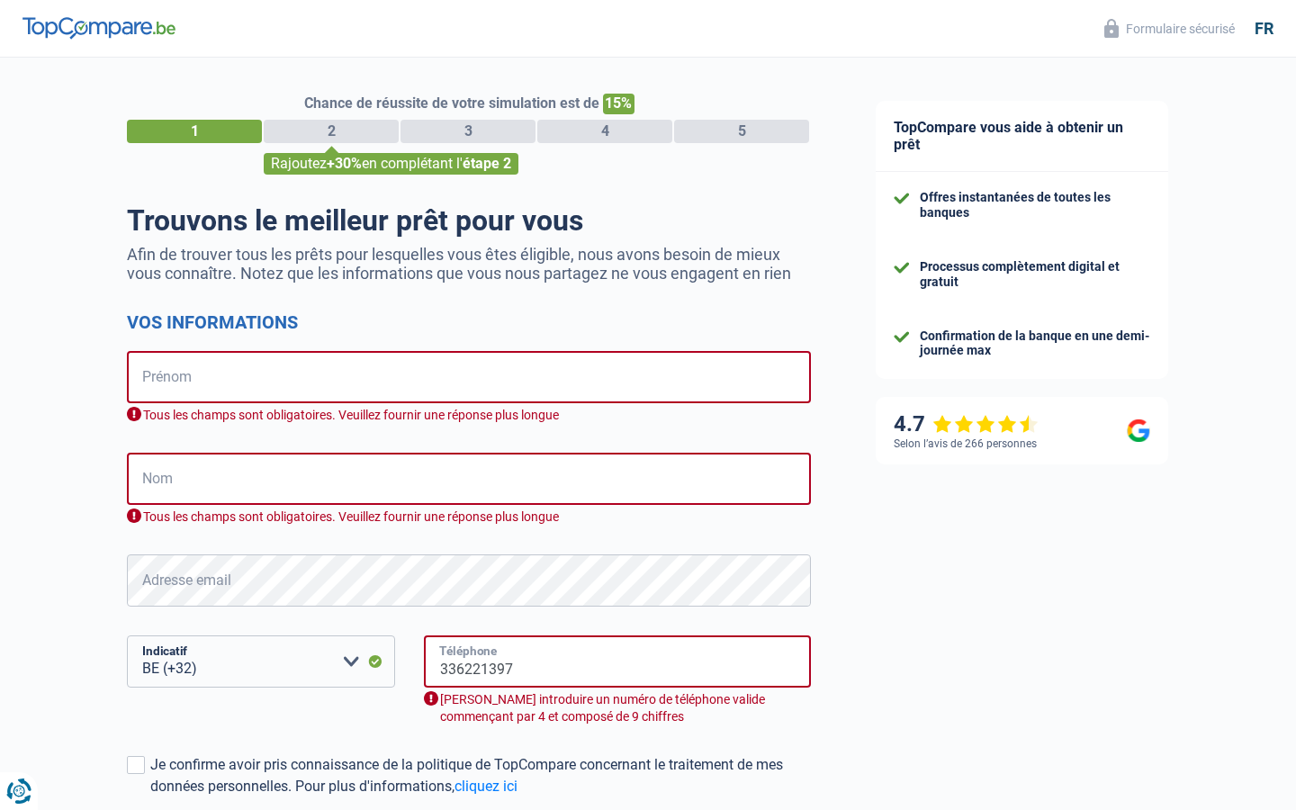
type input "336221397"
click at [617, 662] on input "Téléphone" at bounding box center [617, 661] width 387 height 52
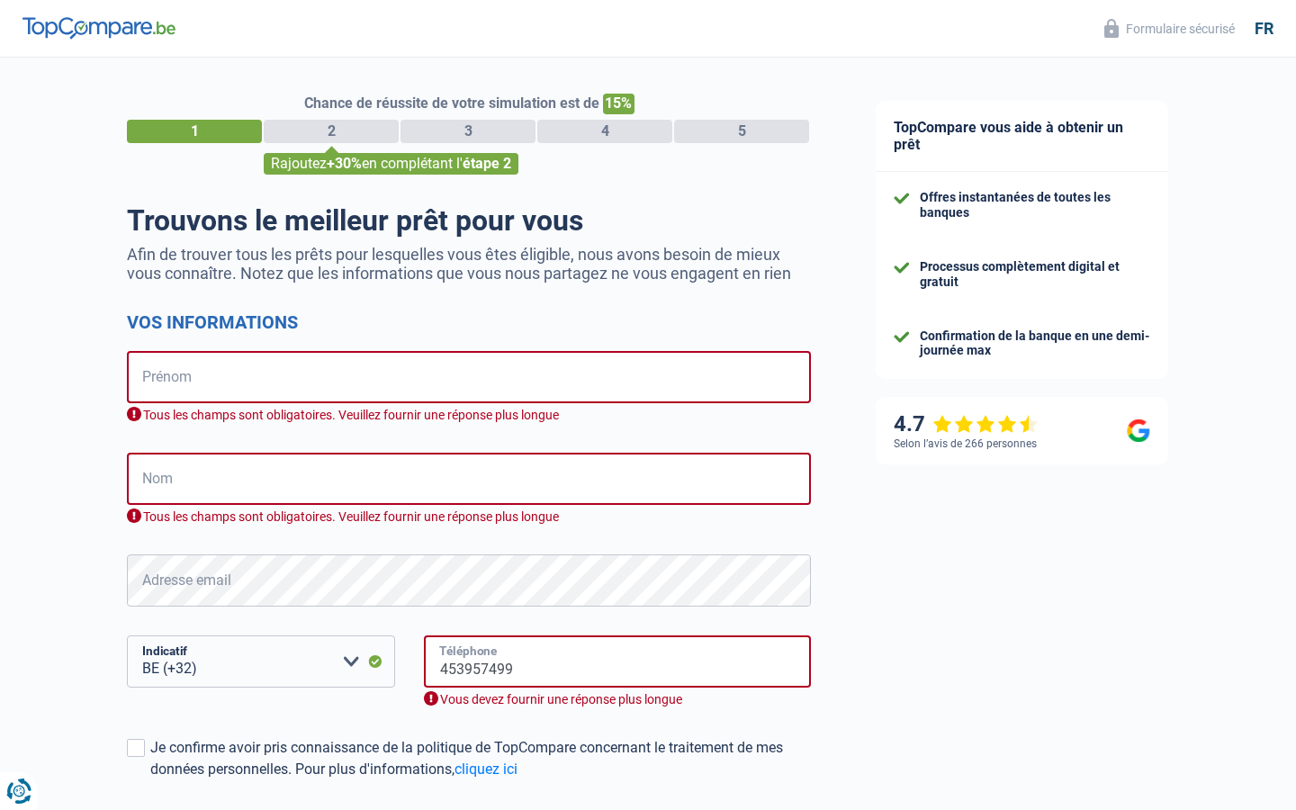
type input "453957499"
click at [617, 662] on input "Téléphone" at bounding box center [617, 661] width 387 height 52
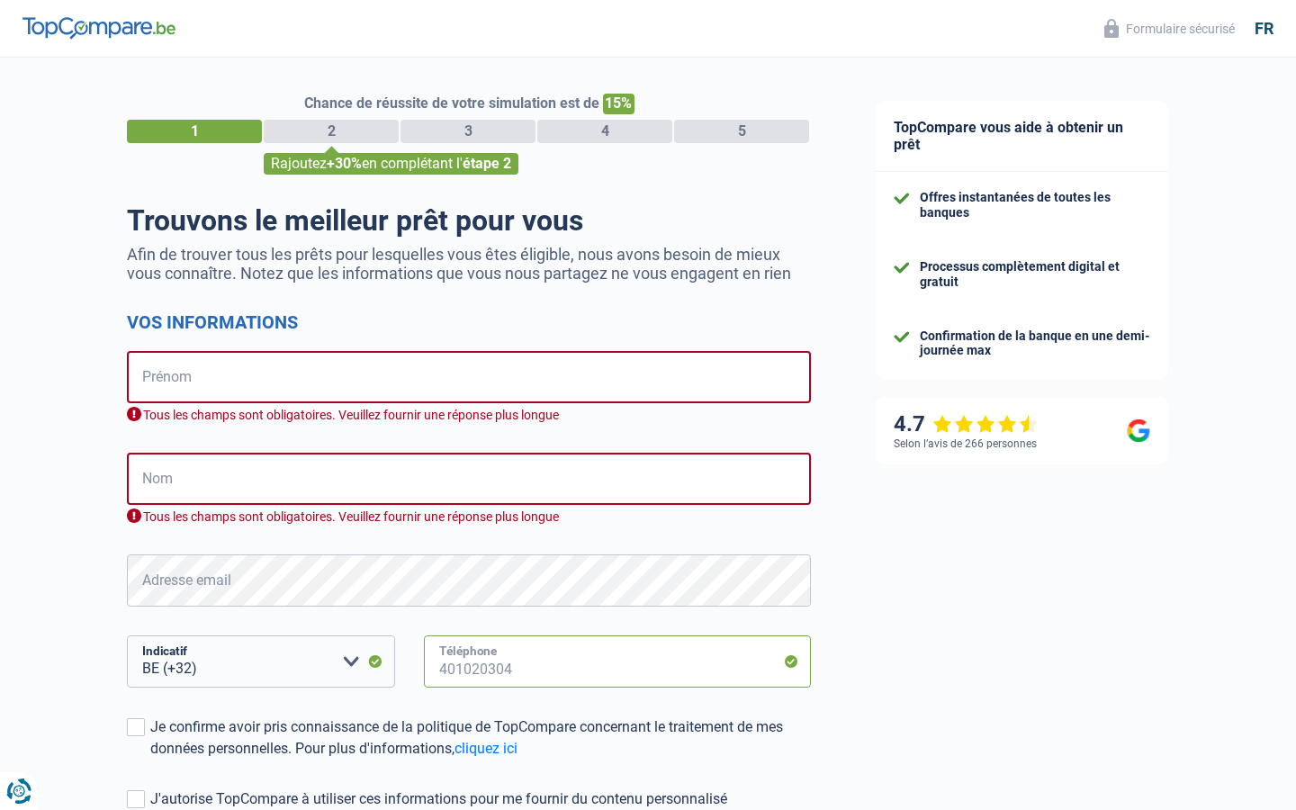
click at [617, 662] on input "Téléphone" at bounding box center [617, 661] width 387 height 52
type input "189"
click at [617, 662] on input "Téléphone" at bounding box center [617, 661] width 387 height 52
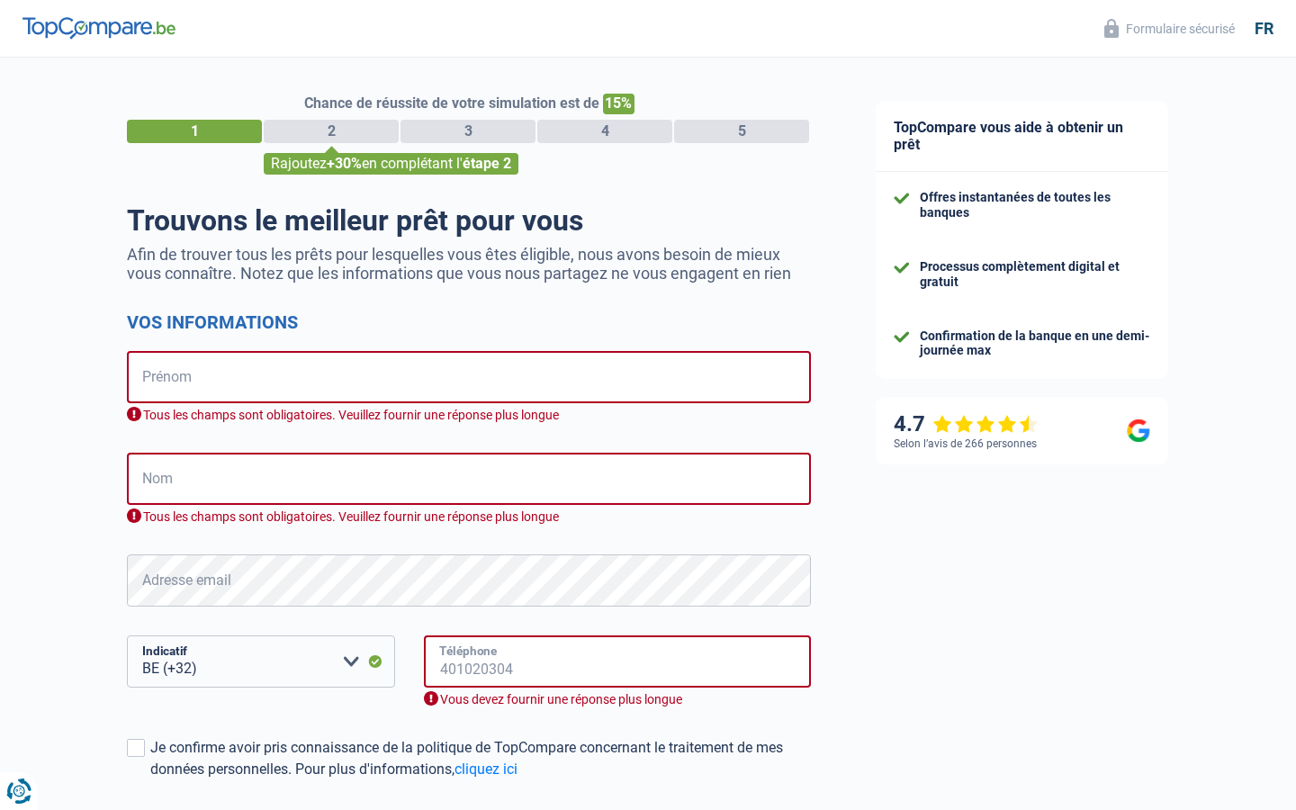
click at [617, 662] on input "Téléphone" at bounding box center [617, 661] width 387 height 52
type input "059590438"
click at [617, 662] on input "Téléphone" at bounding box center [617, 661] width 387 height 52
type input "790332187"
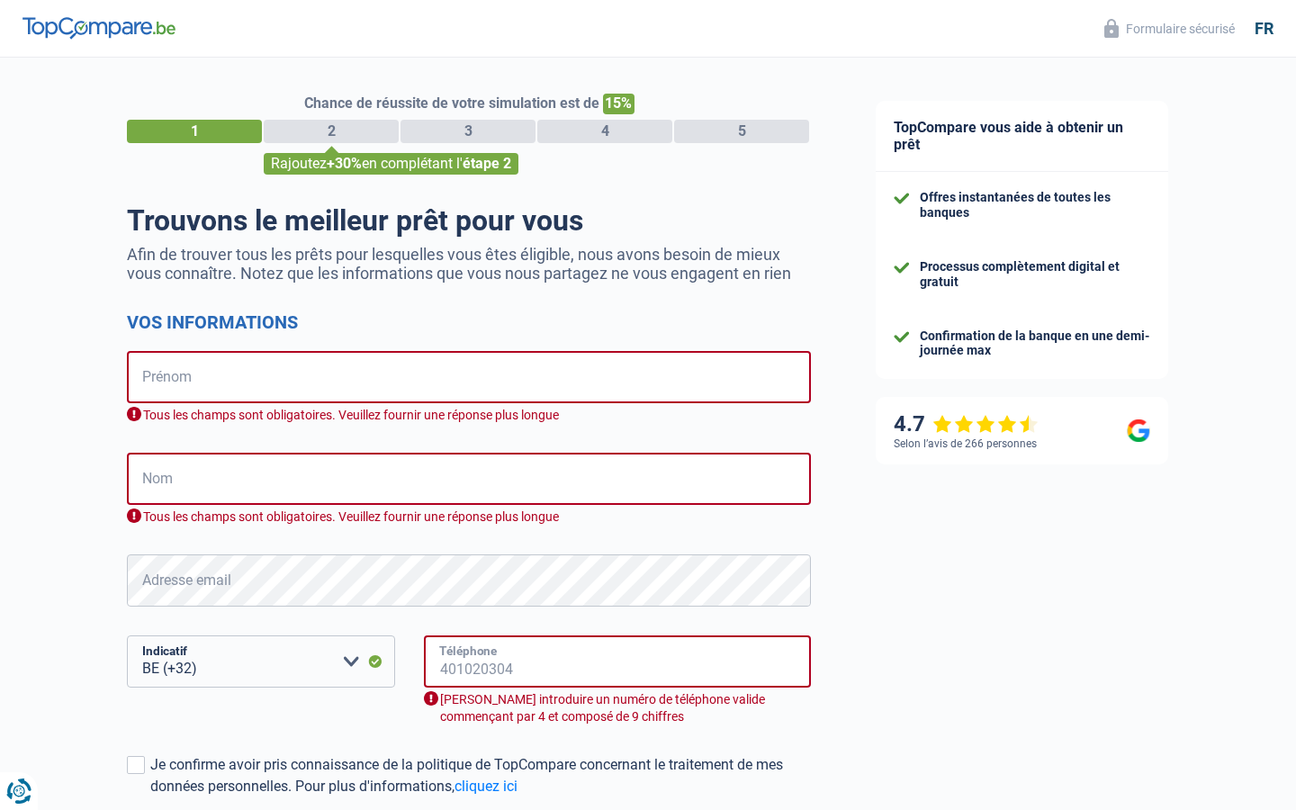
click at [617, 662] on input "Téléphone" at bounding box center [617, 661] width 387 height 52
type input "553714"
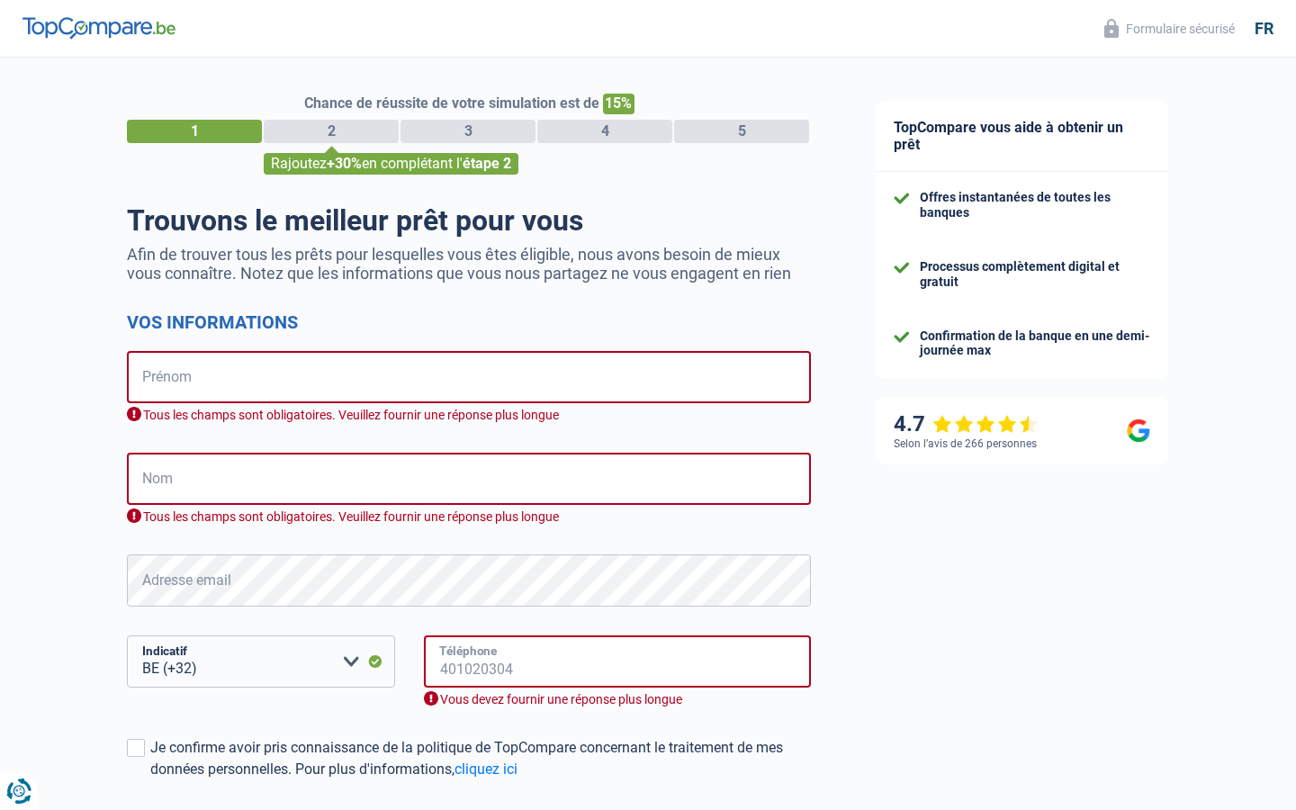
click at [617, 662] on input "Téléphone" at bounding box center [617, 661] width 387 height 52
type input "00324366"
click at [617, 662] on input "Téléphone" at bounding box center [617, 661] width 387 height 52
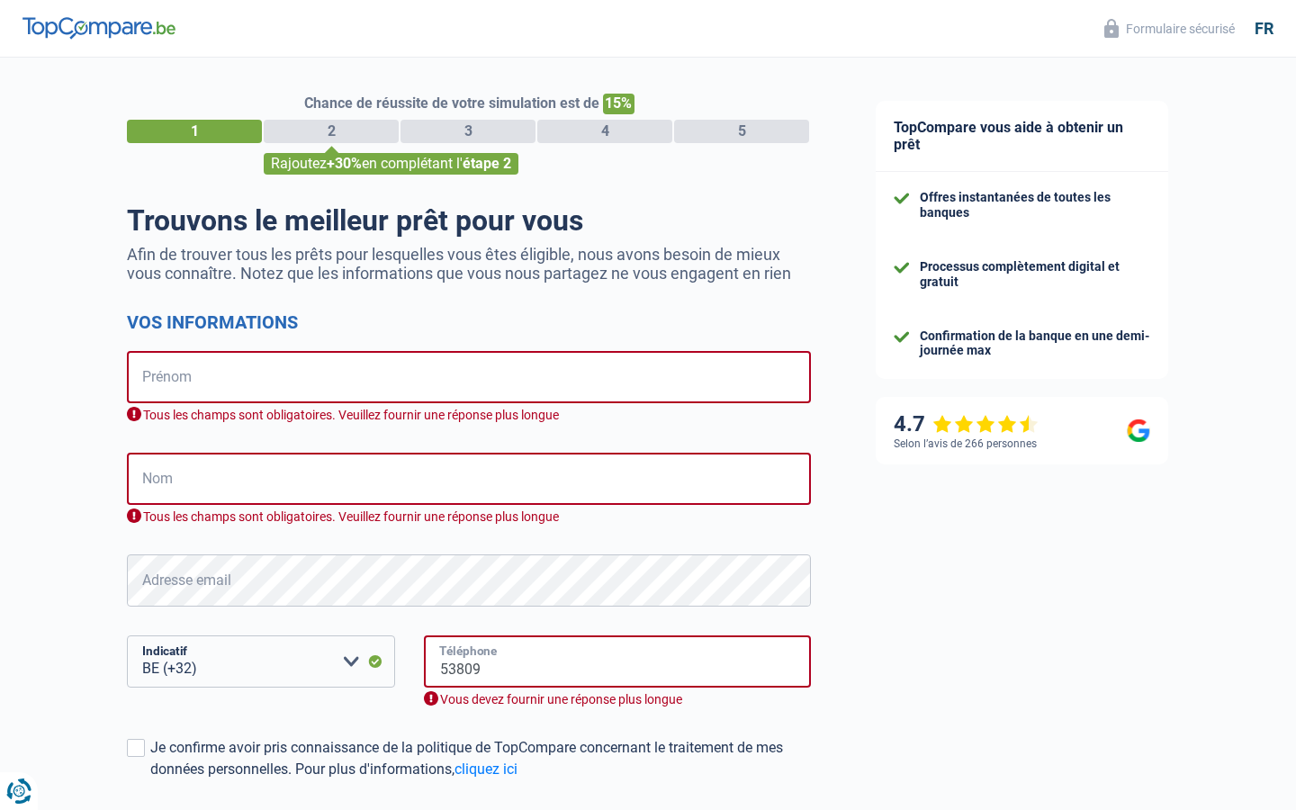
type input "53809"
click at [617, 662] on input "Téléphone" at bounding box center [617, 661] width 387 height 52
type input "538013278"
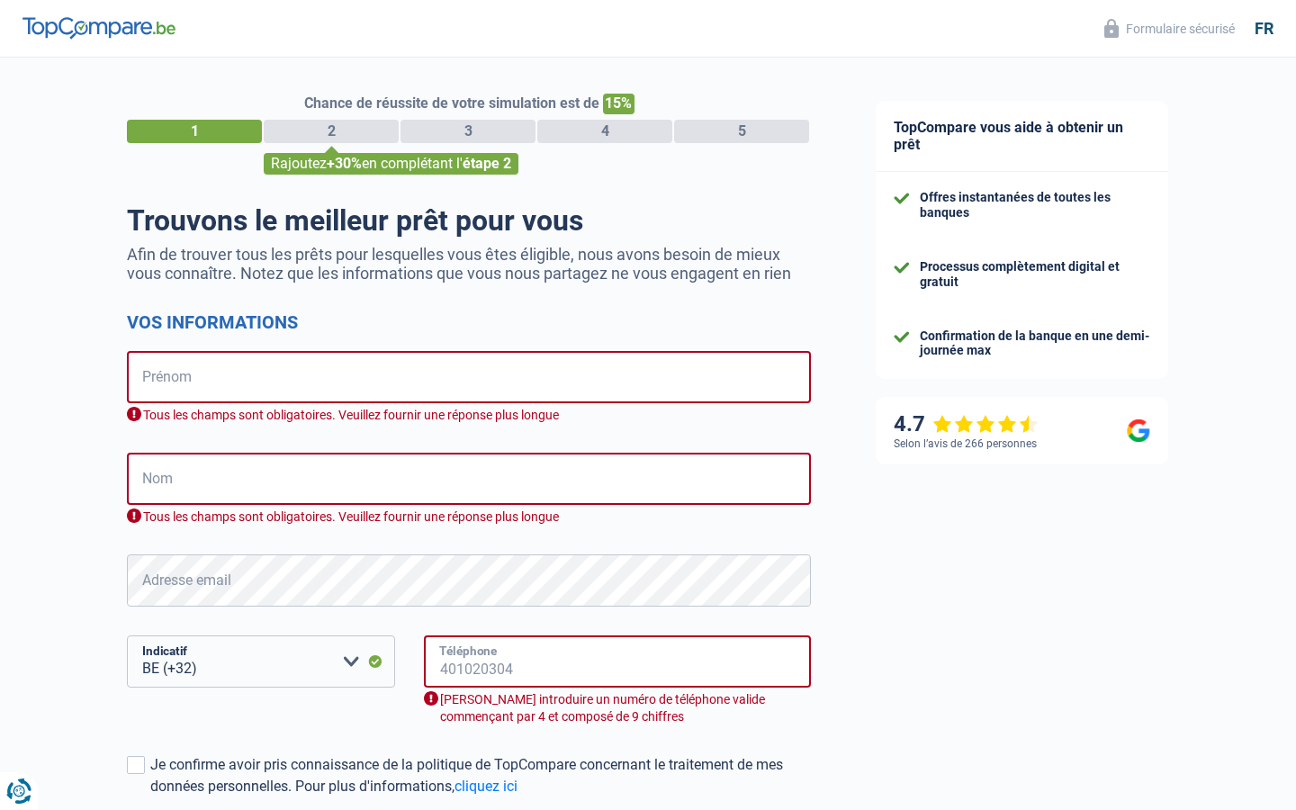
click at [617, 662] on input "Téléphone" at bounding box center [617, 661] width 387 height 52
type input "384"
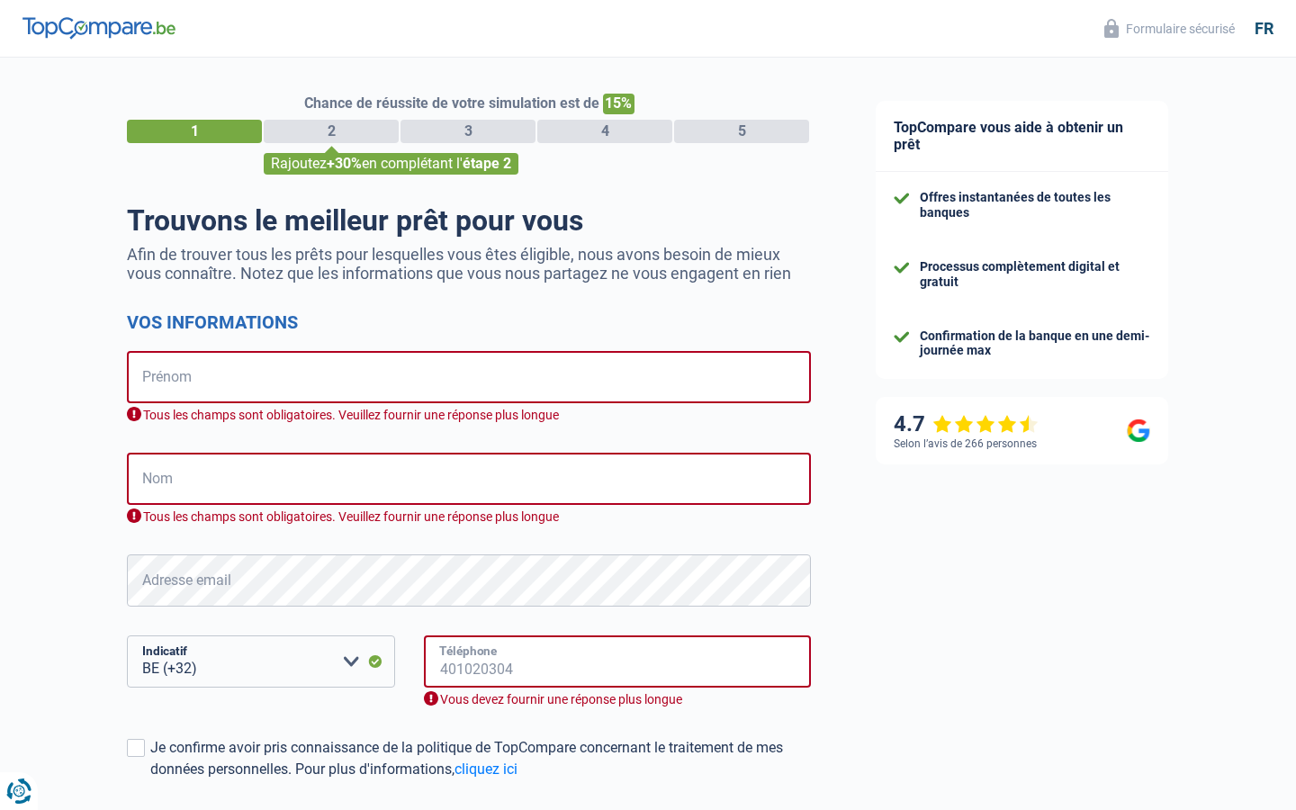
click at [617, 662] on input "Téléphone" at bounding box center [617, 661] width 387 height 52
select select "352"
type input "384"
select select "32"
